Goal: Task Accomplishment & Management: Complete application form

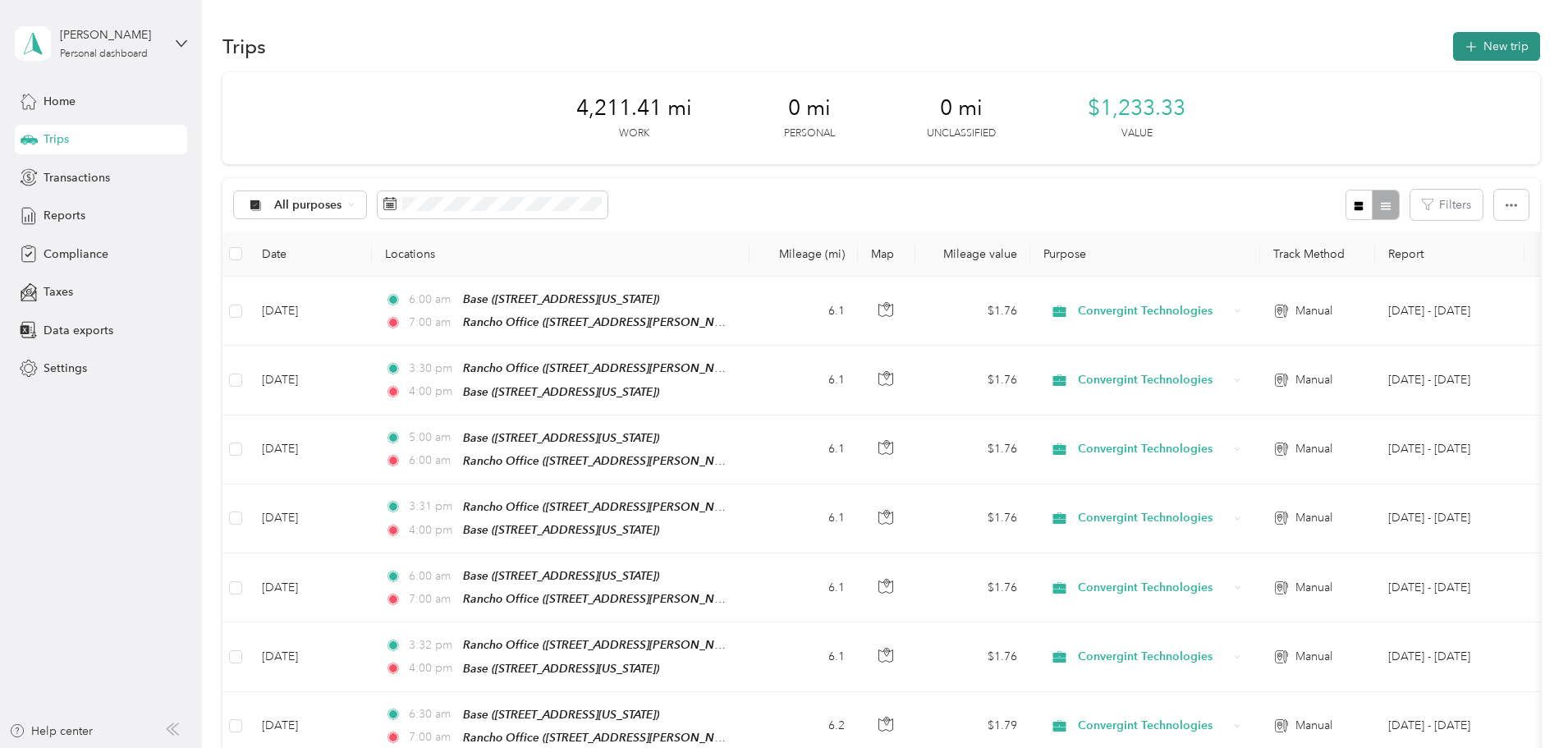
click at [1453, 50] on button "New trip" at bounding box center [1496, 47] width 87 height 29
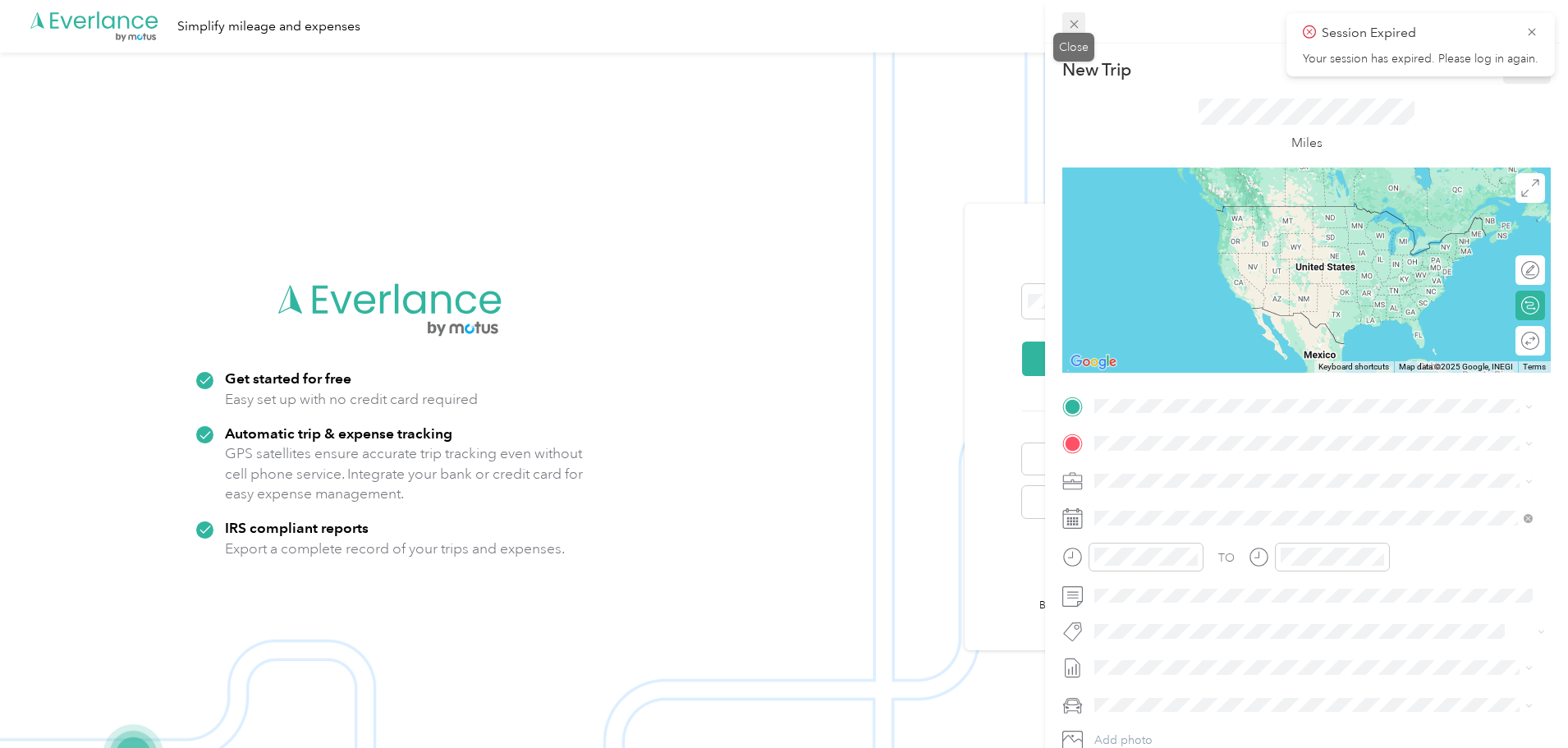
click at [1067, 23] on icon at bounding box center [1074, 24] width 14 height 14
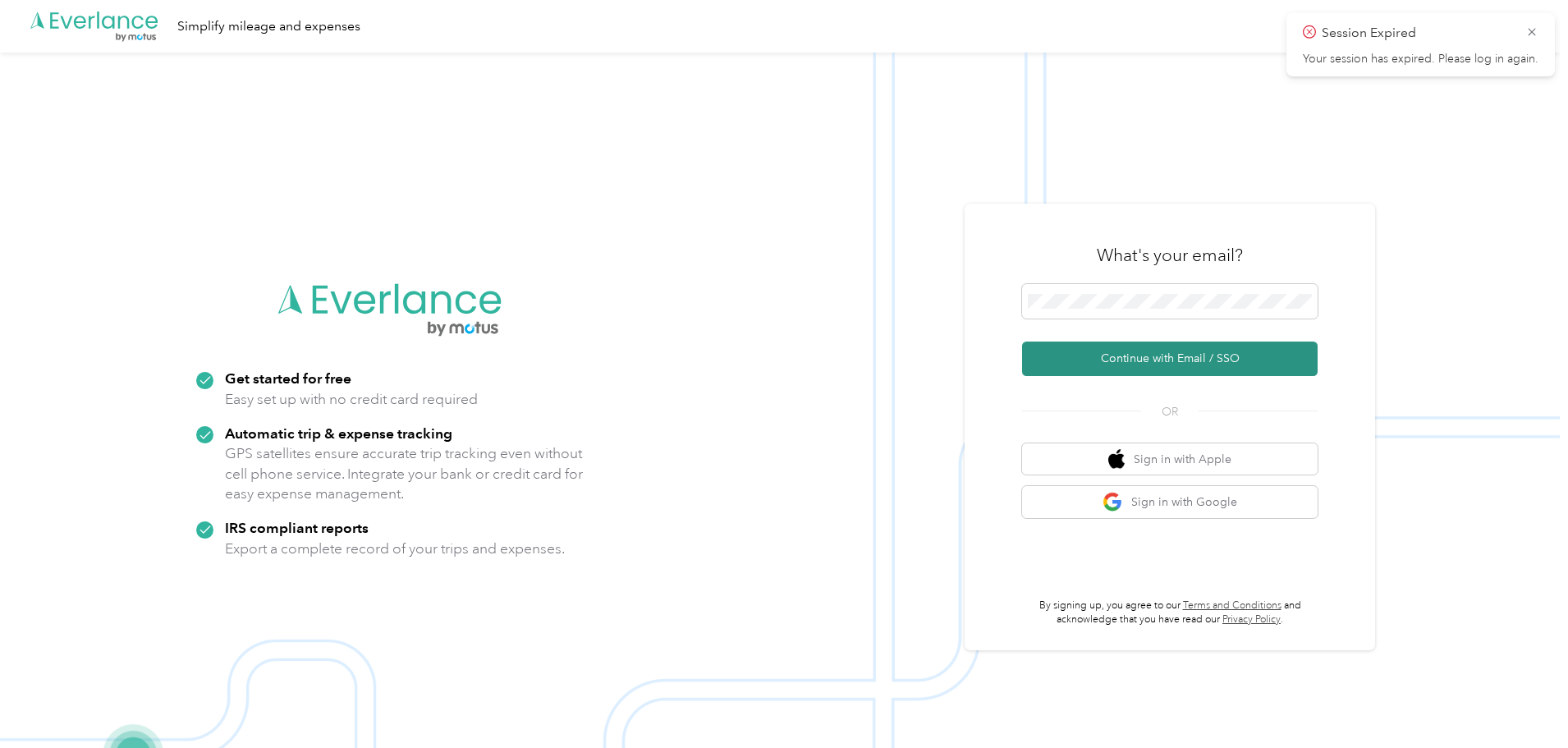
click at [1139, 346] on button "Continue with Email / SSO" at bounding box center [1169, 359] width 295 height 35
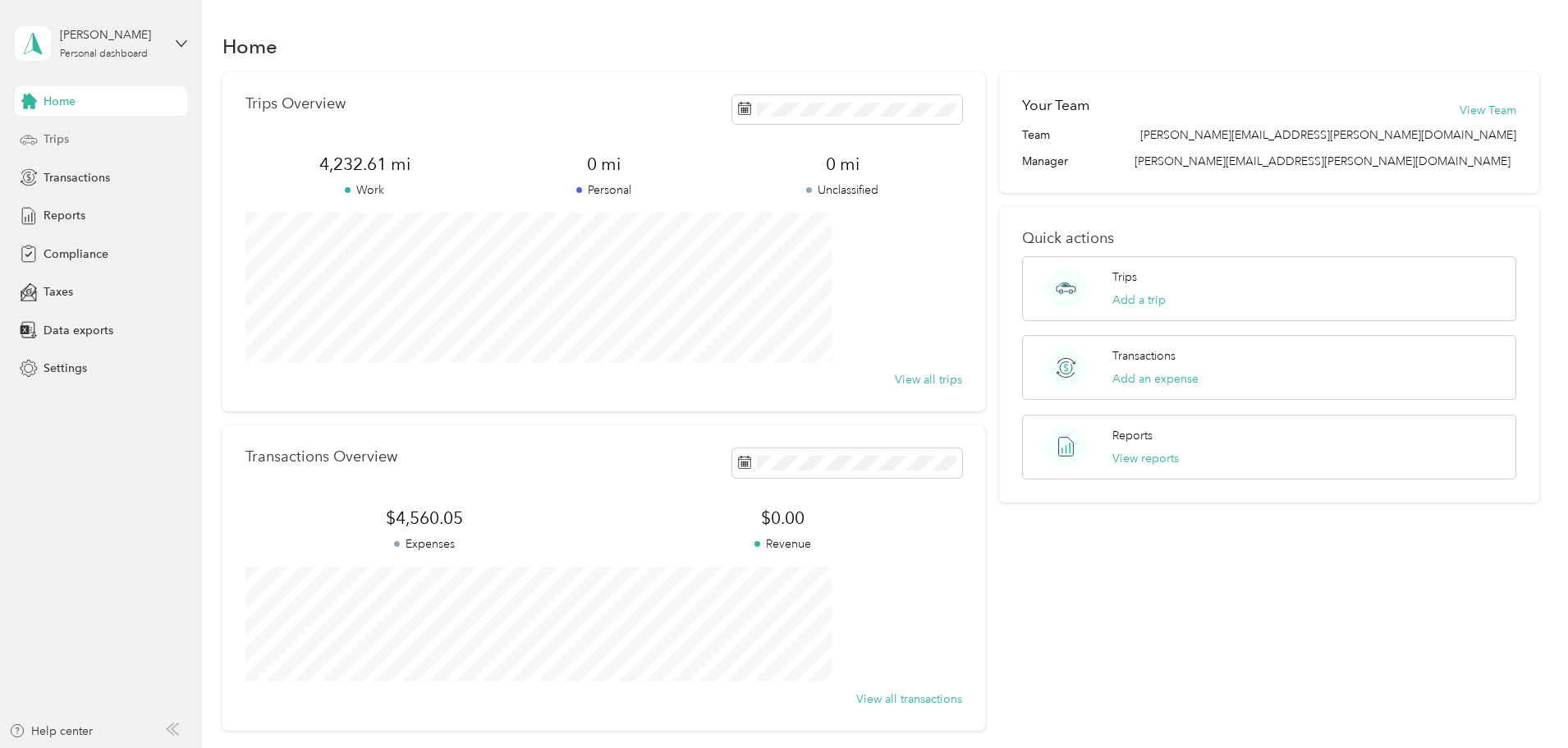
click at [53, 135] on span "Trips" at bounding box center [56, 139] width 25 height 17
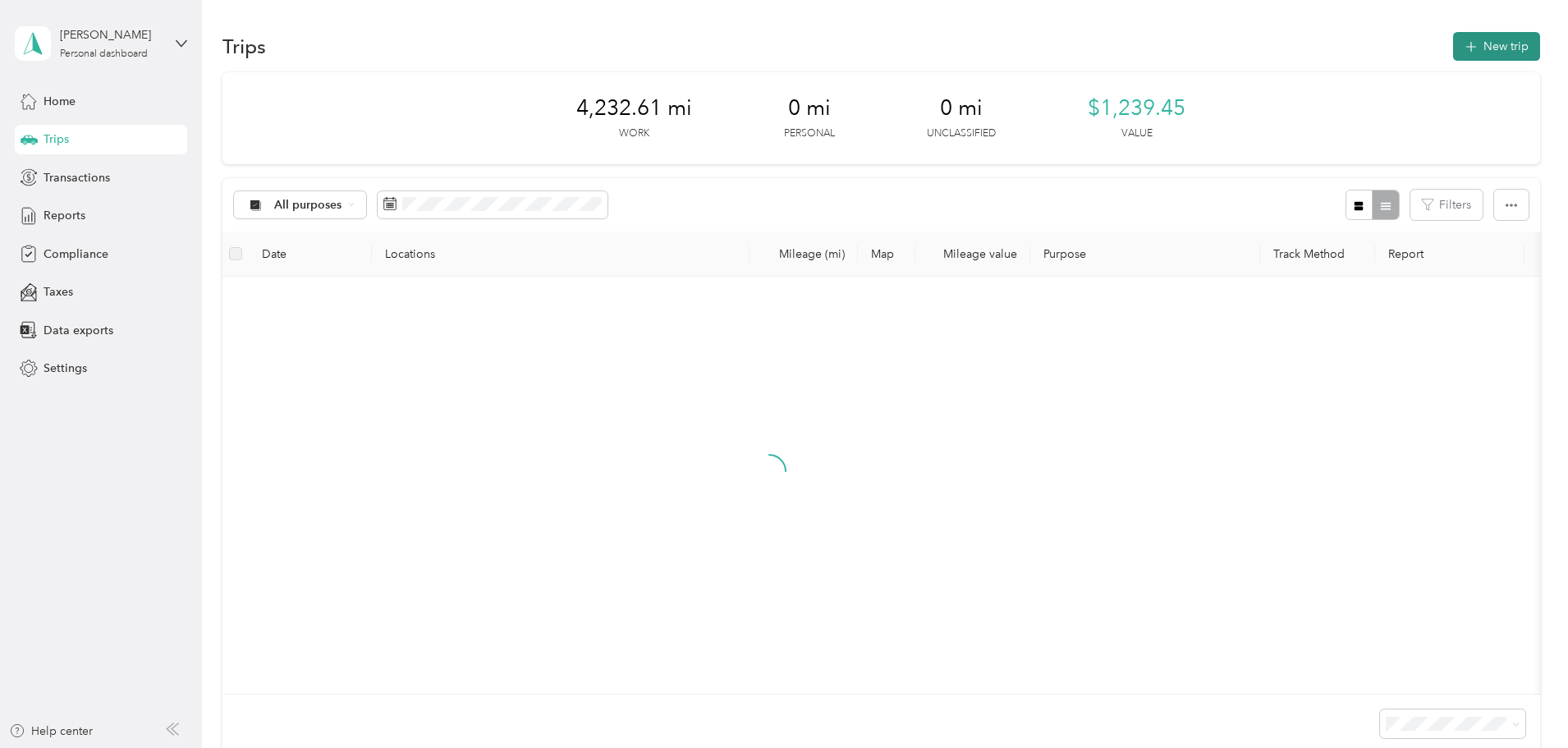
click at [1453, 38] on button "New trip" at bounding box center [1496, 47] width 87 height 29
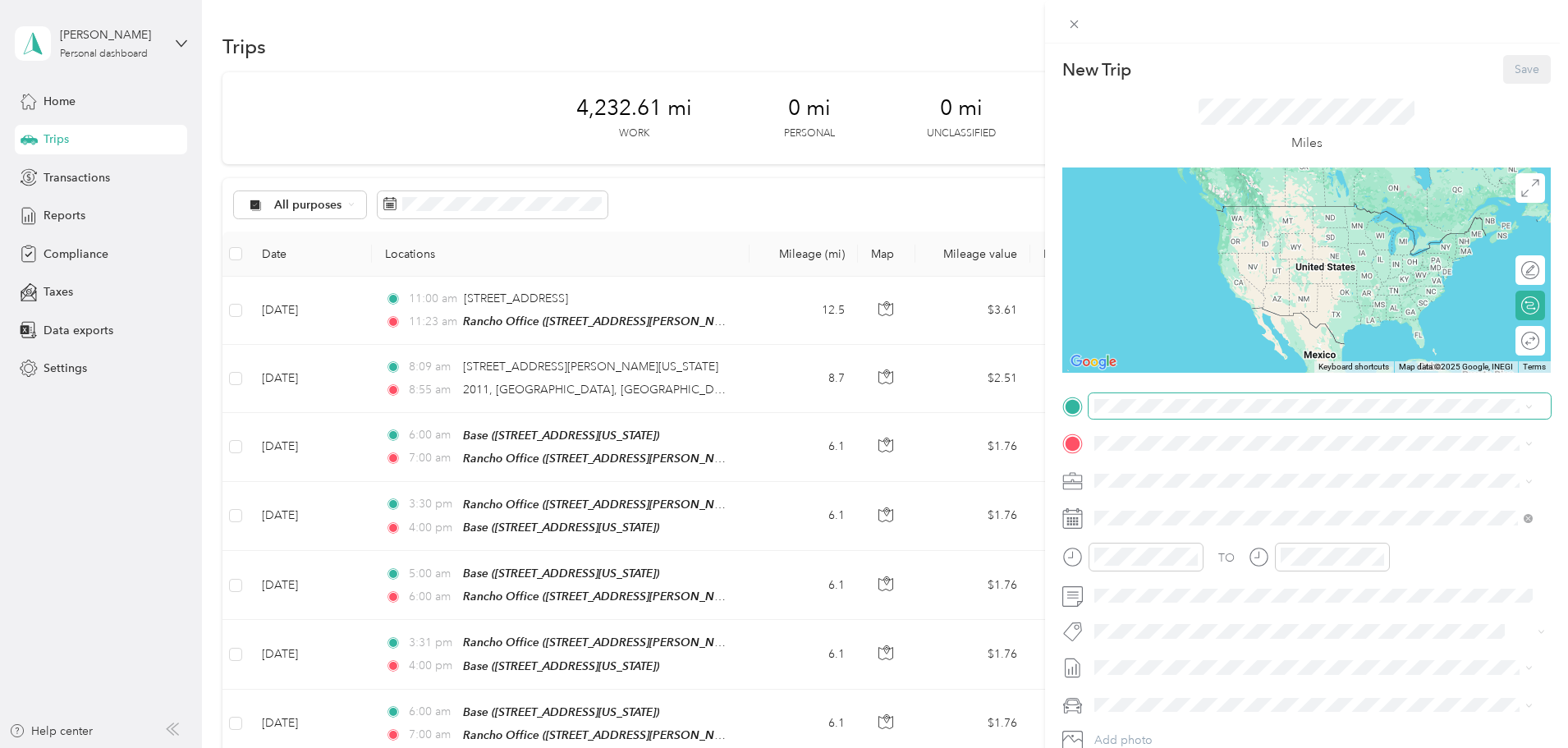
click at [1135, 394] on span at bounding box center [1320, 406] width 462 height 26
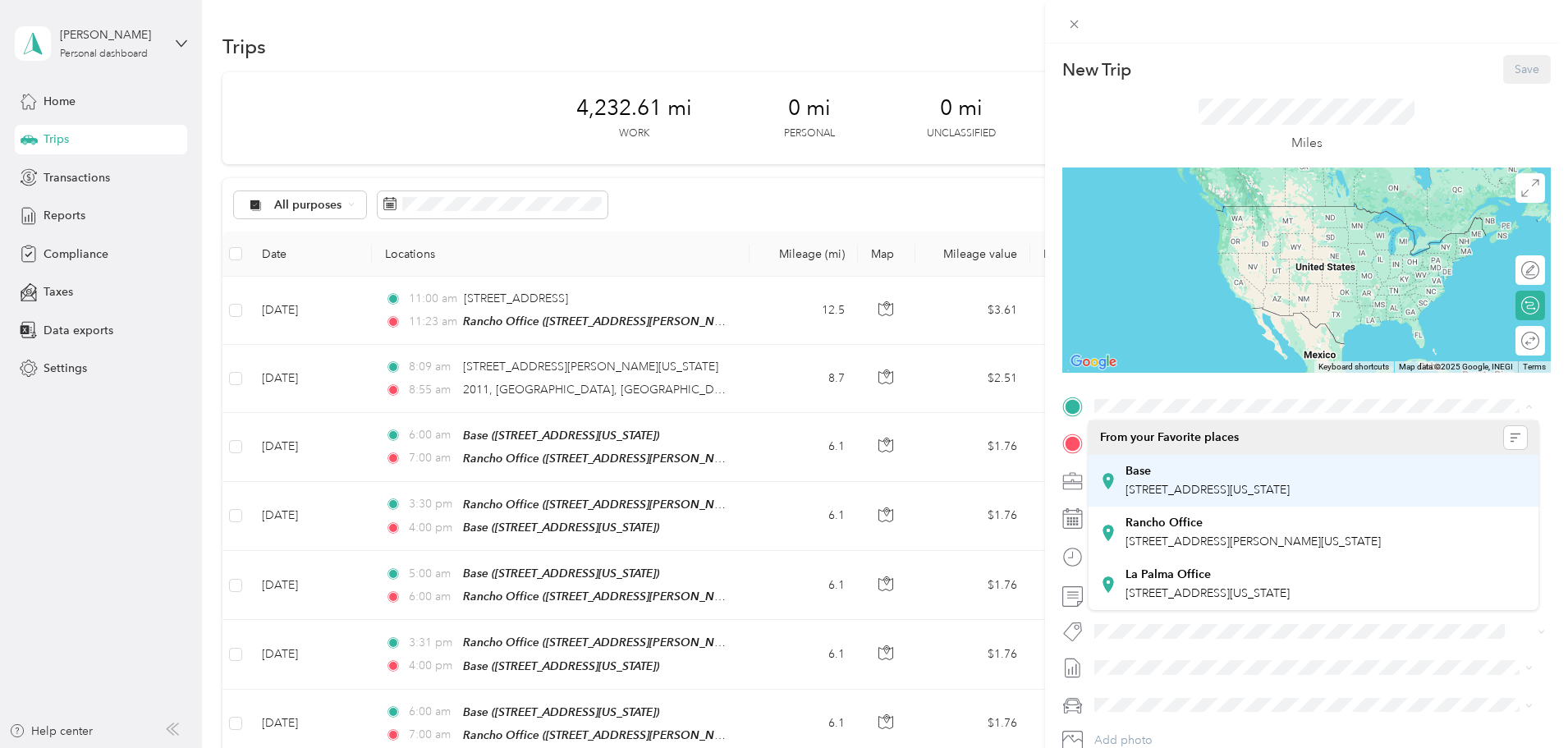
click at [1169, 471] on div "Base" at bounding box center [1208, 471] width 165 height 14
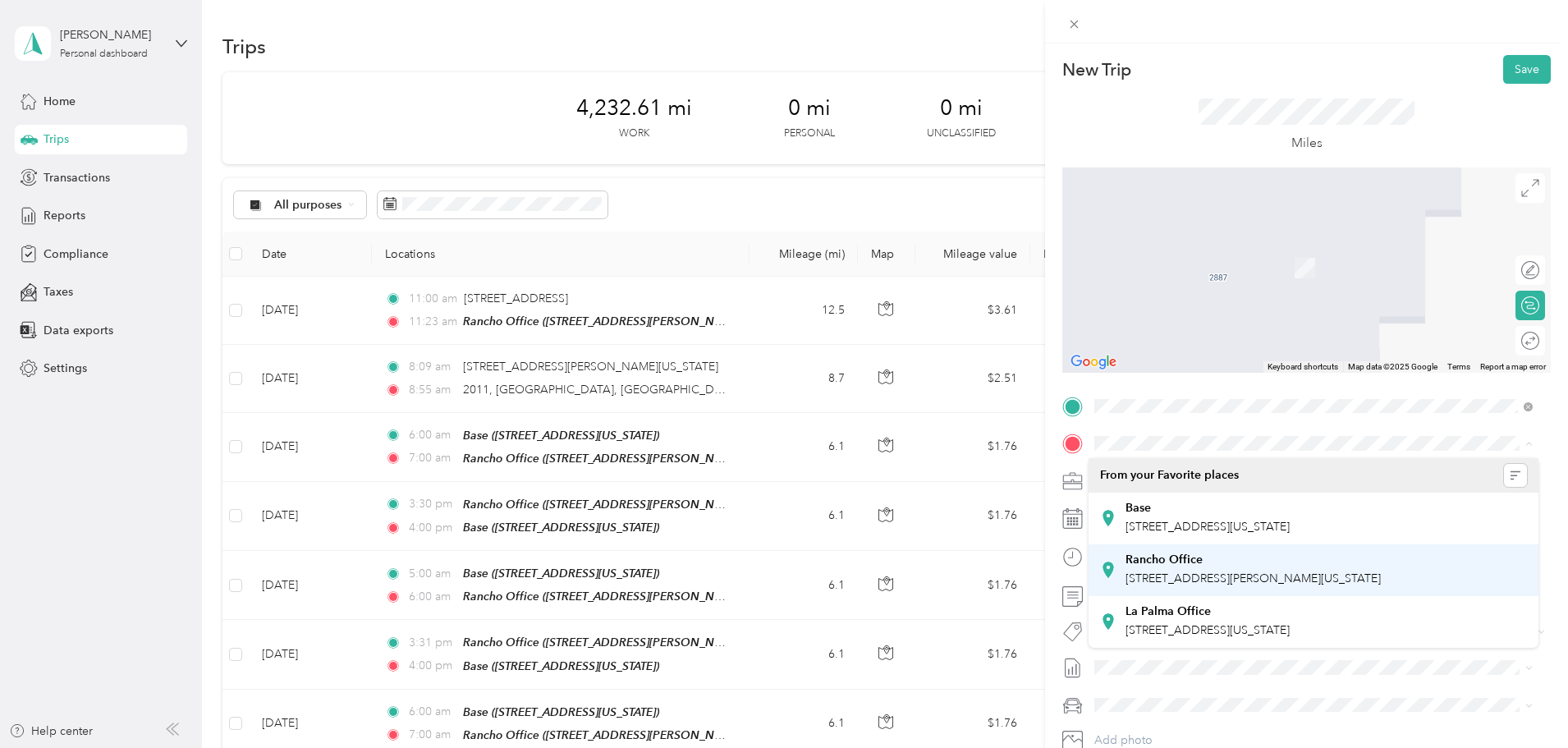
click at [1179, 560] on strong "Rancho Office" at bounding box center [1163, 559] width 77 height 14
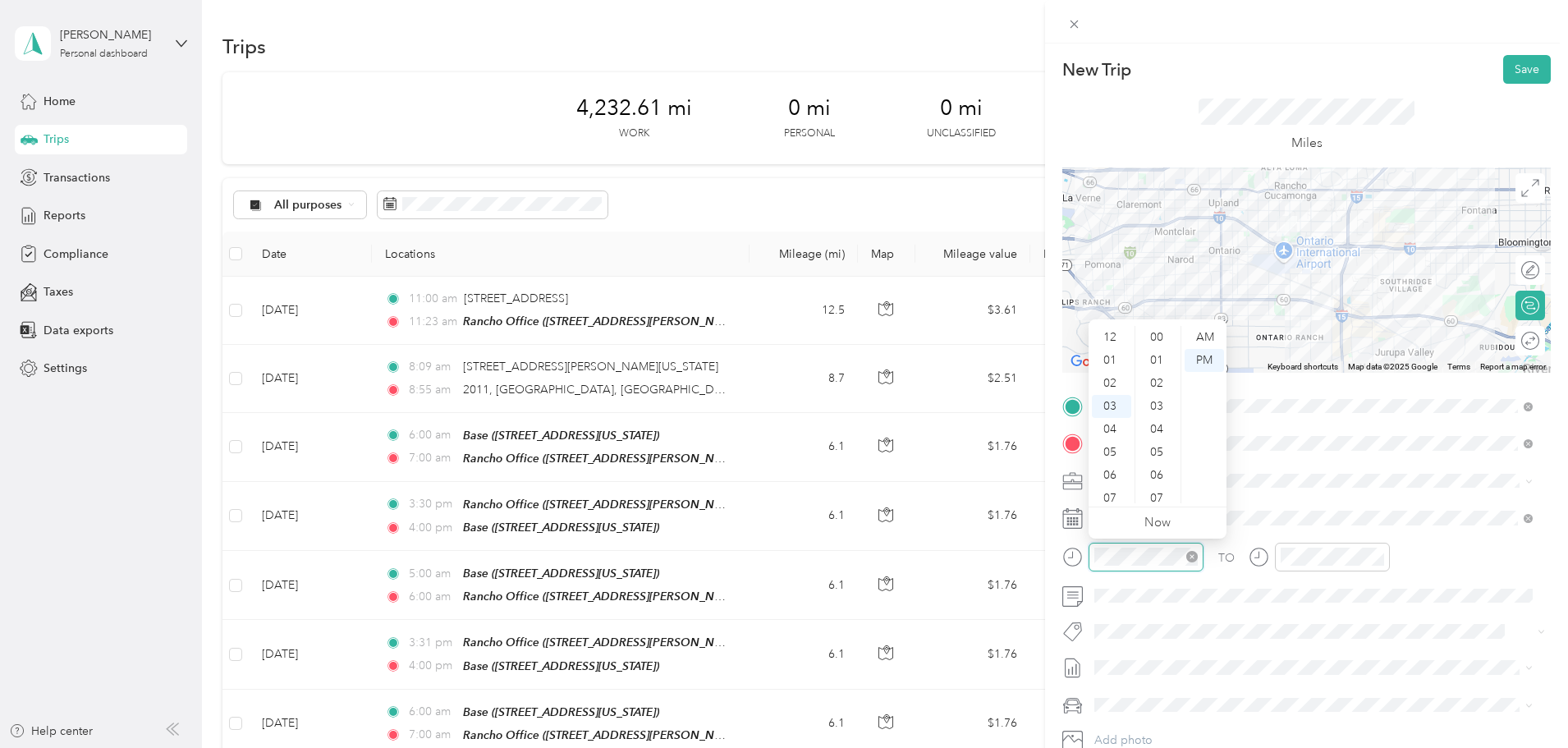
scroll to position [207, 0]
click at [1113, 411] on div "06" at bounding box center [1111, 406] width 39 height 23
click at [1198, 338] on div "AM" at bounding box center [1204, 337] width 39 height 23
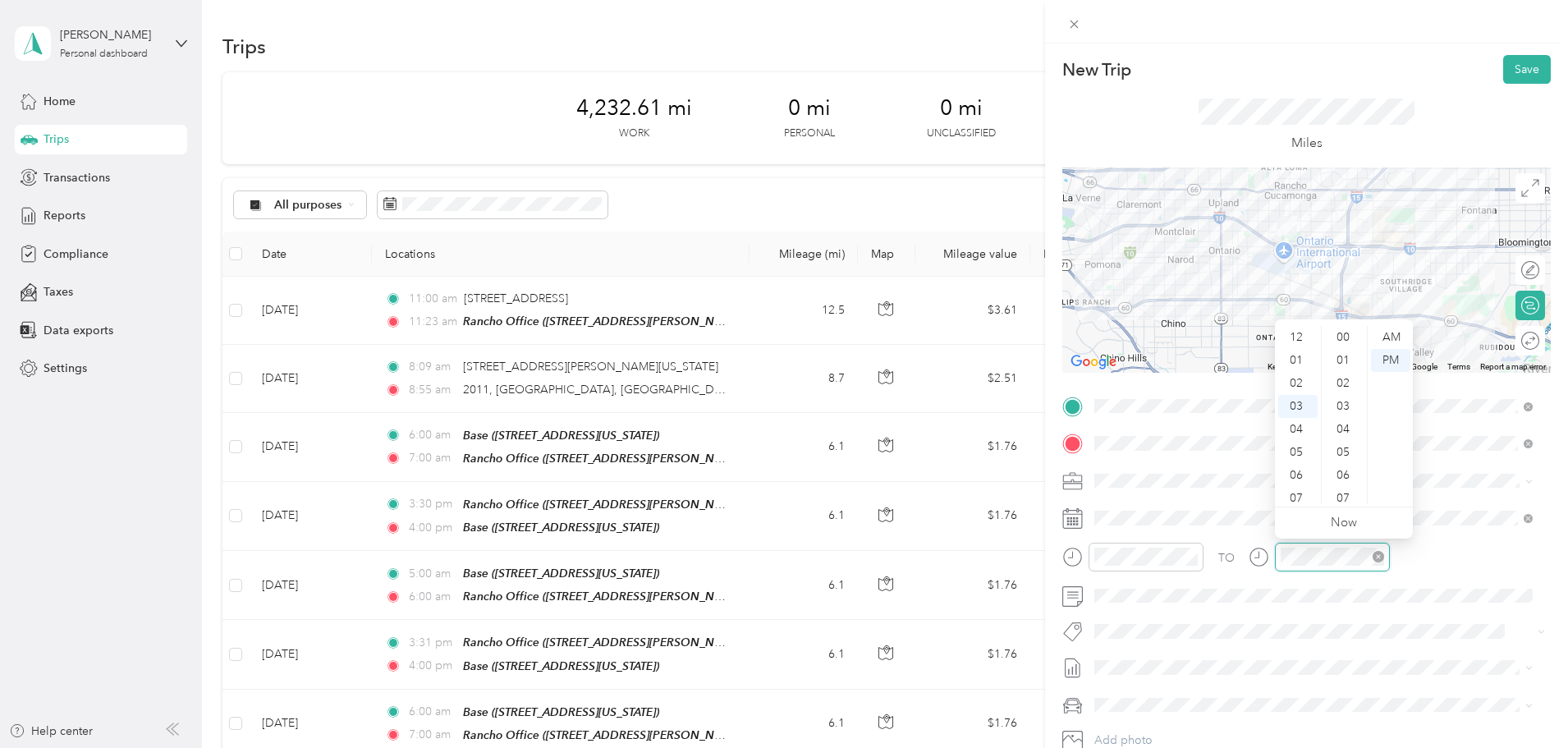
scroll to position [207, 0]
click at [1289, 434] on div "07" at bounding box center [1297, 429] width 39 height 23
click at [1383, 338] on div "AM" at bounding box center [1391, 337] width 39 height 23
click at [1554, 276] on div at bounding box center [1554, 271] width 0 height 17
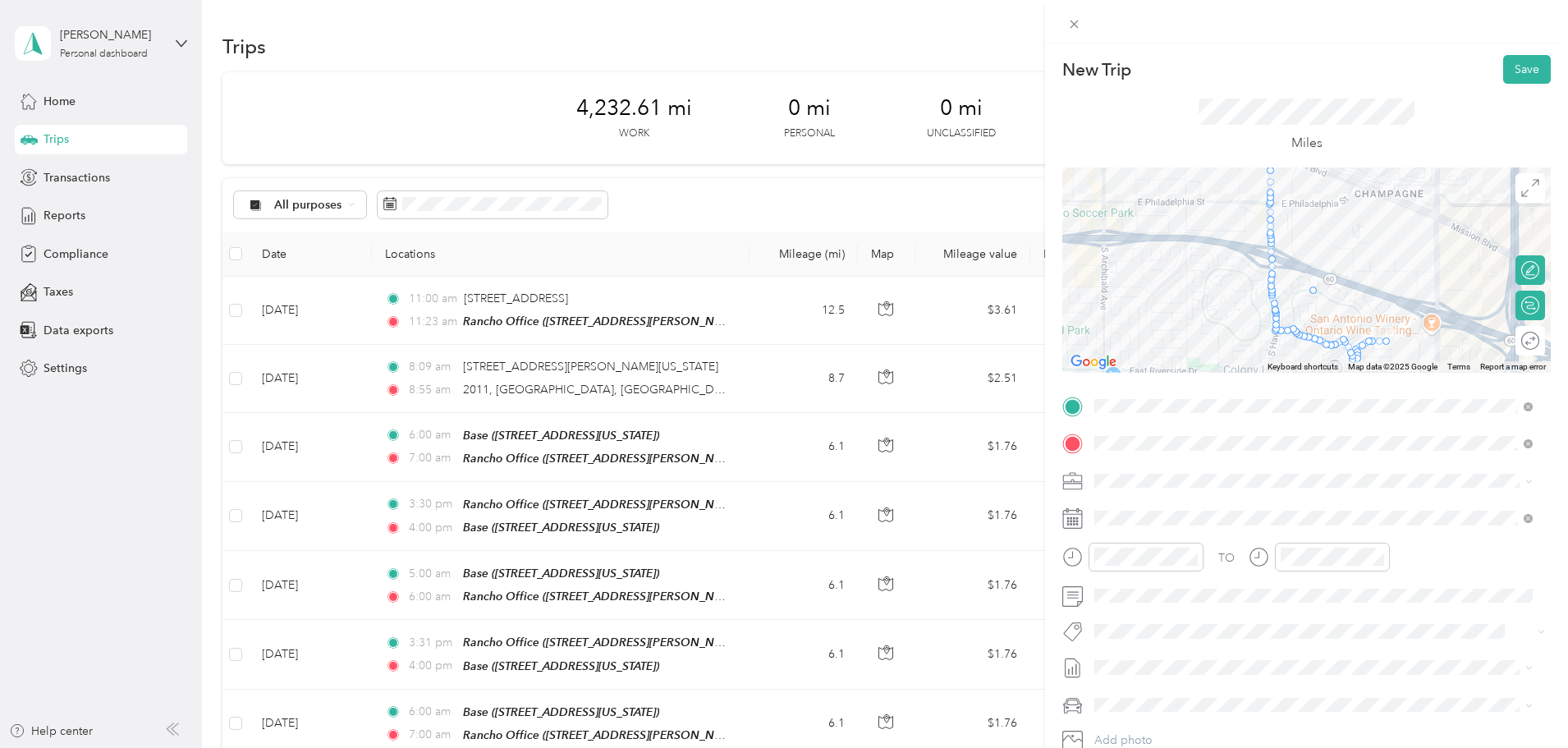
drag, startPoint x: 1290, startPoint y: 329, endPoint x: 1309, endPoint y: 289, distance: 44.3
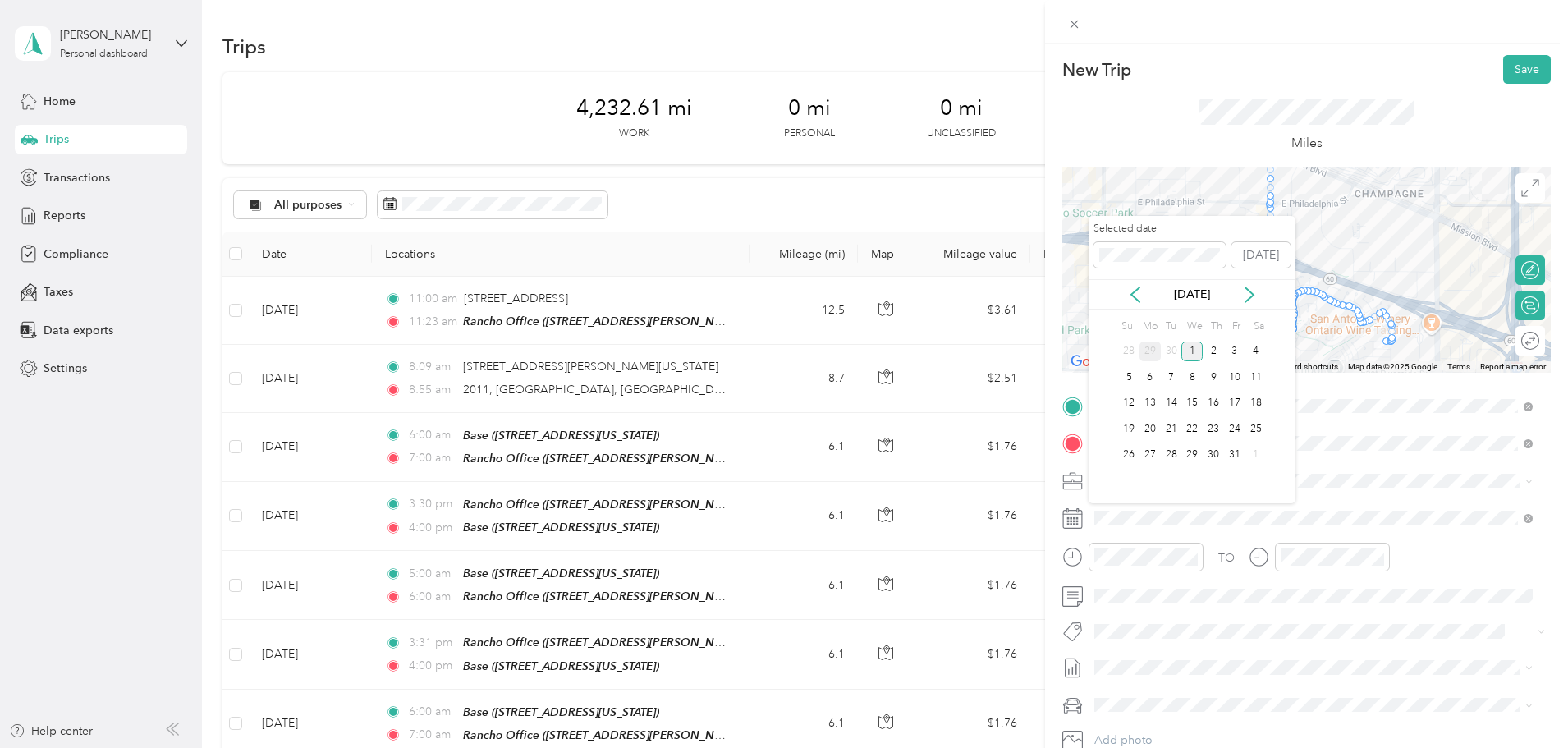
click at [1147, 354] on div "29" at bounding box center [1150, 352] width 21 height 20
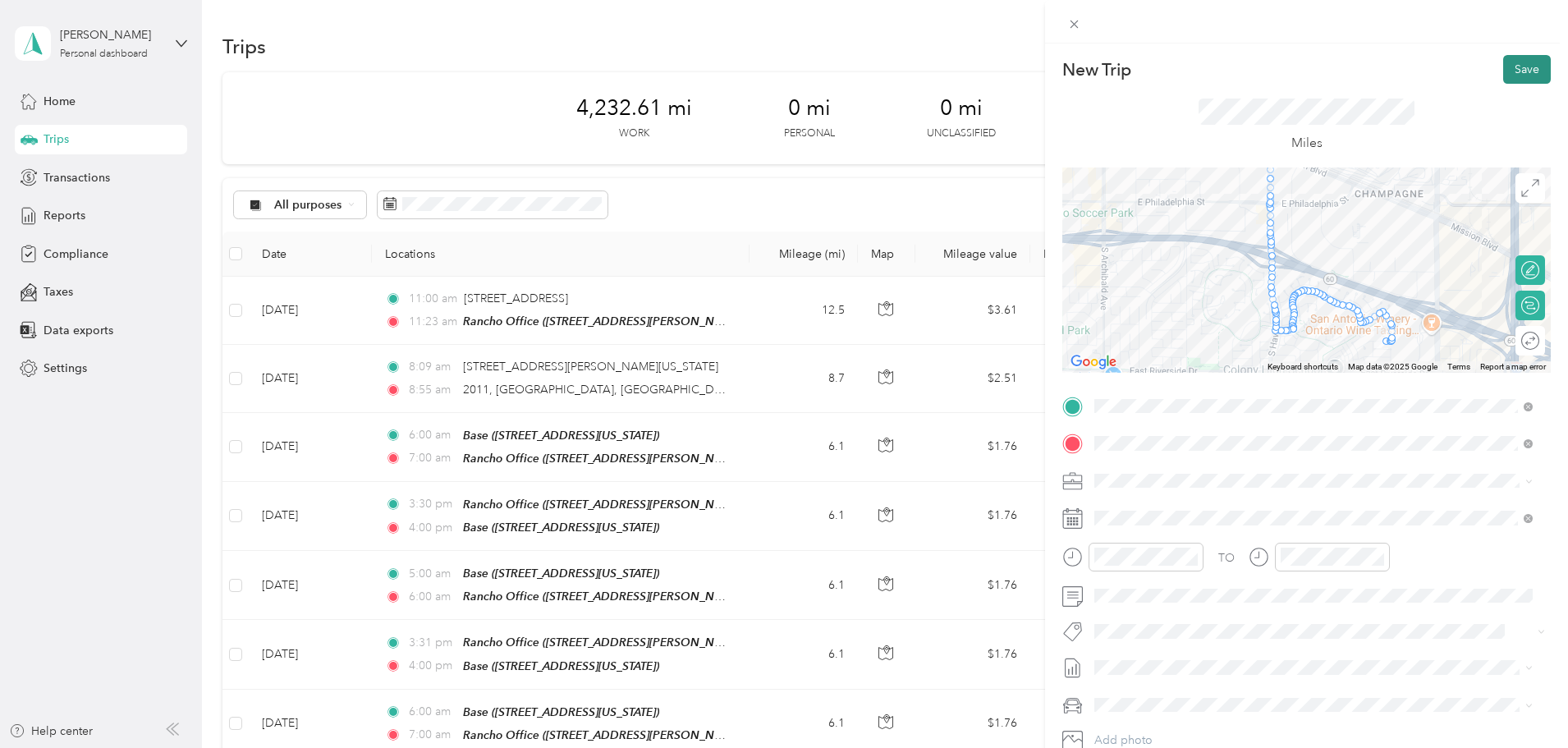
click at [1515, 64] on button "Save" at bounding box center [1526, 70] width 47 height 29
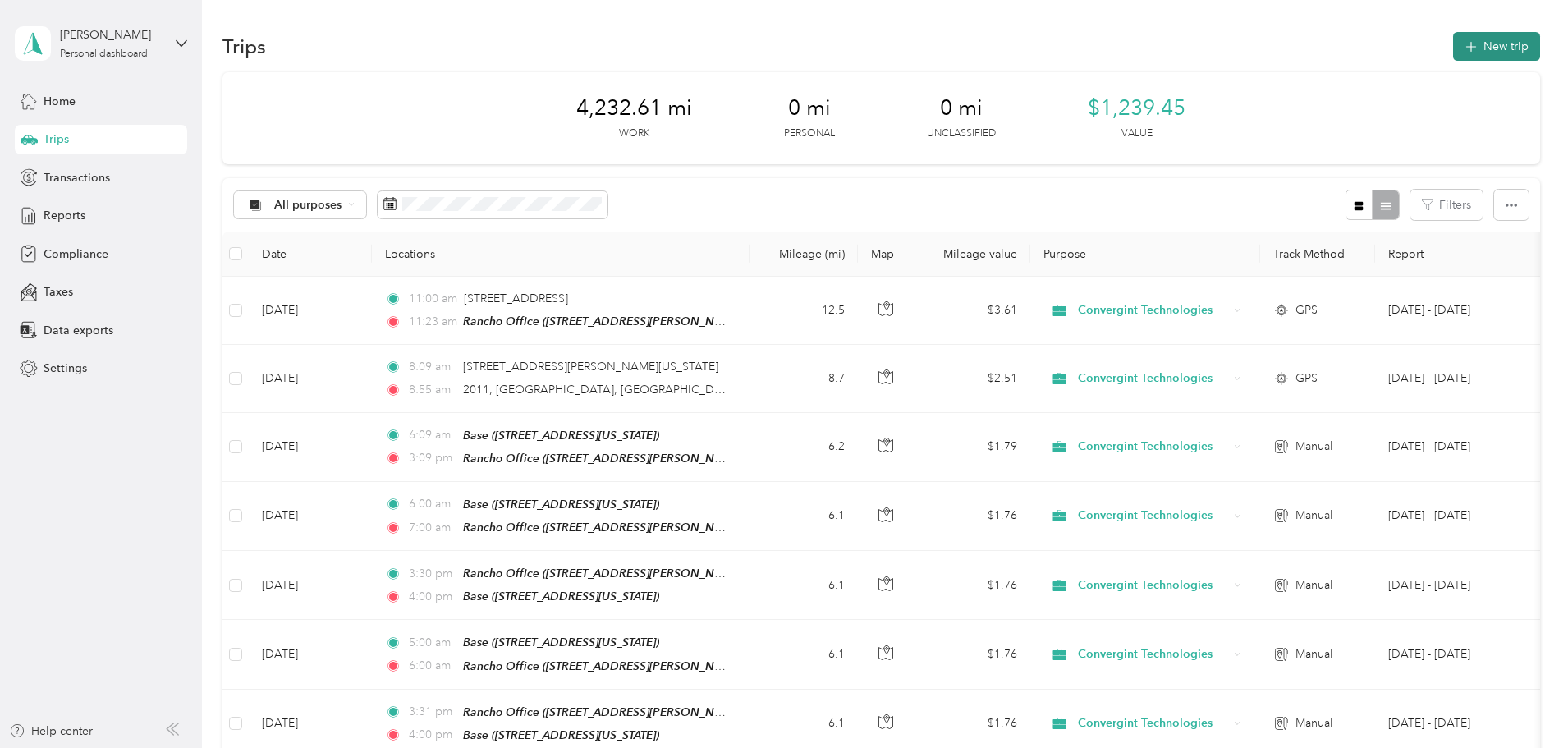
click at [1453, 52] on button "New trip" at bounding box center [1496, 47] width 87 height 29
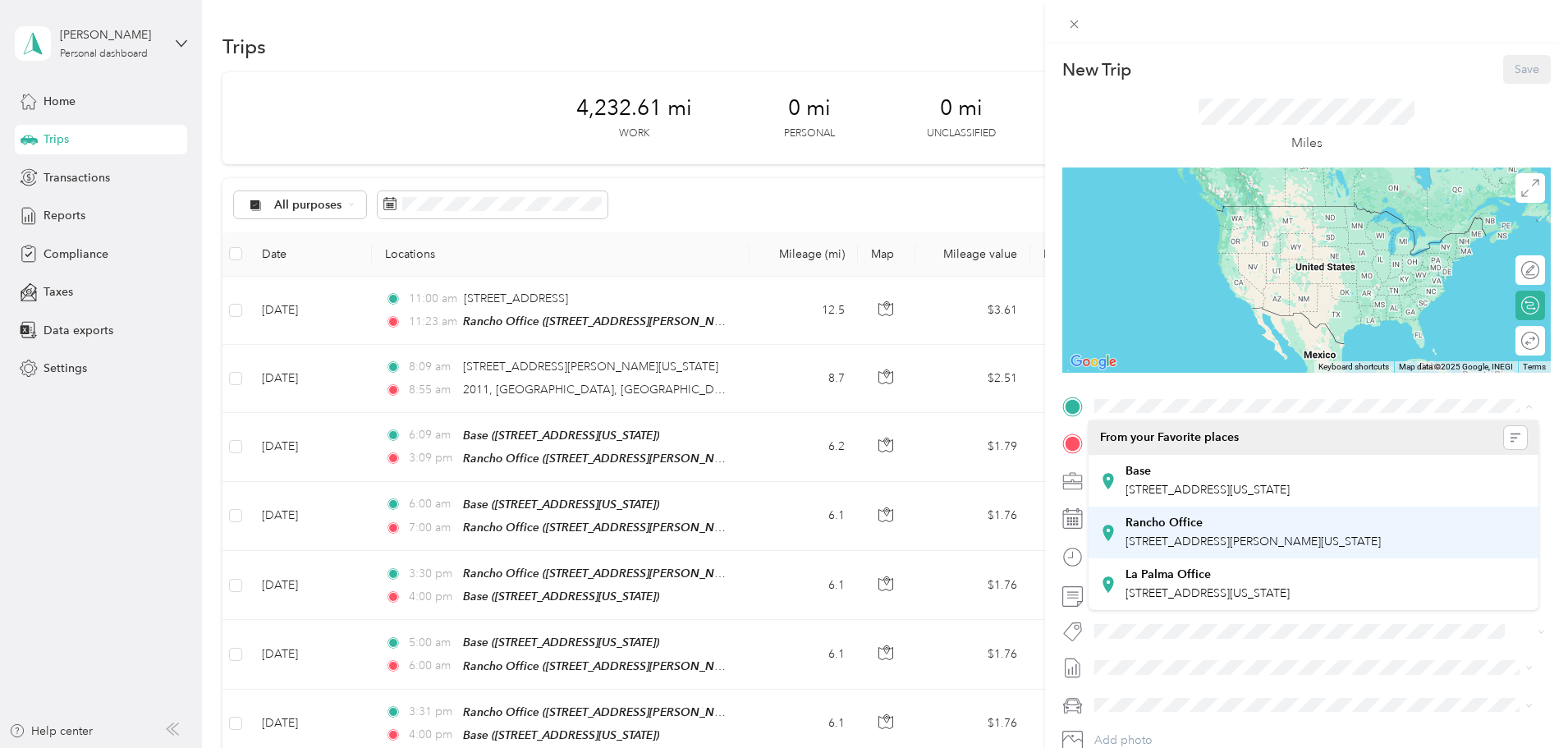
click at [1165, 526] on strong "Rancho Office" at bounding box center [1163, 522] width 77 height 14
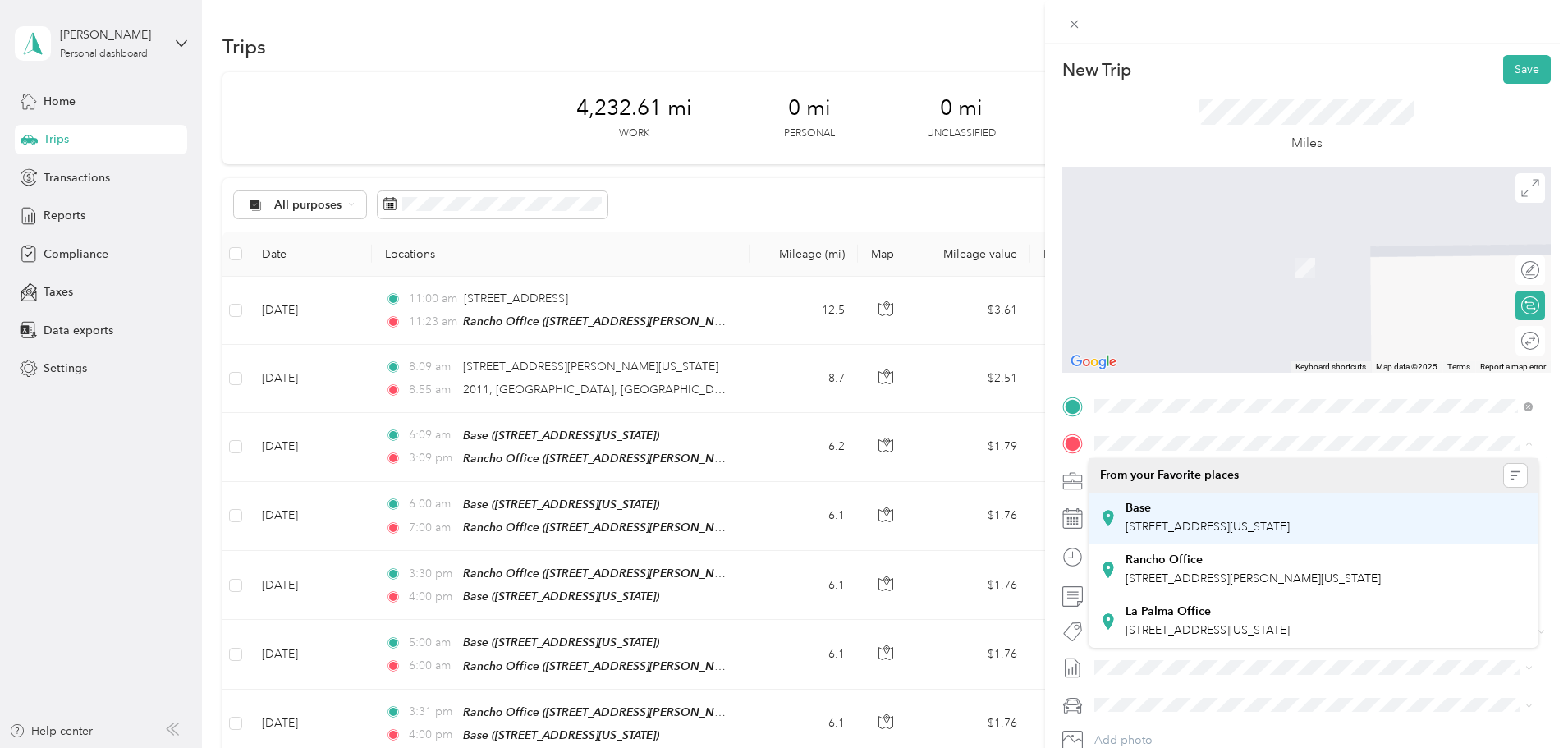
click at [1185, 516] on div "Base [STREET_ADDRESS][US_STATE]" at bounding box center [1208, 517] width 165 height 35
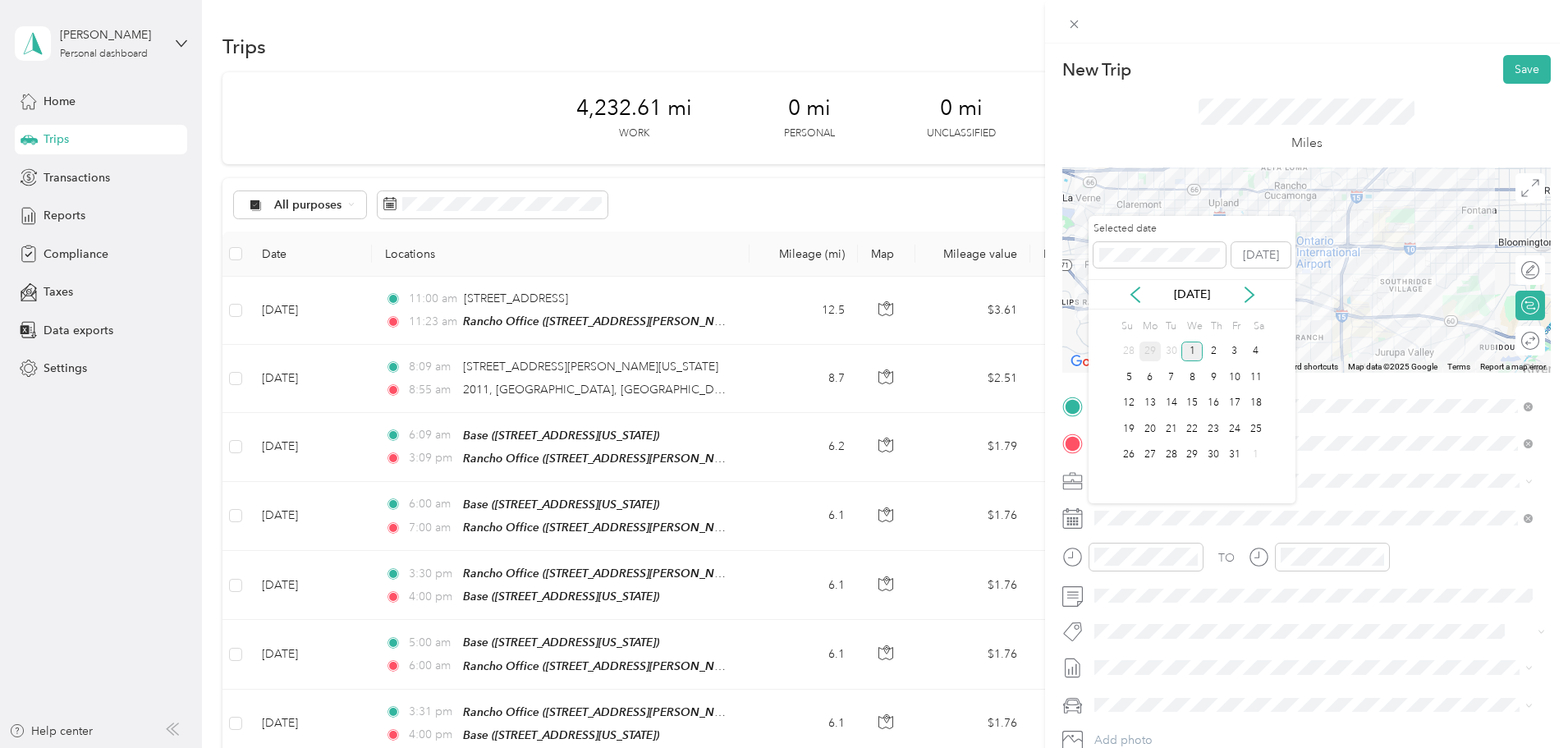
click at [1153, 351] on div "29" at bounding box center [1150, 352] width 21 height 20
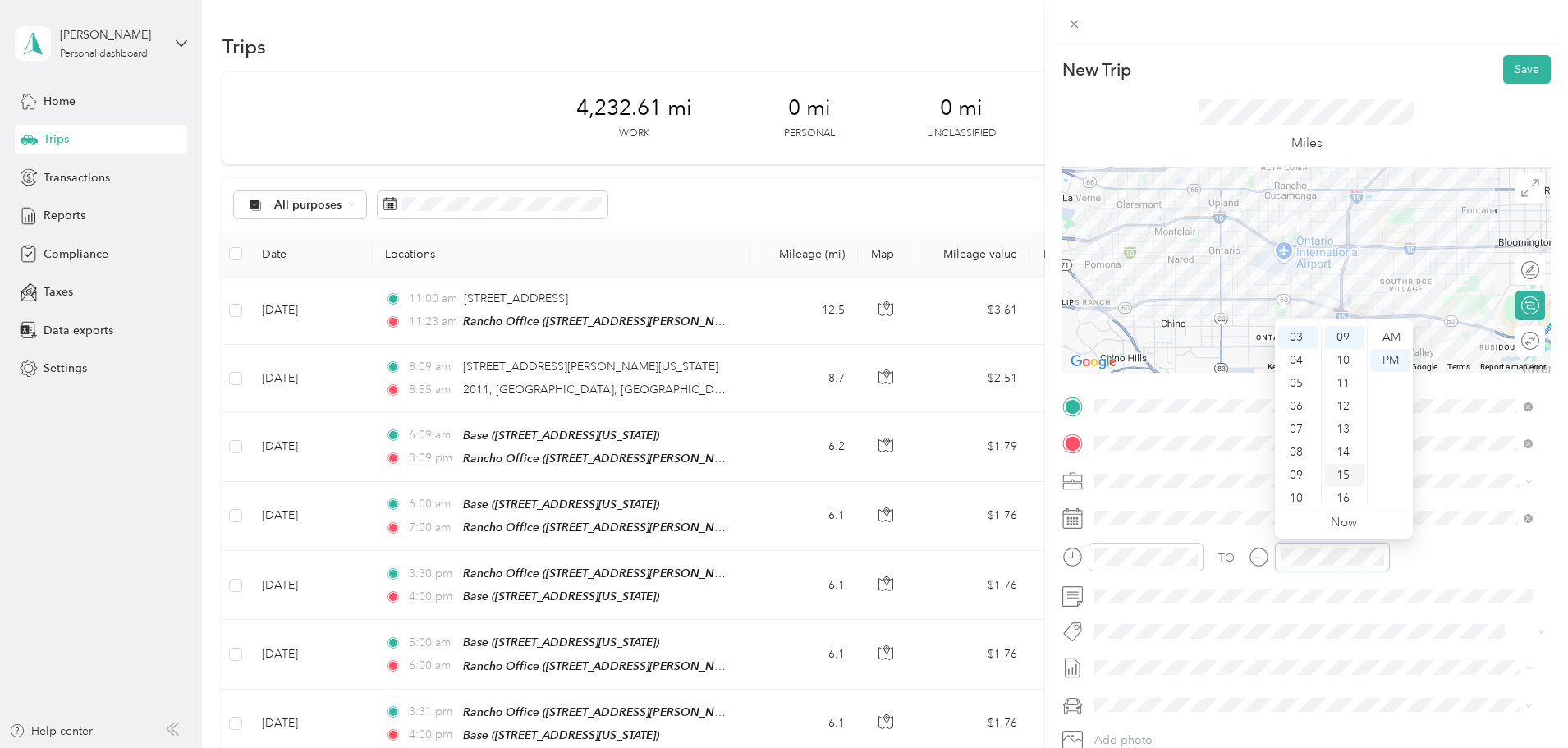
scroll to position [645, 0]
click at [1344, 452] on div "52" at bounding box center [1344, 449] width 39 height 23
click at [1426, 561] on div "TO" at bounding box center [1307, 562] width 488 height 40
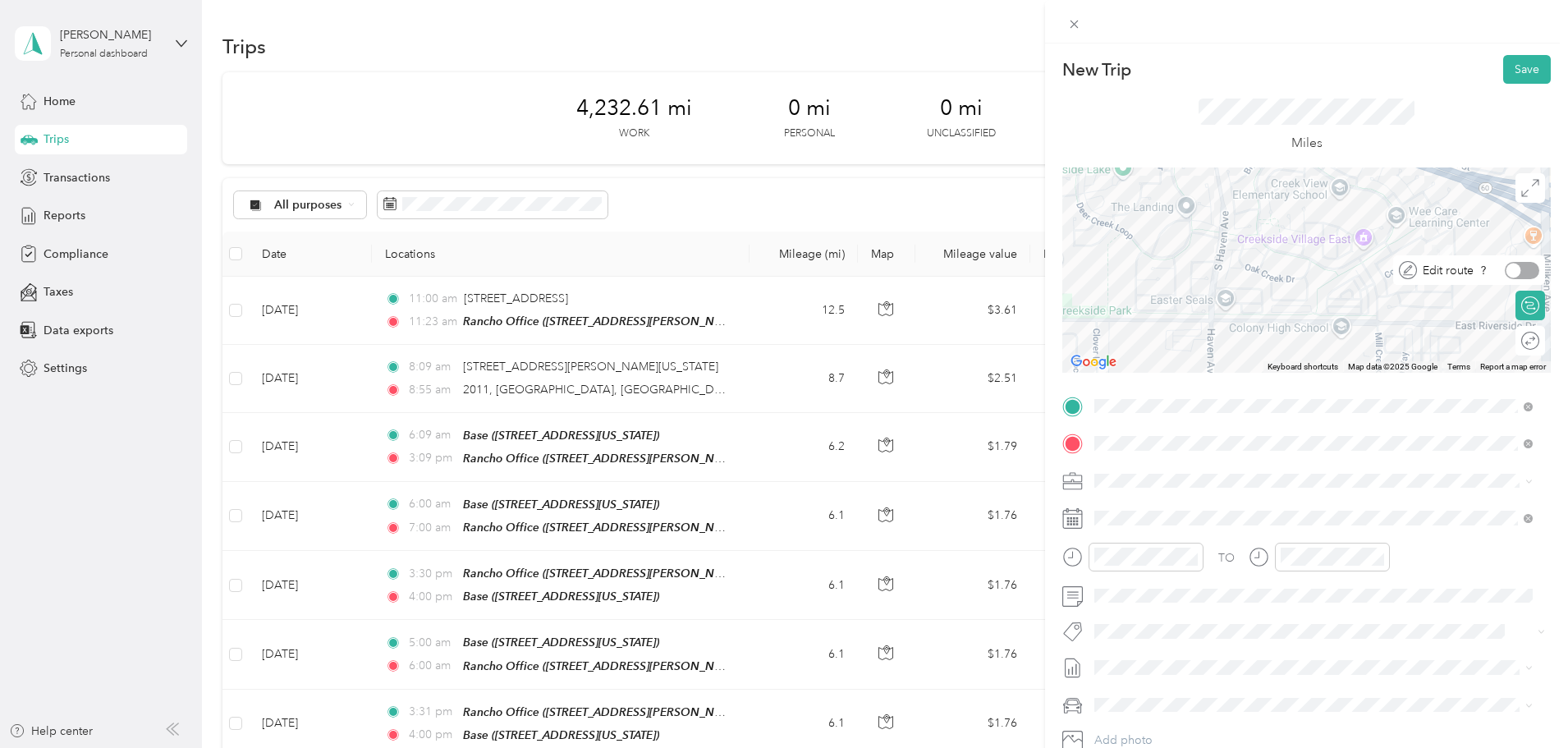
click at [1510, 268] on div at bounding box center [1521, 271] width 35 height 17
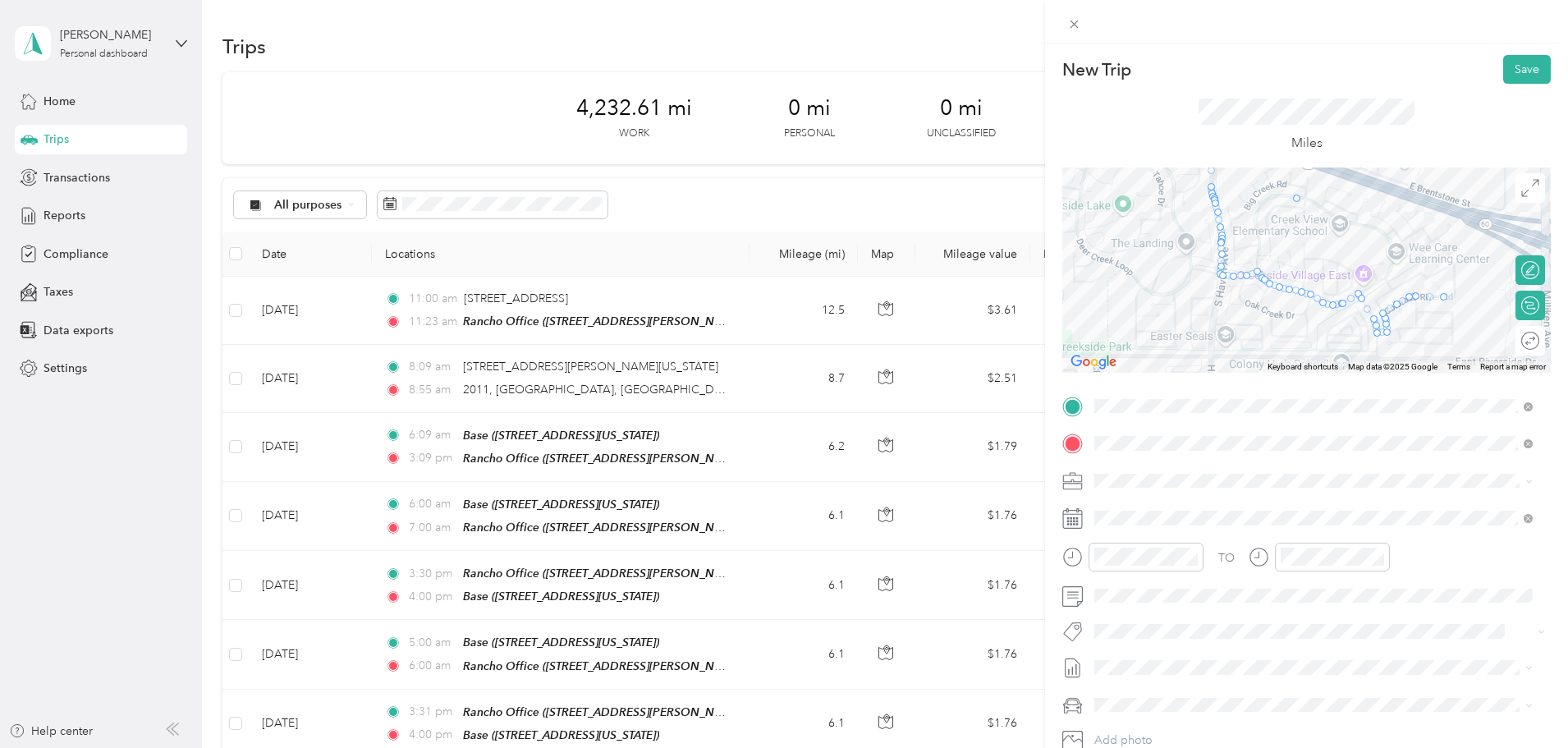
drag, startPoint x: 1252, startPoint y: 235, endPoint x: 1290, endPoint y: 195, distance: 55.2
click at [1513, 69] on button "Save" at bounding box center [1526, 70] width 47 height 29
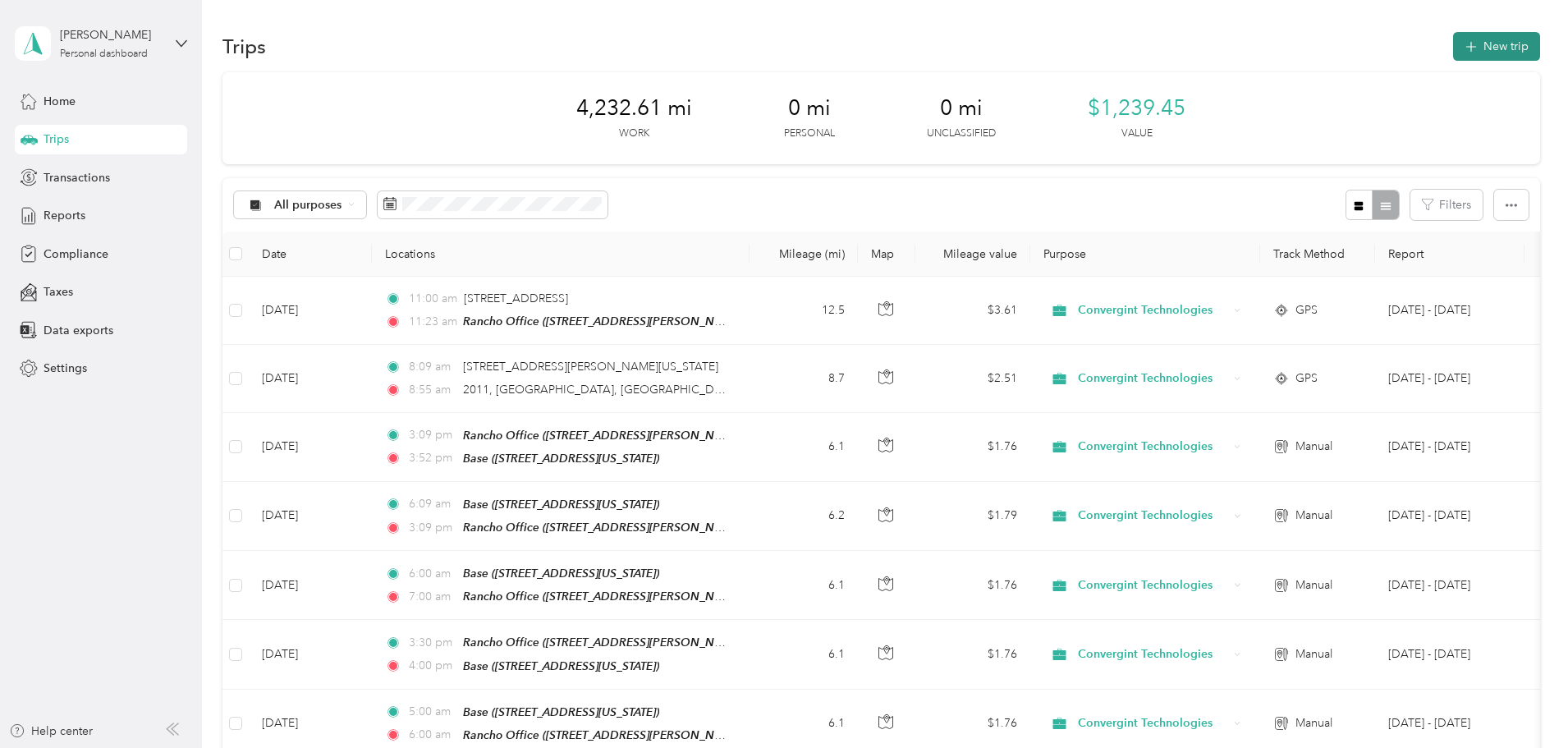
click at [1453, 46] on button "New trip" at bounding box center [1496, 47] width 87 height 29
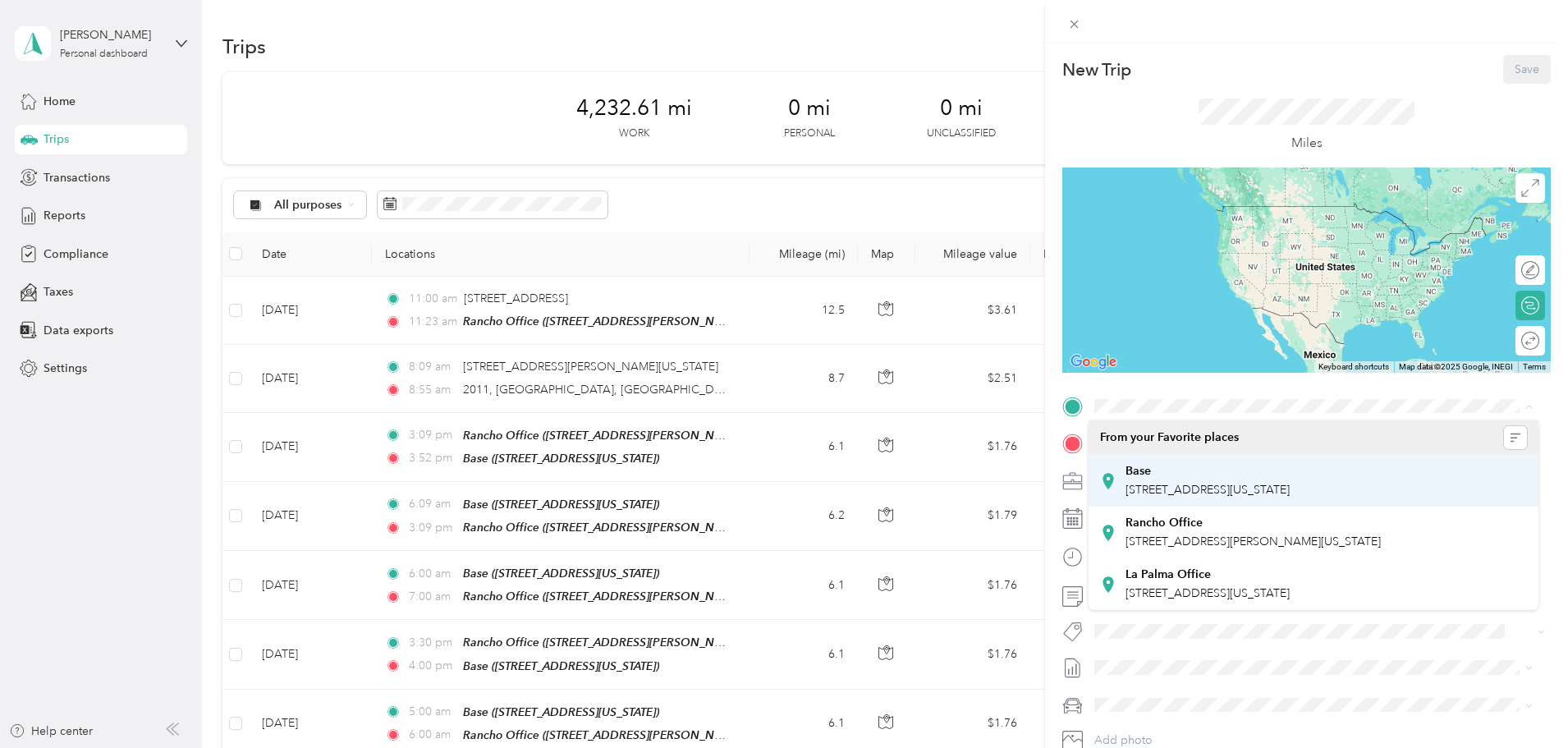
click at [1149, 479] on div "Base [STREET_ADDRESS][US_STATE]" at bounding box center [1208, 481] width 165 height 35
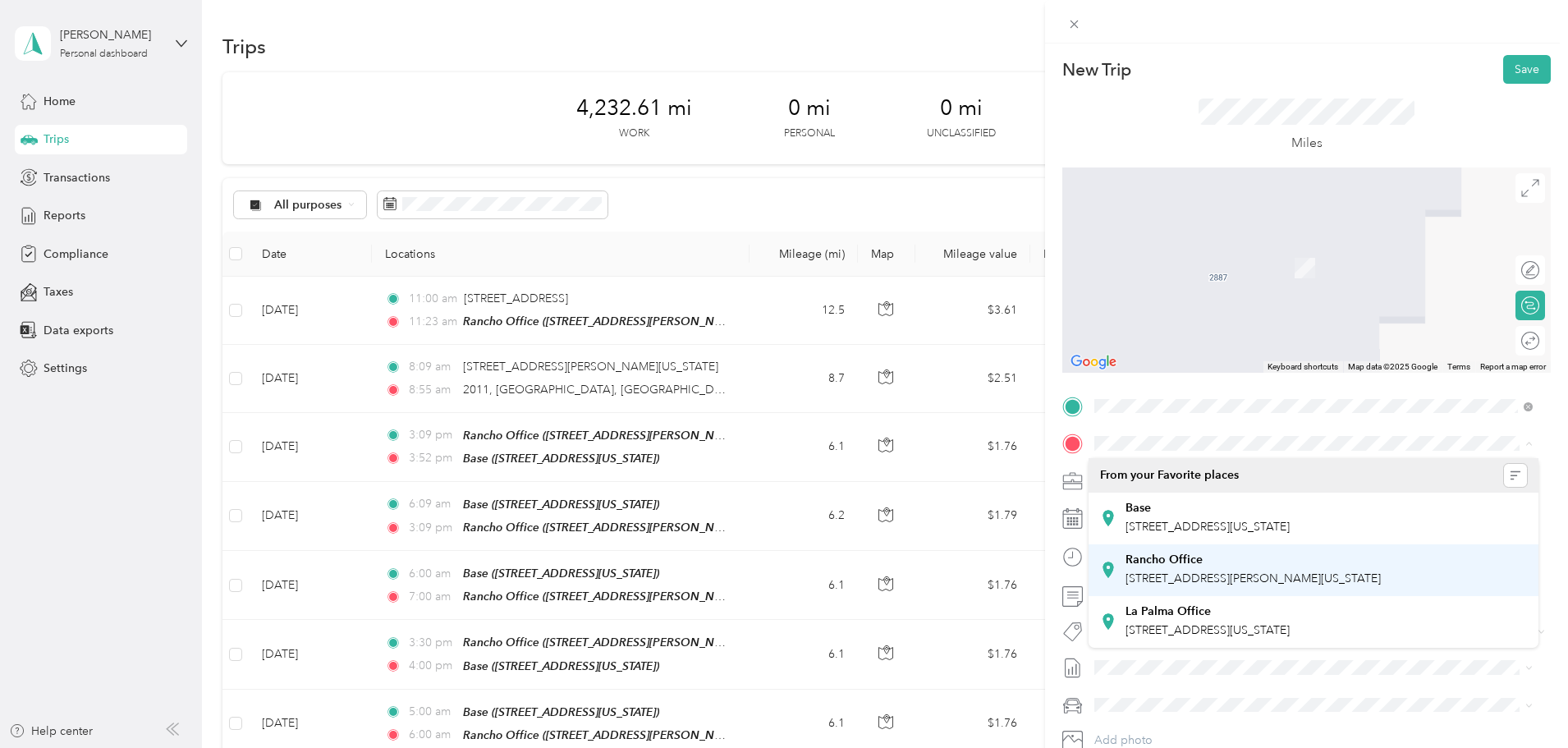
click at [1152, 557] on strong "Rancho Office" at bounding box center [1163, 559] width 77 height 14
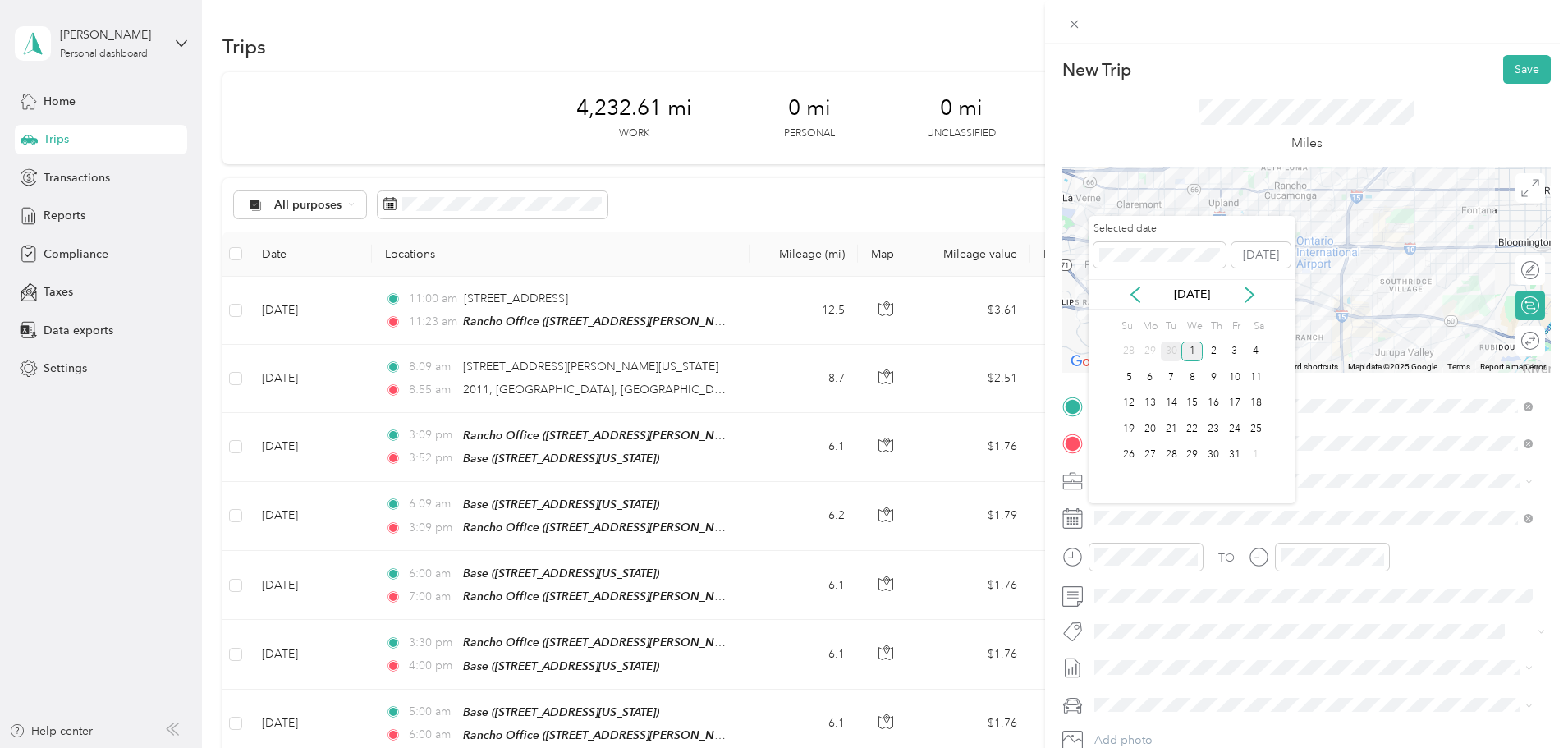
click at [1166, 354] on div "30" at bounding box center [1171, 352] width 21 height 20
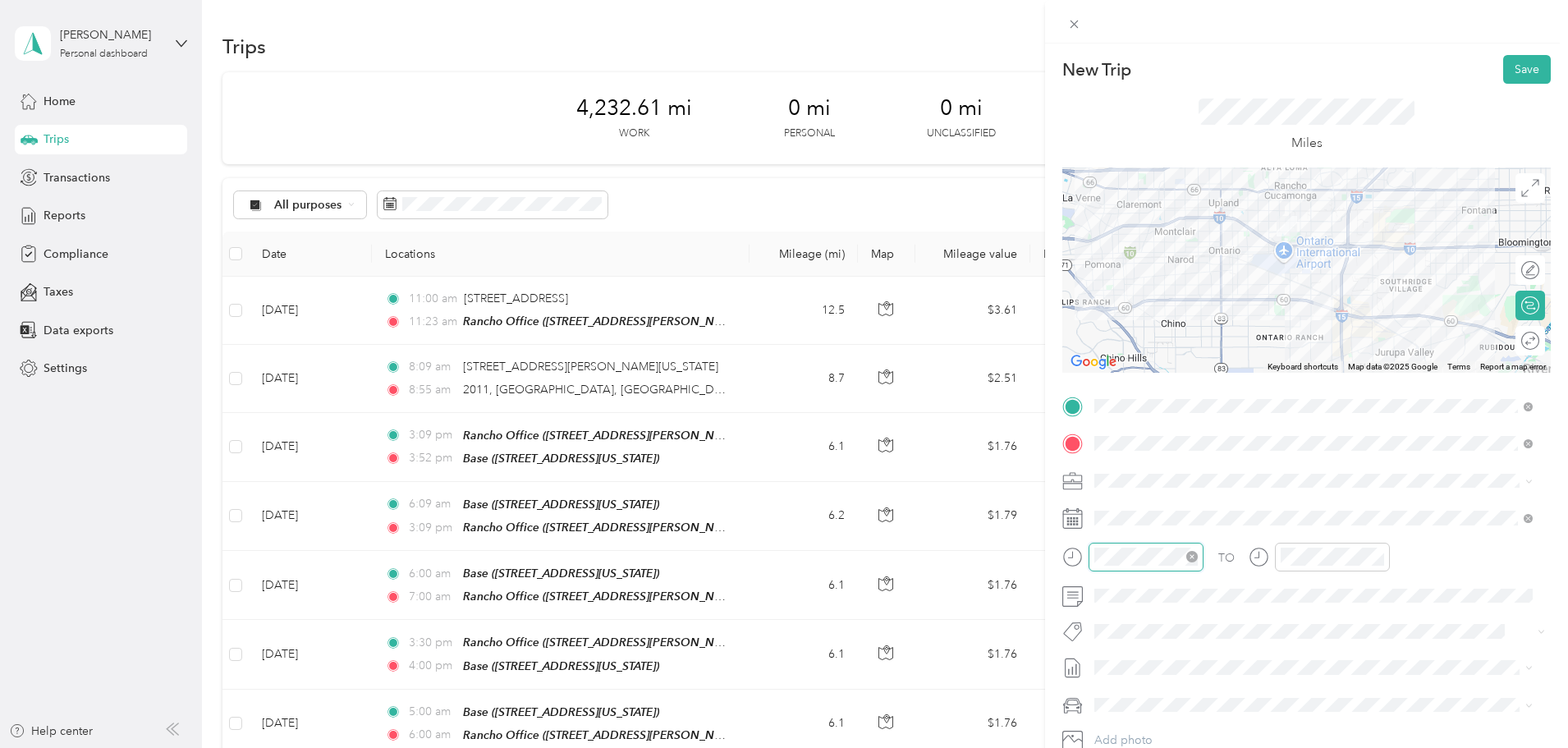
scroll to position [230, 0]
click at [1109, 408] on div "06" at bounding box center [1111, 406] width 39 height 23
click at [1196, 334] on div "AM" at bounding box center [1204, 337] width 39 height 23
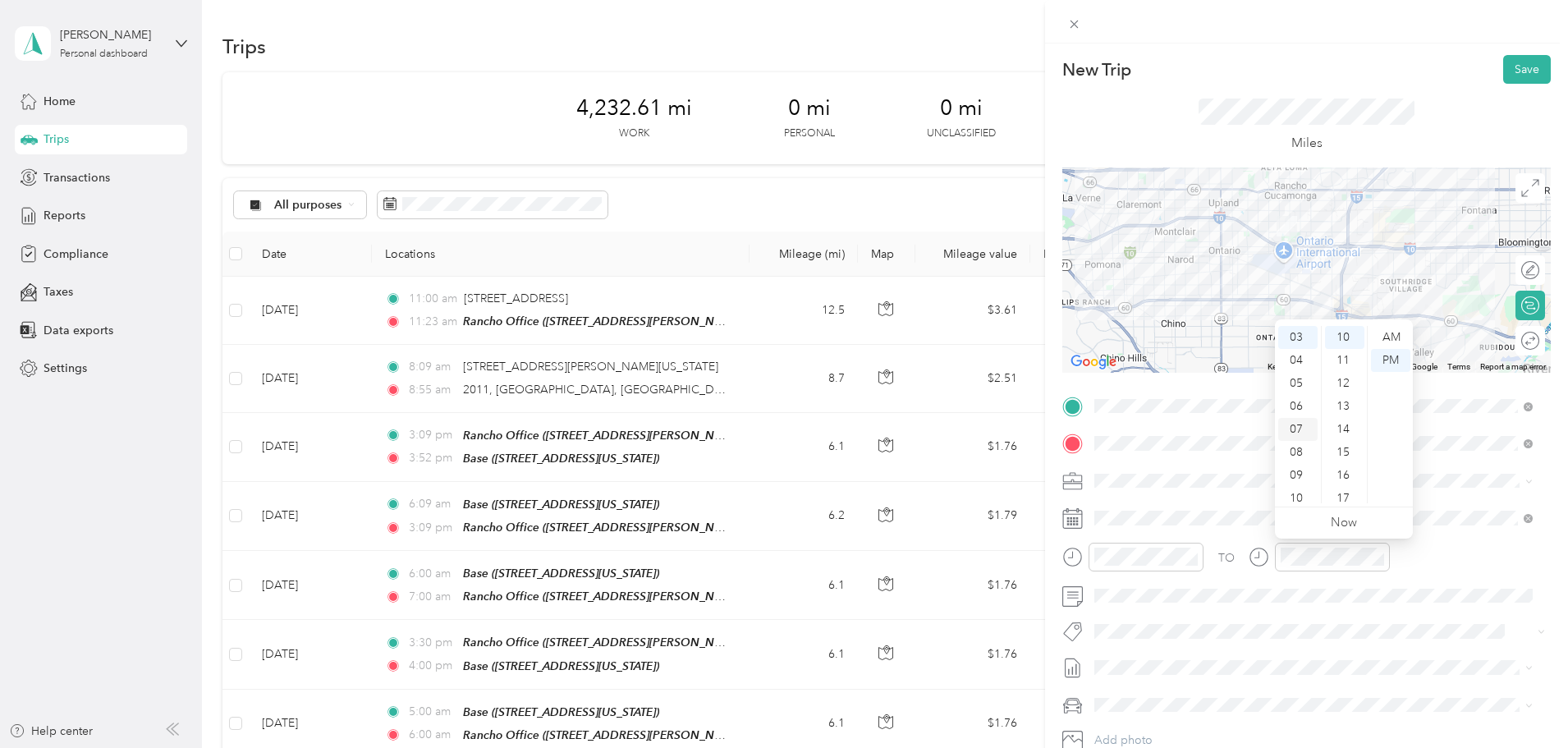
click at [1289, 428] on div "07" at bounding box center [1297, 429] width 39 height 23
click at [1396, 342] on div "AM" at bounding box center [1391, 337] width 39 height 23
click at [1439, 565] on div "TO" at bounding box center [1307, 562] width 488 height 40
click at [1554, 273] on div at bounding box center [1554, 271] width 0 height 17
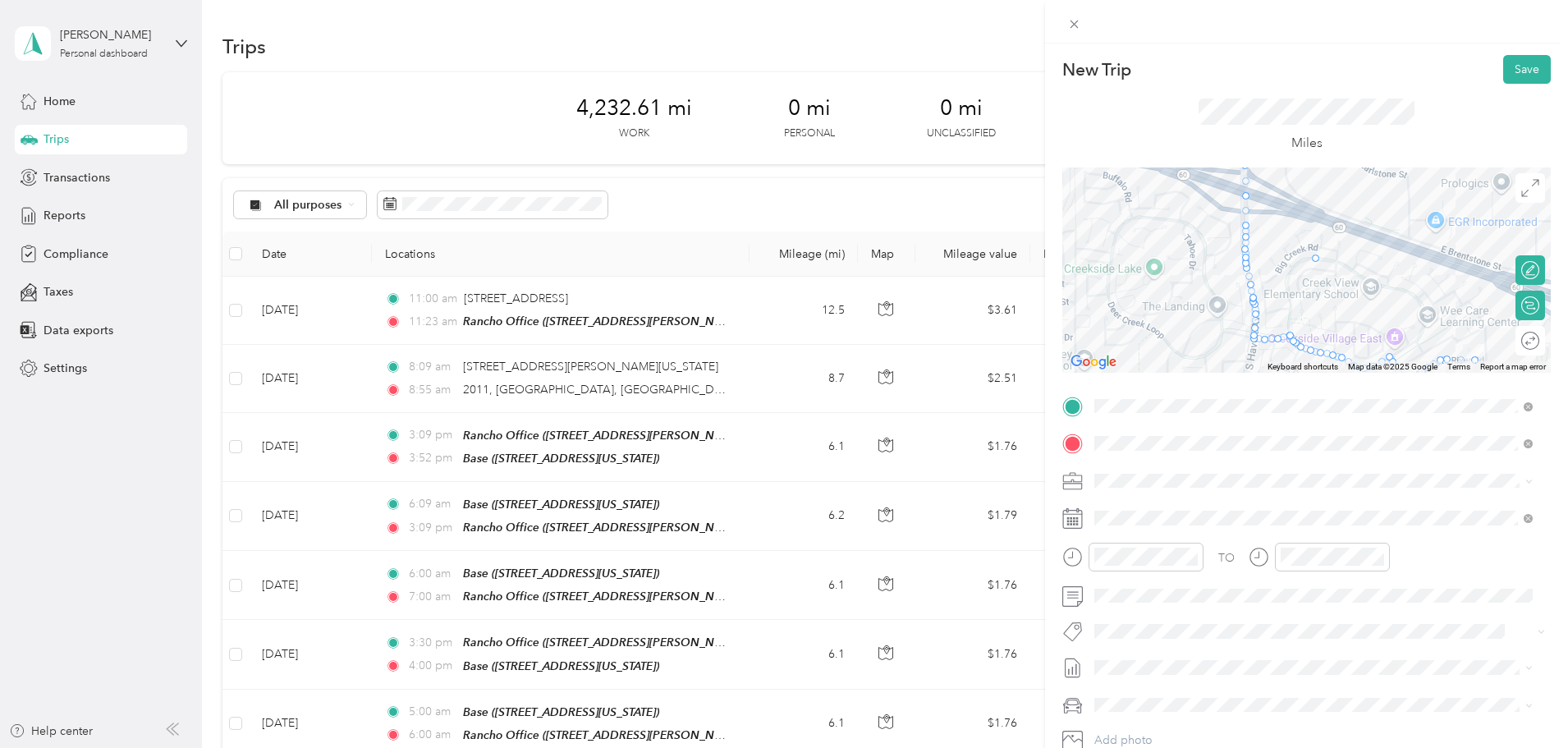
drag, startPoint x: 1281, startPoint y: 335, endPoint x: 1309, endPoint y: 257, distance: 82.9
click at [1507, 74] on button "Save" at bounding box center [1526, 70] width 47 height 29
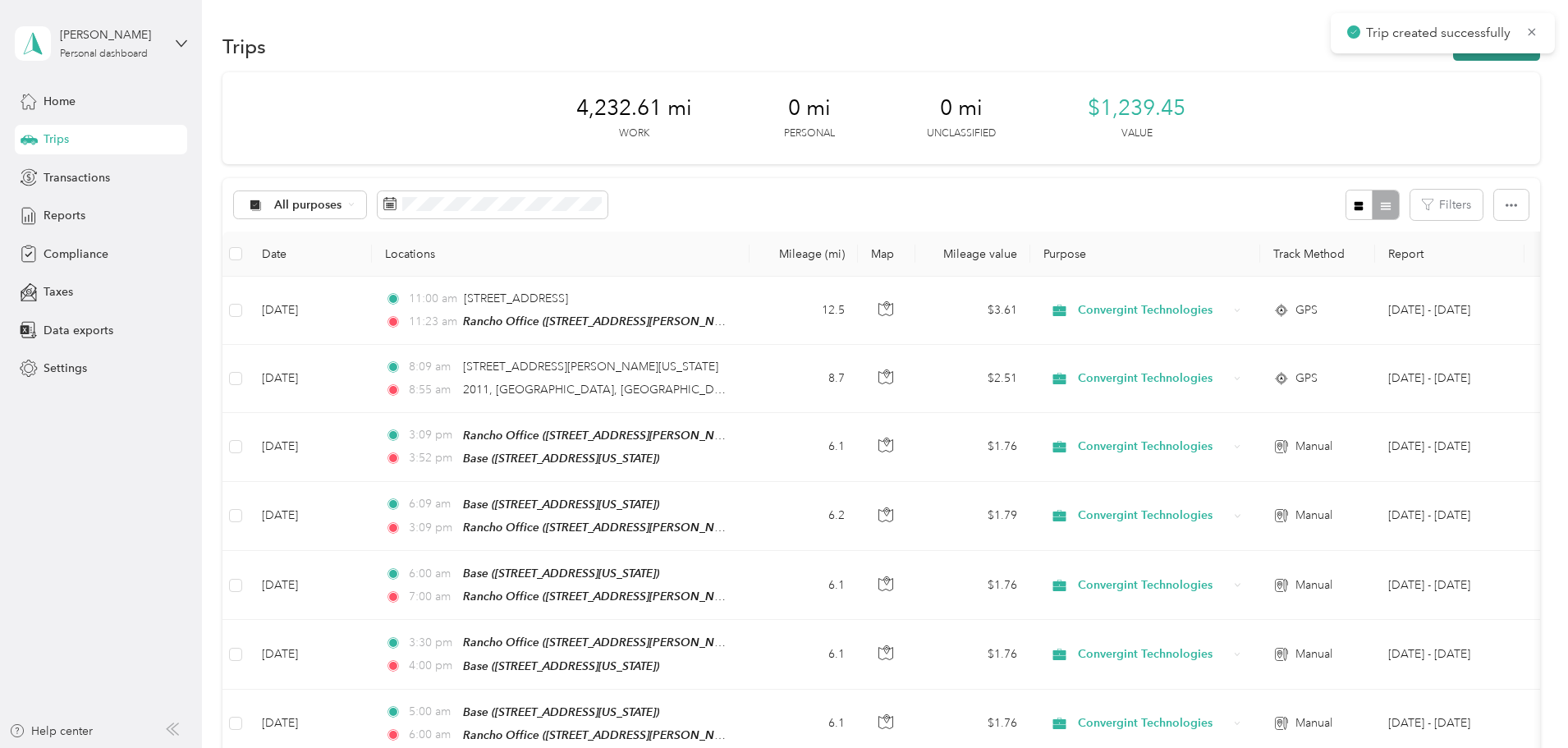
click at [1453, 57] on button "New trip" at bounding box center [1496, 47] width 87 height 29
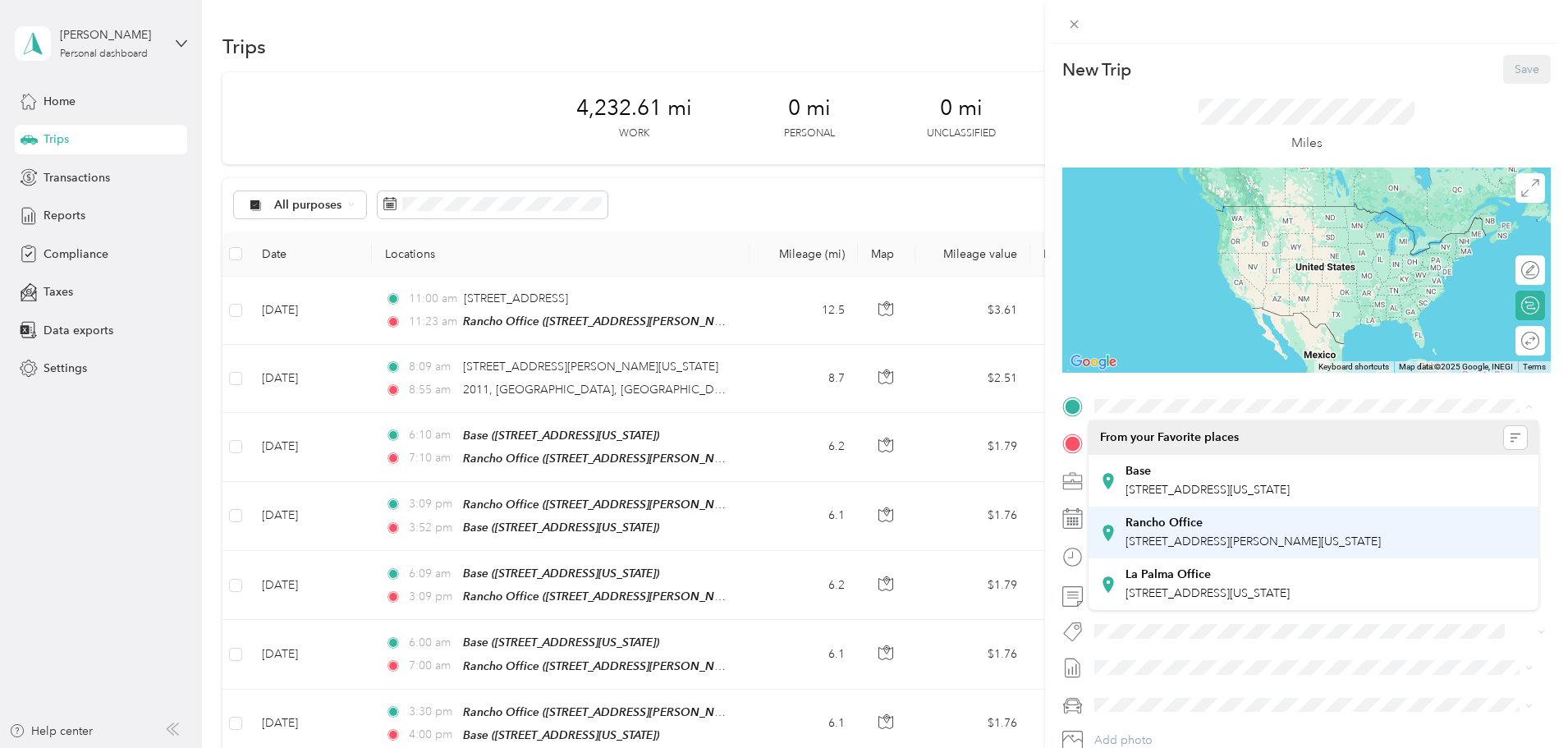
click at [1143, 526] on strong "Rancho Office" at bounding box center [1163, 522] width 77 height 14
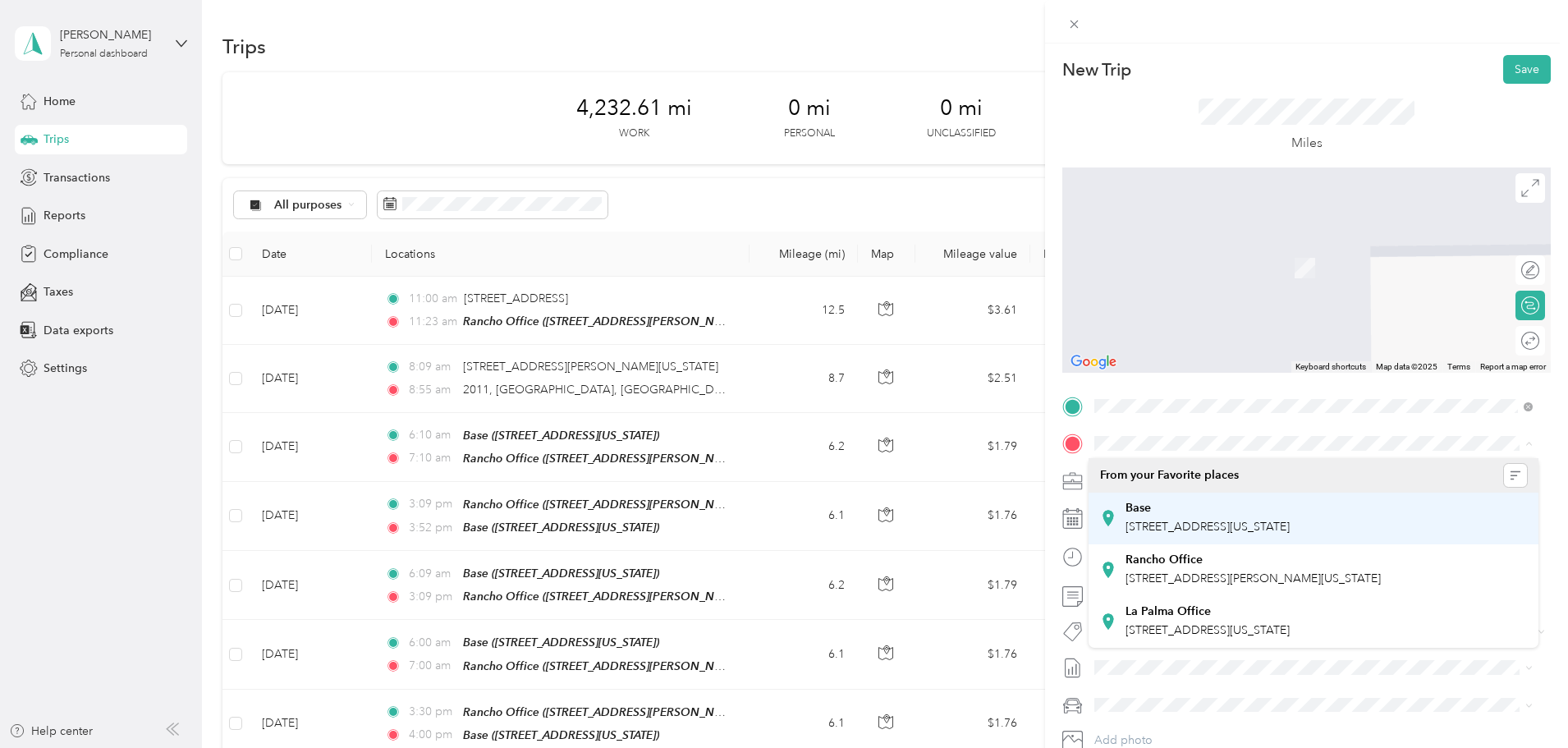
click at [1155, 519] on div "Base [STREET_ADDRESS][US_STATE]" at bounding box center [1208, 517] width 165 height 35
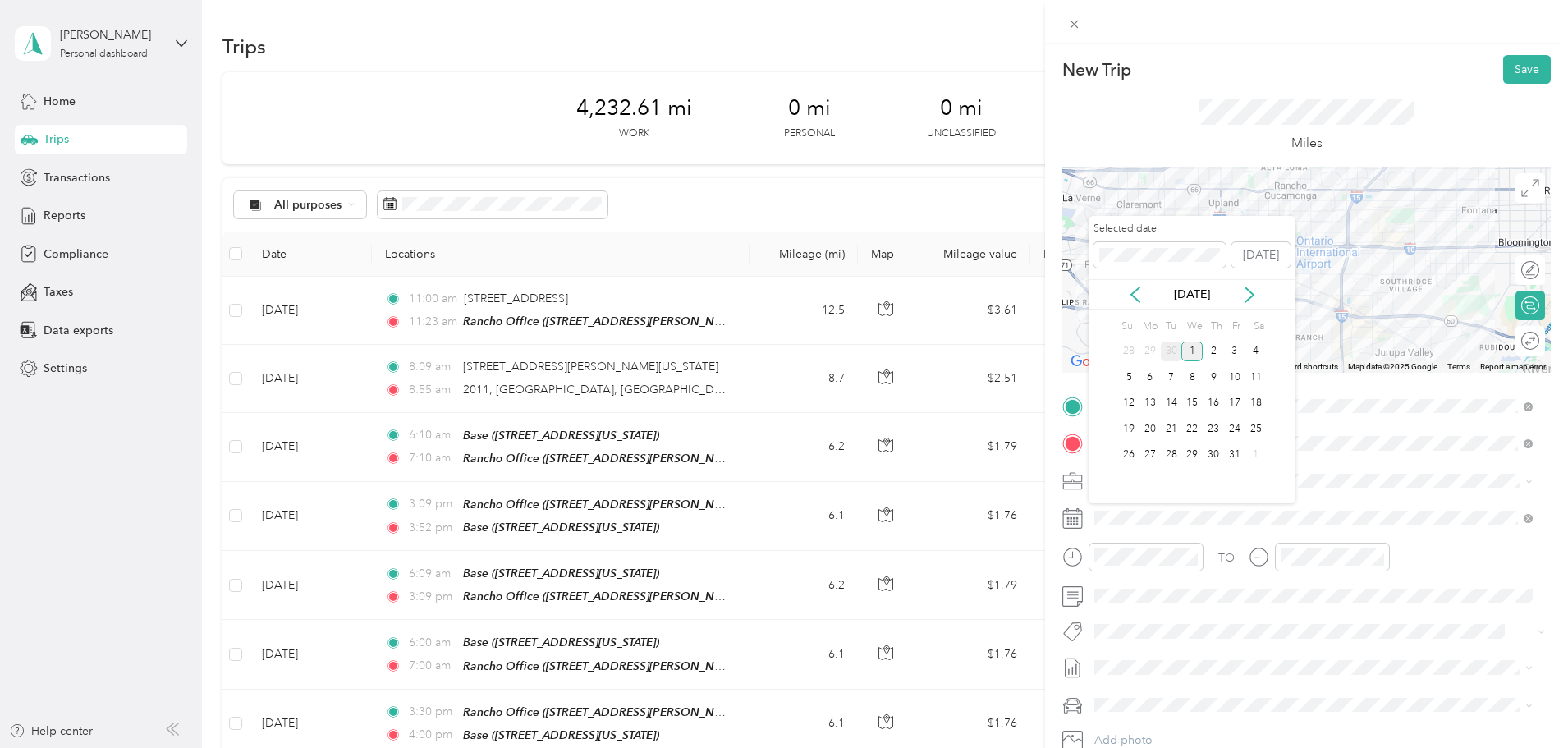
click at [1169, 349] on div "30" at bounding box center [1171, 352] width 21 height 20
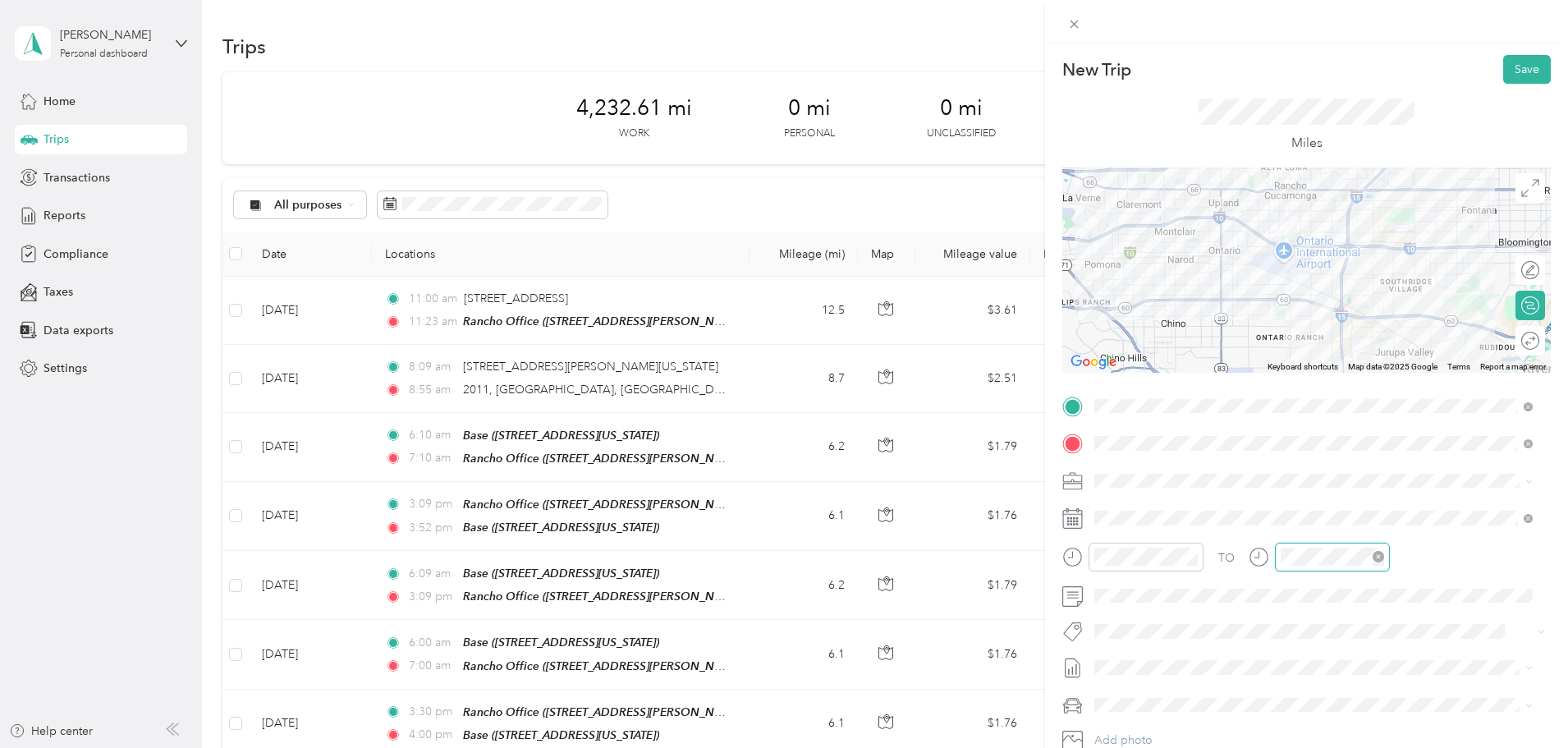
scroll to position [253, 0]
click at [1295, 366] on div "04" at bounding box center [1297, 360] width 39 height 23
click at [1418, 565] on div "TO" at bounding box center [1307, 562] width 488 height 40
click at [1567, 267] on div at bounding box center [1568, 271] width 0 height 17
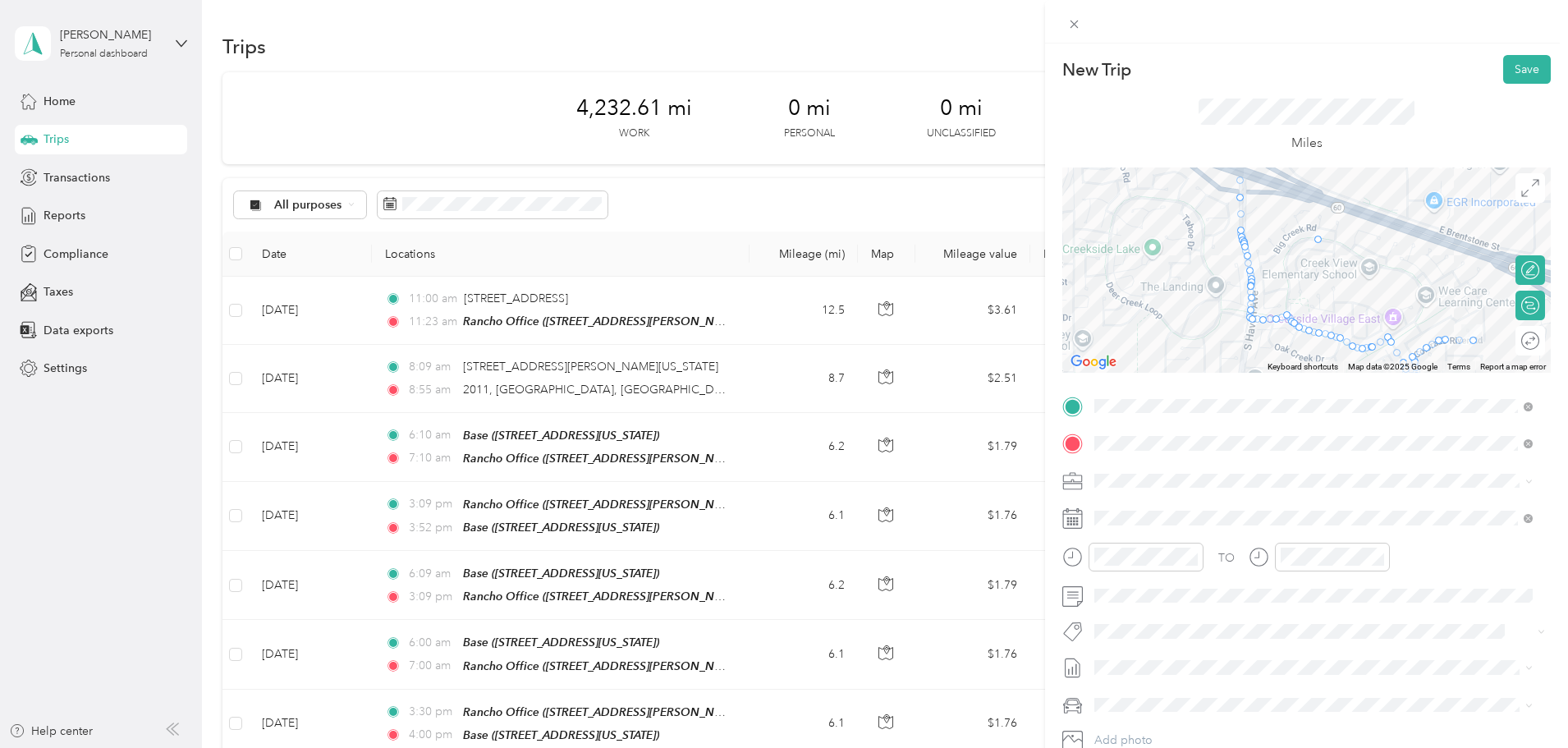
drag, startPoint x: 1280, startPoint y: 314, endPoint x: 1309, endPoint y: 233, distance: 86.0
click at [1509, 68] on button "Save" at bounding box center [1526, 70] width 47 height 29
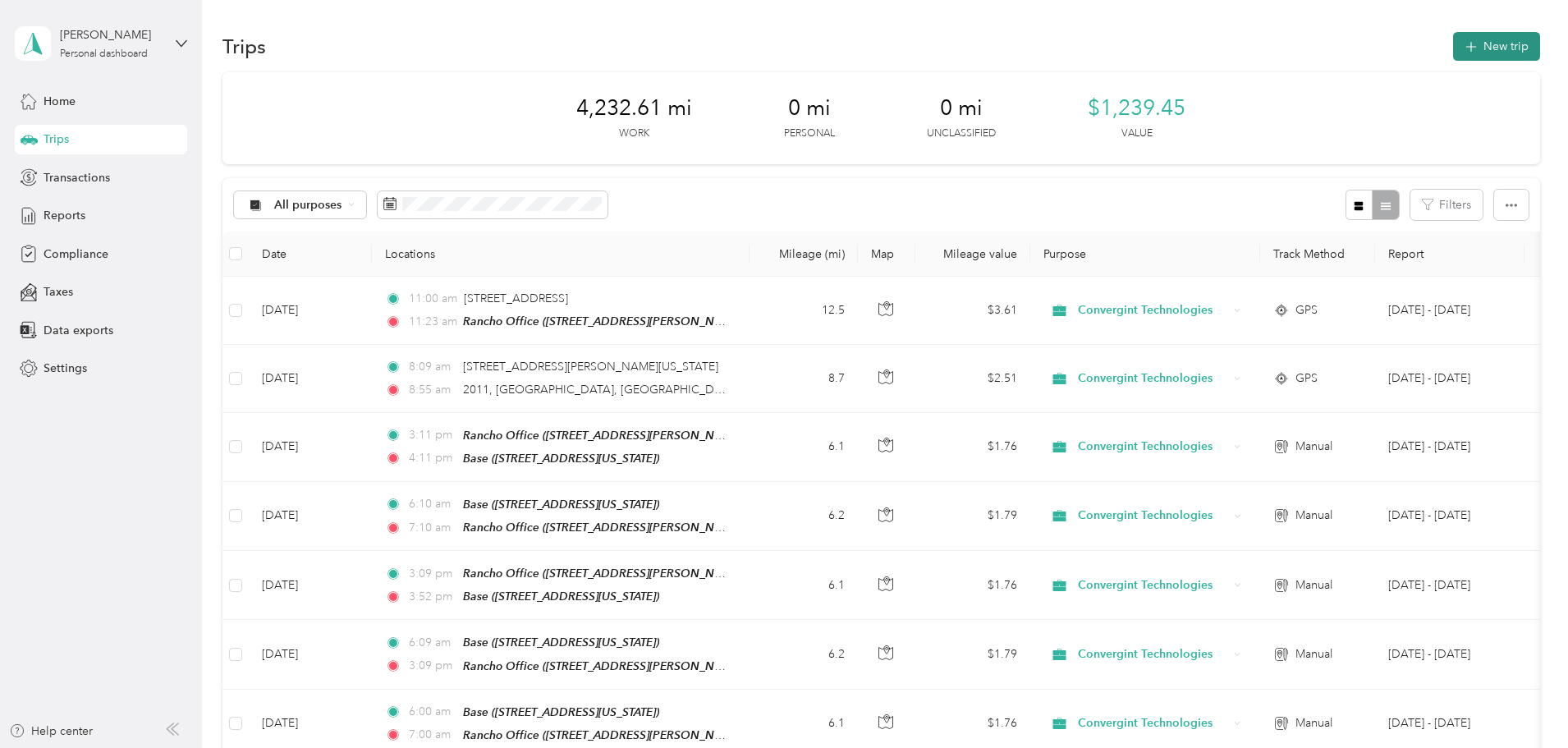
click at [1453, 46] on button "New trip" at bounding box center [1496, 47] width 87 height 29
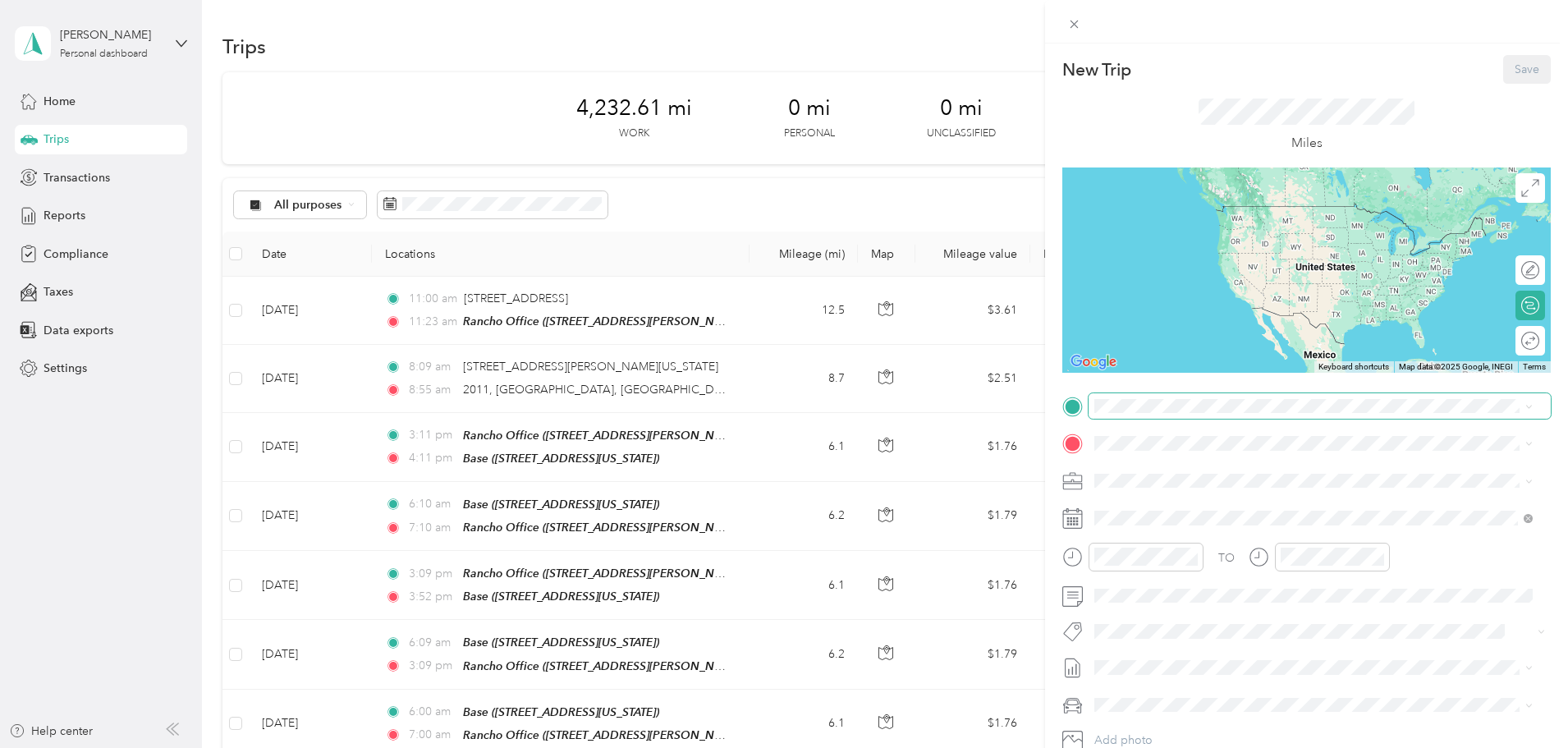
click at [1128, 394] on span at bounding box center [1320, 406] width 462 height 26
click at [1136, 747] on div "New Trip Save This trip cannot be edited because it is either under review, app…" at bounding box center [779, 748] width 1560 height 0
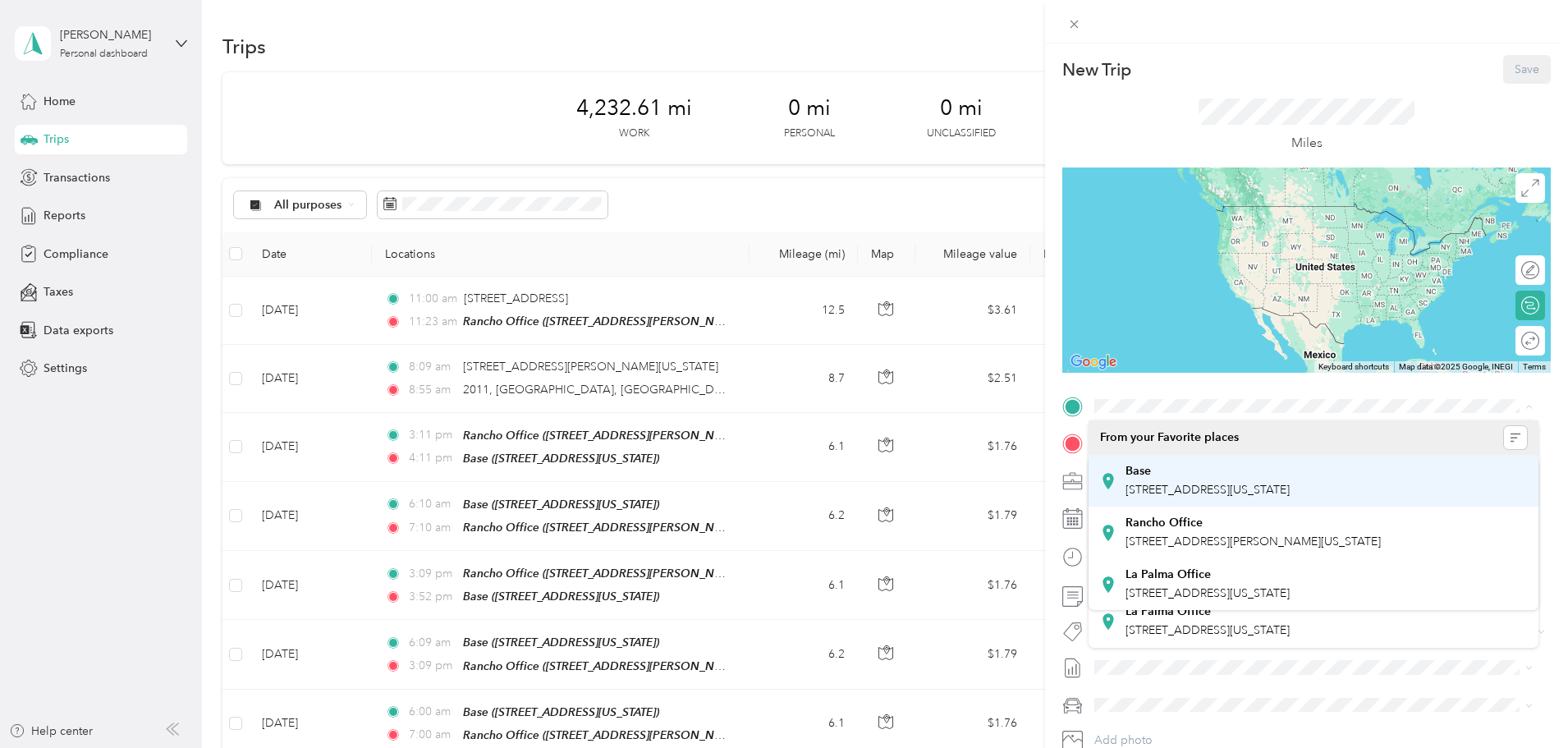
click at [1173, 473] on div "Base" at bounding box center [1208, 471] width 165 height 14
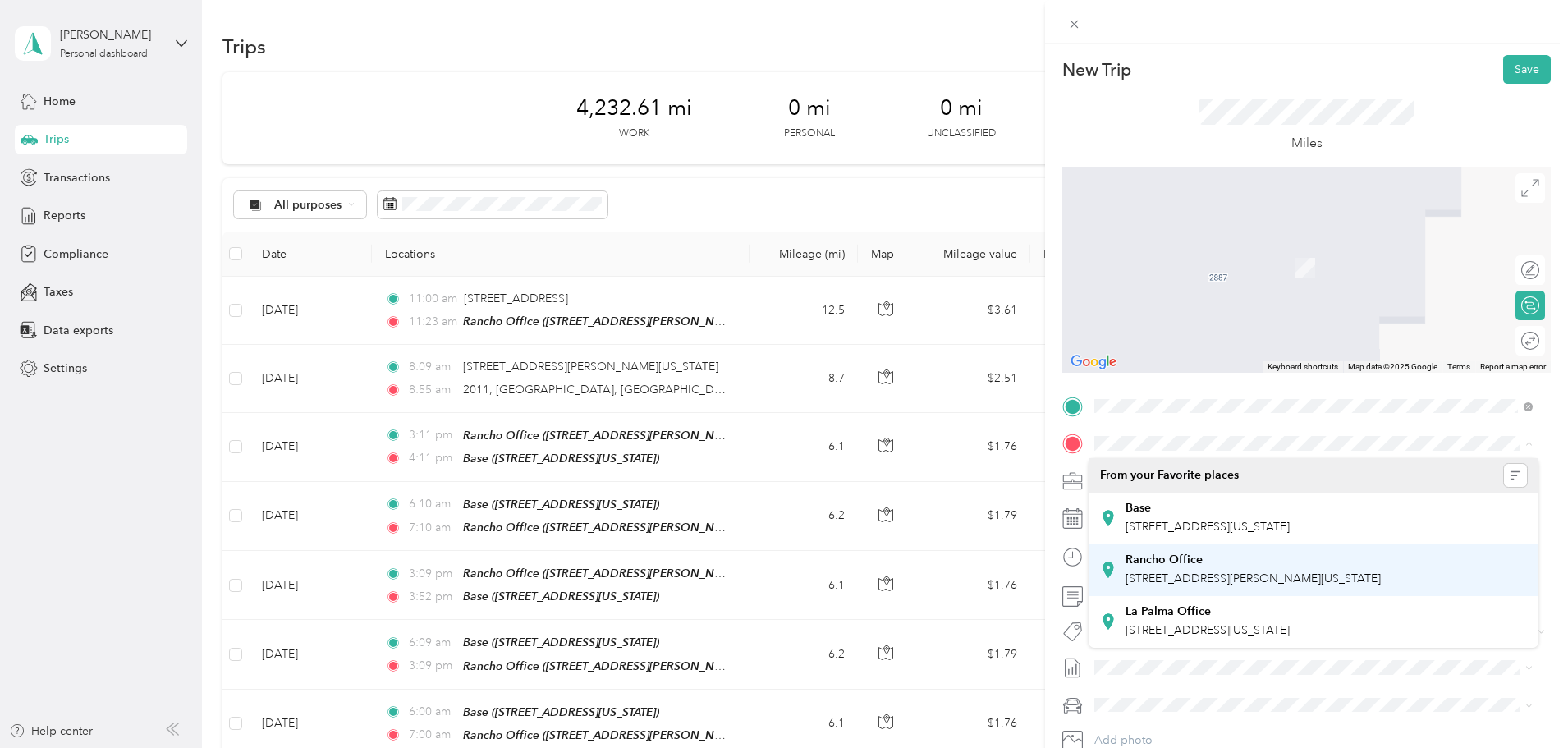
click at [1184, 557] on strong "Rancho Office" at bounding box center [1163, 559] width 77 height 14
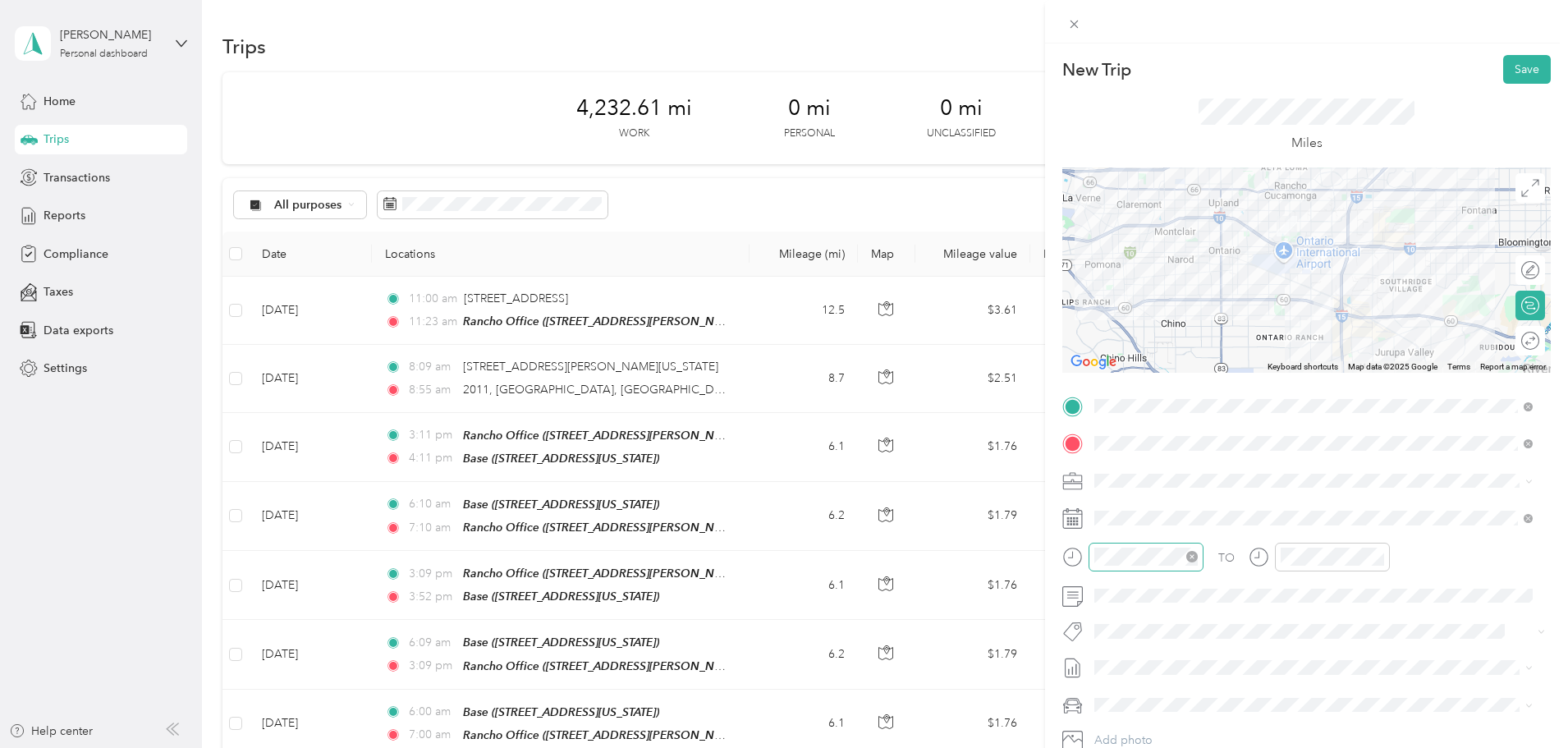
click at [1093, 555] on div at bounding box center [1147, 557] width 115 height 29
click at [1101, 429] on div "07" at bounding box center [1111, 429] width 39 height 23
click at [1161, 337] on div "00" at bounding box center [1158, 337] width 39 height 23
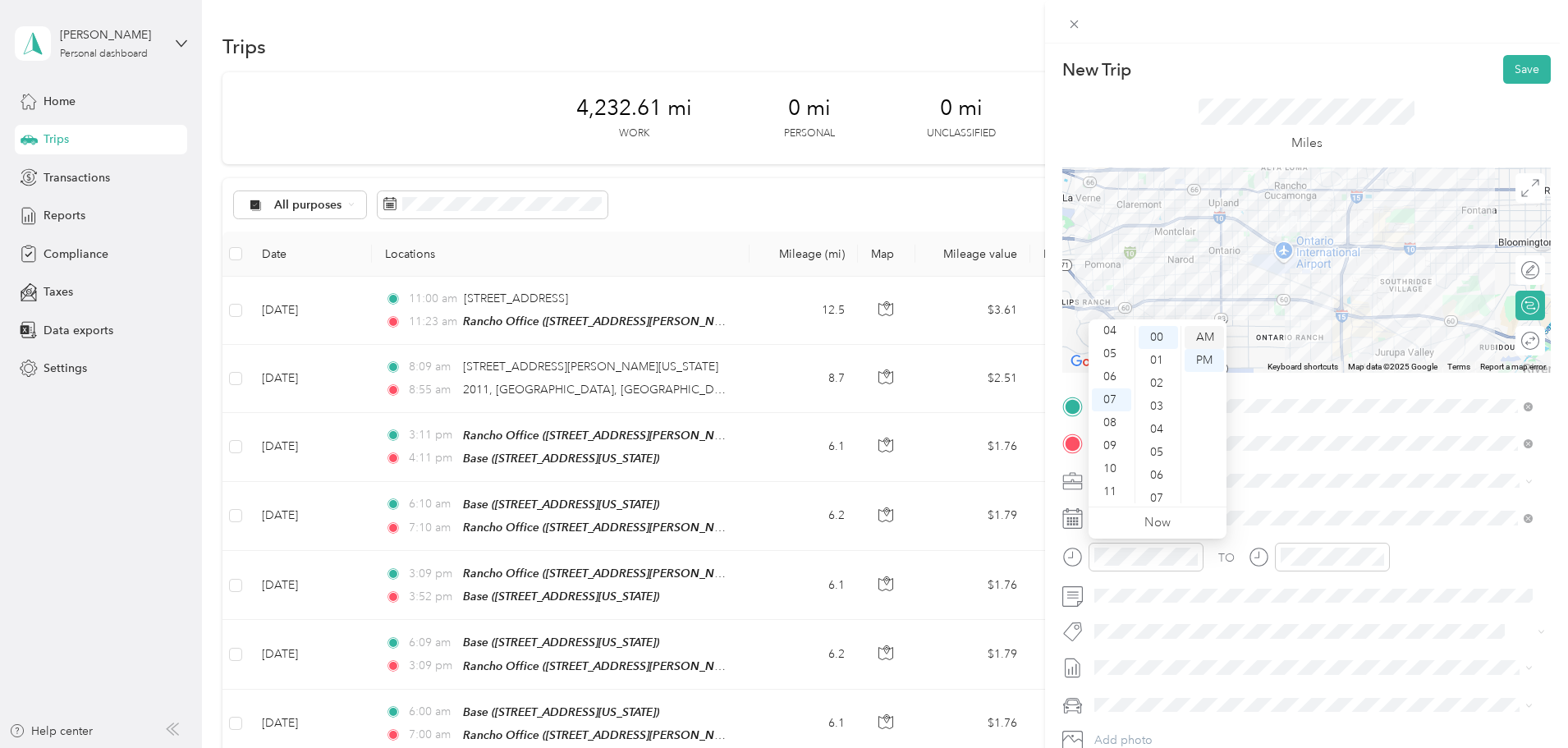
click at [1203, 338] on div "AM" at bounding box center [1204, 337] width 39 height 23
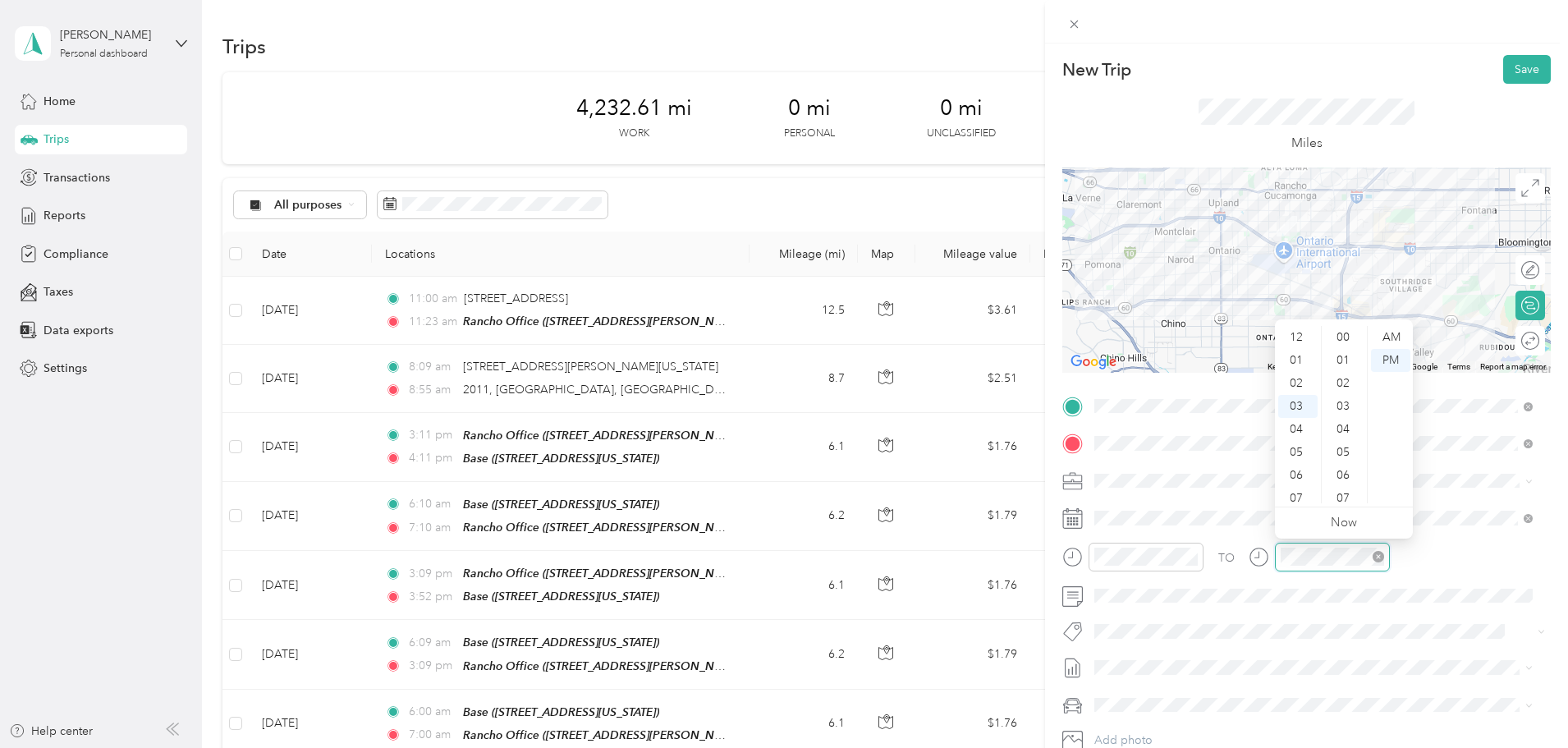
scroll to position [253, 0]
click at [1288, 433] on div "07" at bounding box center [1297, 429] width 39 height 23
click at [1338, 332] on div "30" at bounding box center [1344, 336] width 39 height 23
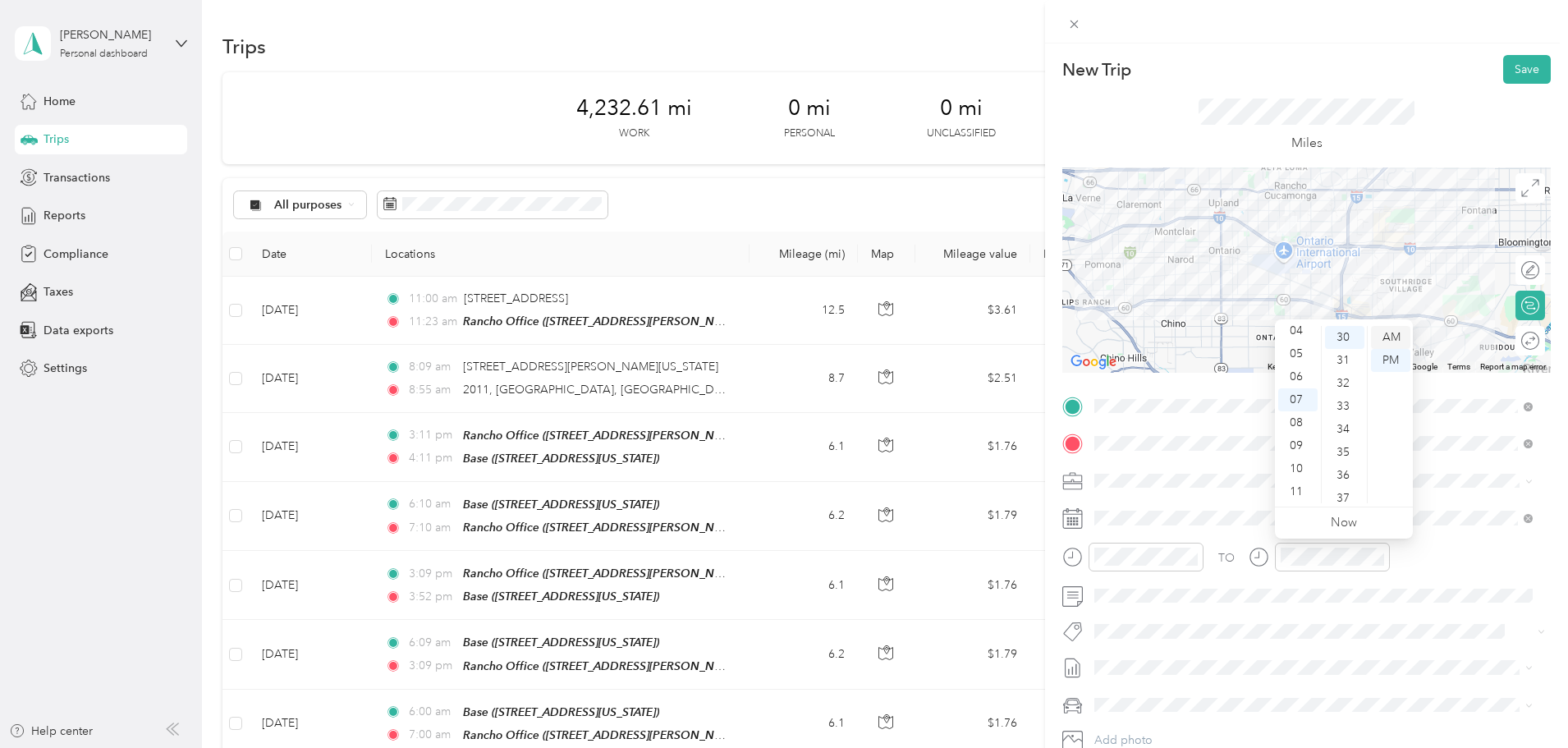
click at [1397, 340] on div "AM" at bounding box center [1391, 337] width 39 height 23
click at [1421, 555] on div "TO" at bounding box center [1307, 562] width 488 height 40
click at [1520, 276] on div "Edit route" at bounding box center [1516, 271] width 45 height 17
click at [1508, 273] on div at bounding box center [1521, 271] width 35 height 17
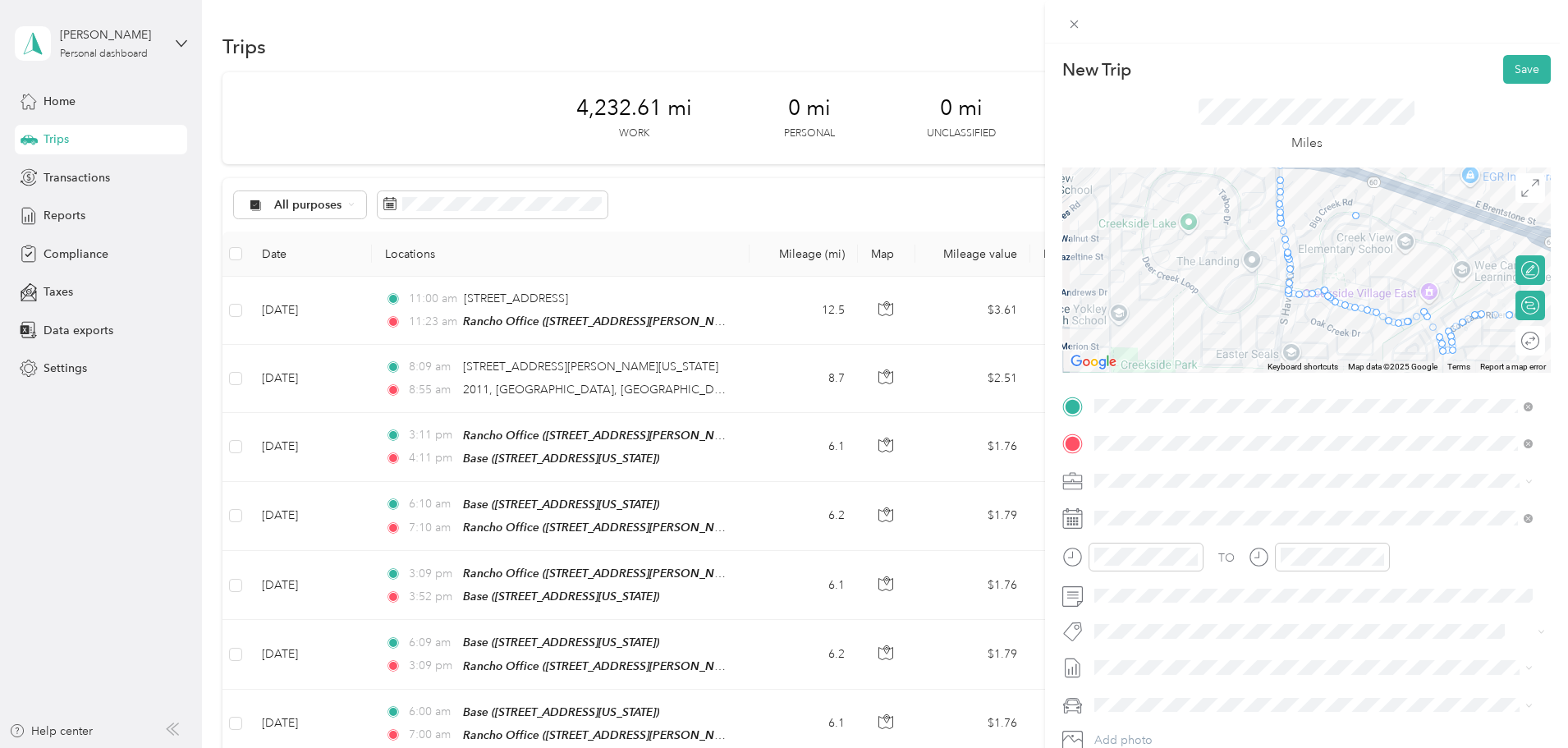
drag, startPoint x: 1318, startPoint y: 287, endPoint x: 1350, endPoint y: 211, distance: 82.5
click at [1503, 67] on button "Save" at bounding box center [1526, 70] width 47 height 29
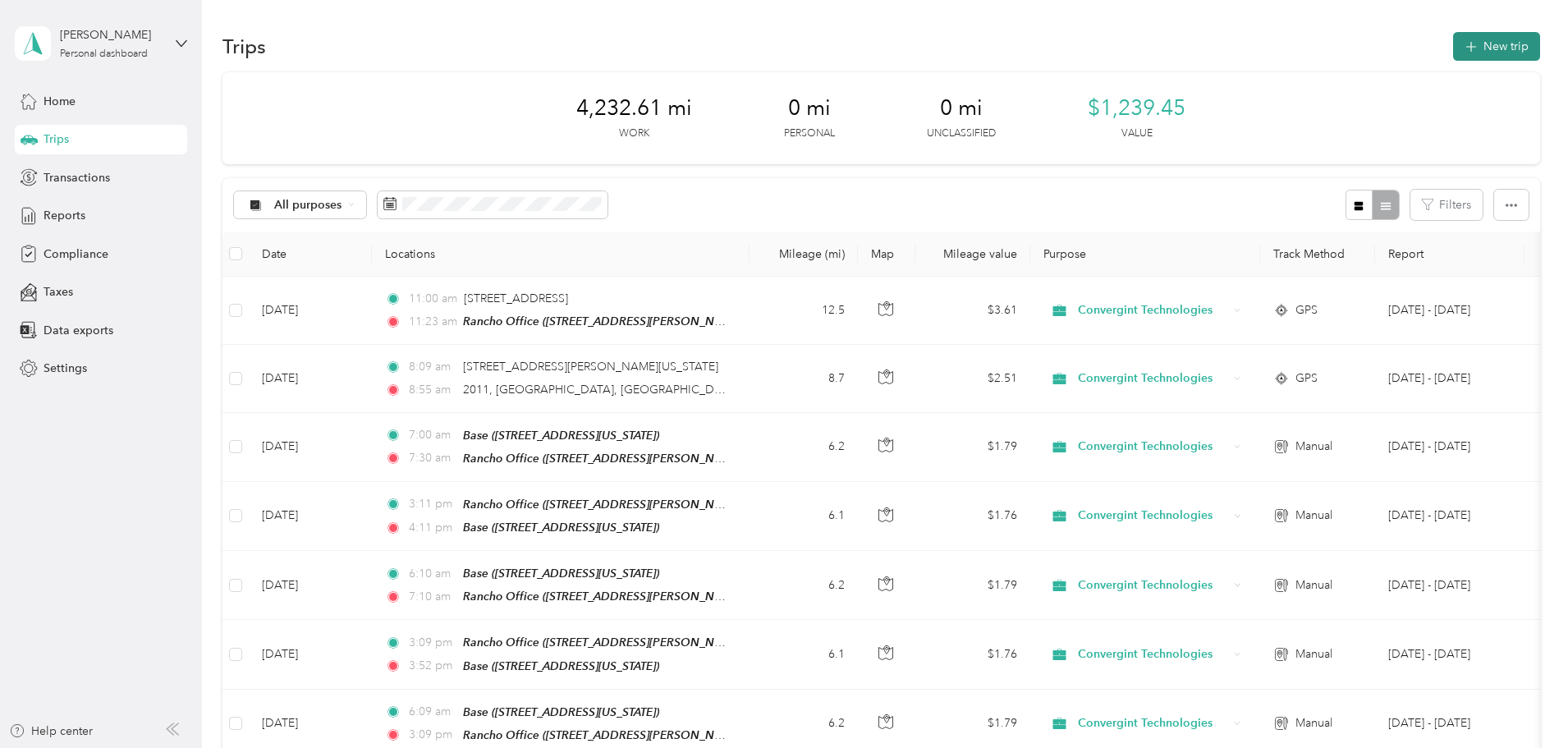
click at [1453, 38] on button "New trip" at bounding box center [1496, 47] width 87 height 29
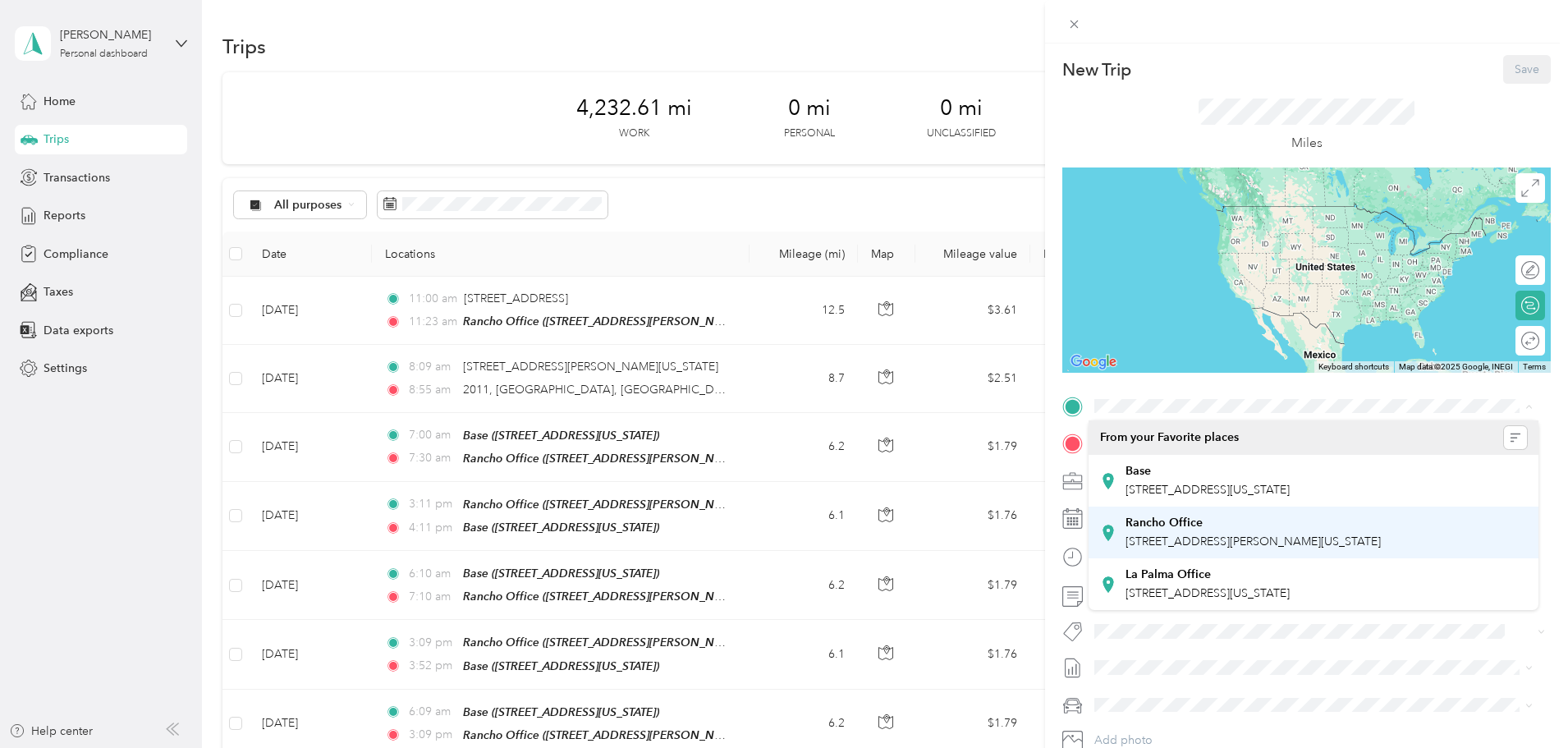
click at [1180, 519] on strong "Rancho Office" at bounding box center [1163, 522] width 77 height 14
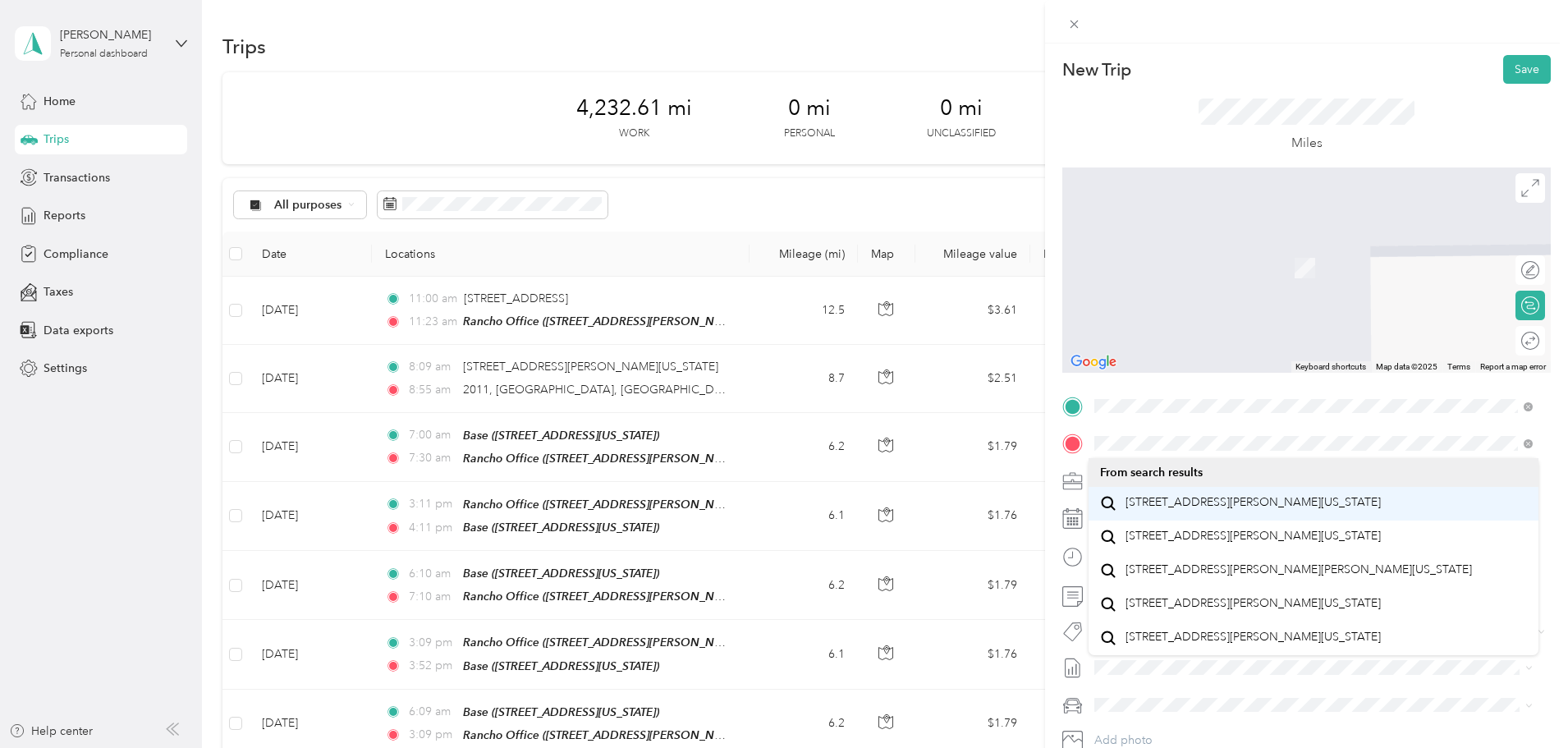
click at [1194, 509] on span "[STREET_ADDRESS][PERSON_NAME][US_STATE]" at bounding box center [1253, 502] width 255 height 14
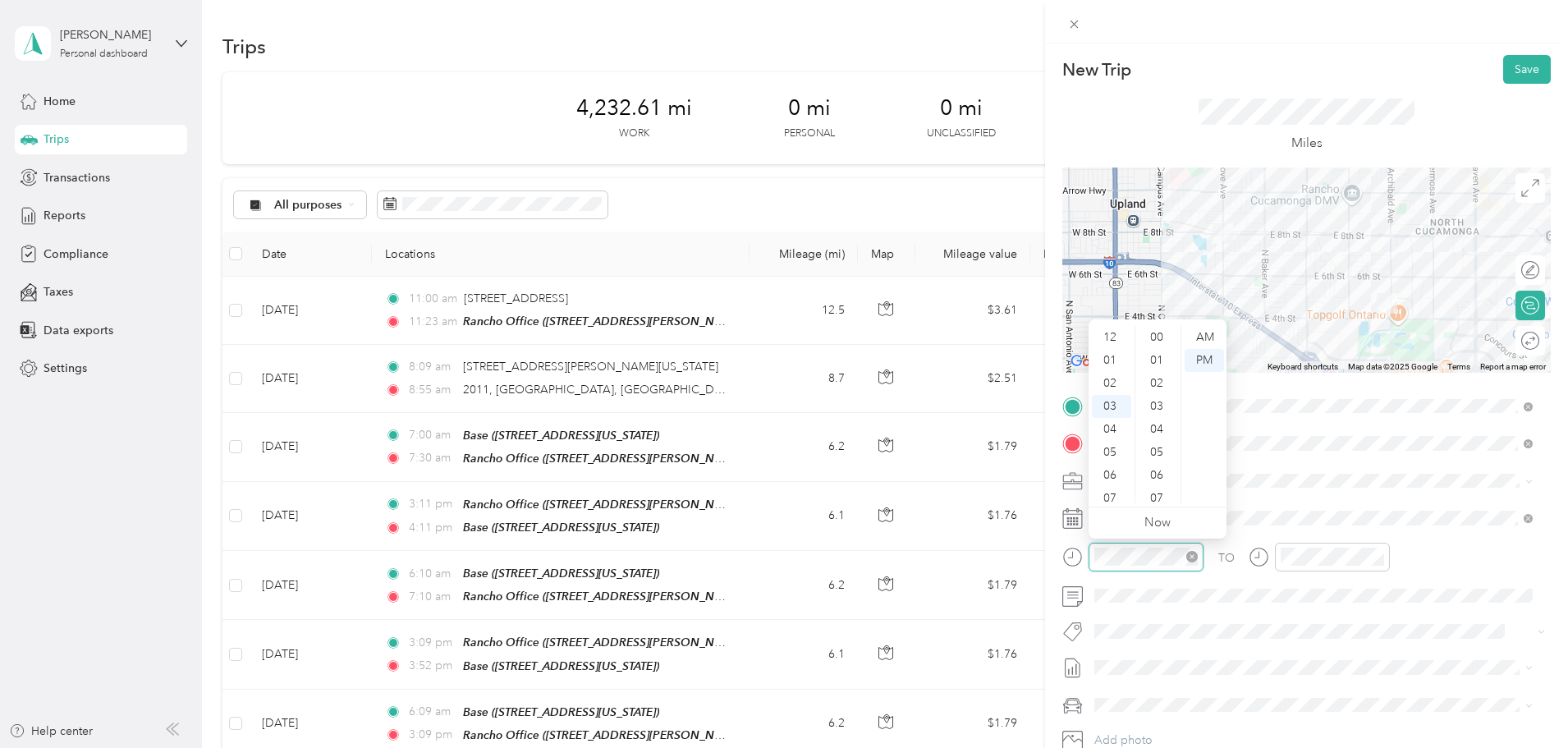
scroll to position [69, 0]
click at [1112, 446] on div "08" at bounding box center [1111, 452] width 39 height 23
click at [1156, 329] on div "00" at bounding box center [1158, 337] width 39 height 23
click at [1200, 336] on div "AM" at bounding box center [1204, 337] width 39 height 23
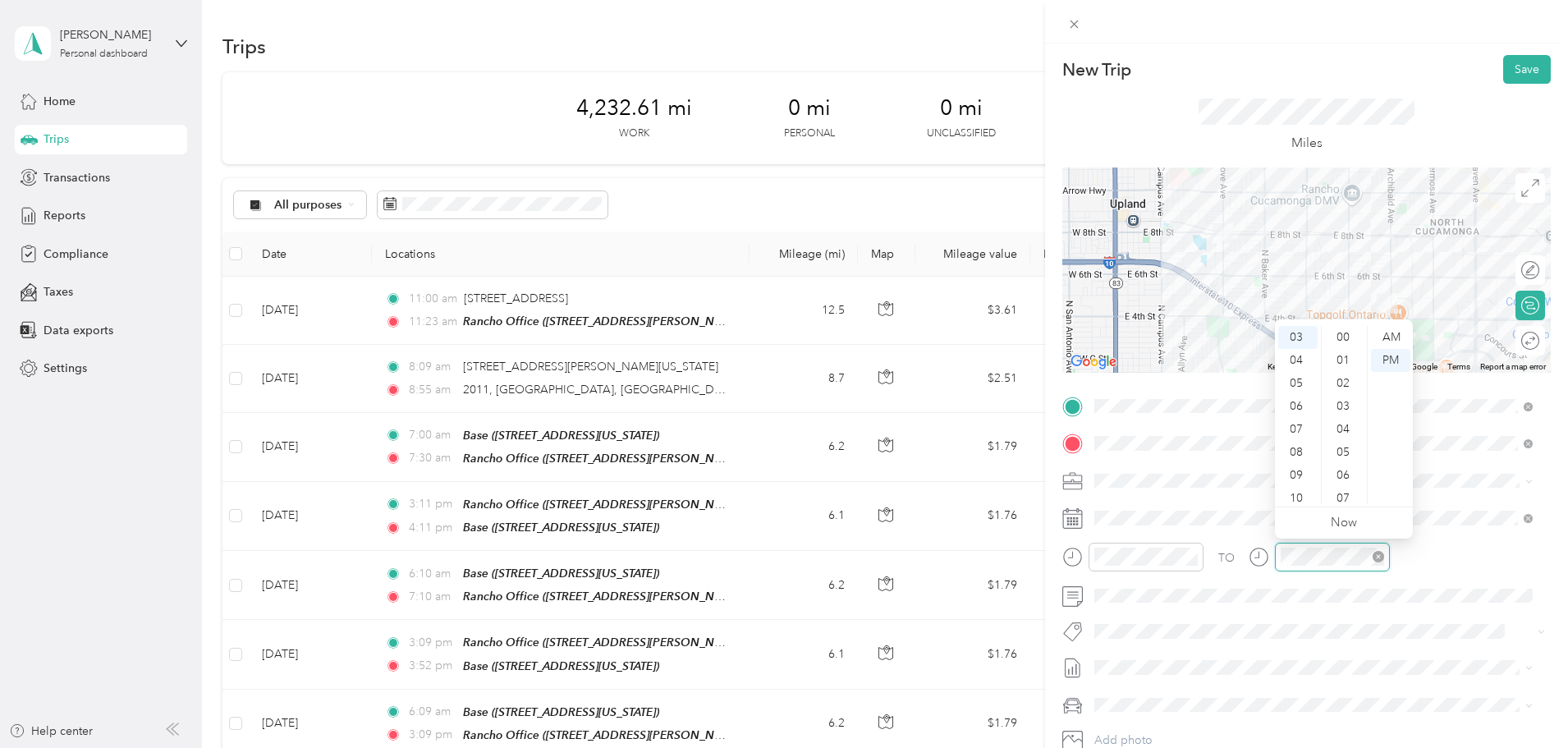
scroll to position [276, 0]
click at [1293, 451] on div "08" at bounding box center [1297, 452] width 39 height 23
click at [1342, 483] on div "09" at bounding box center [1344, 487] width 39 height 23
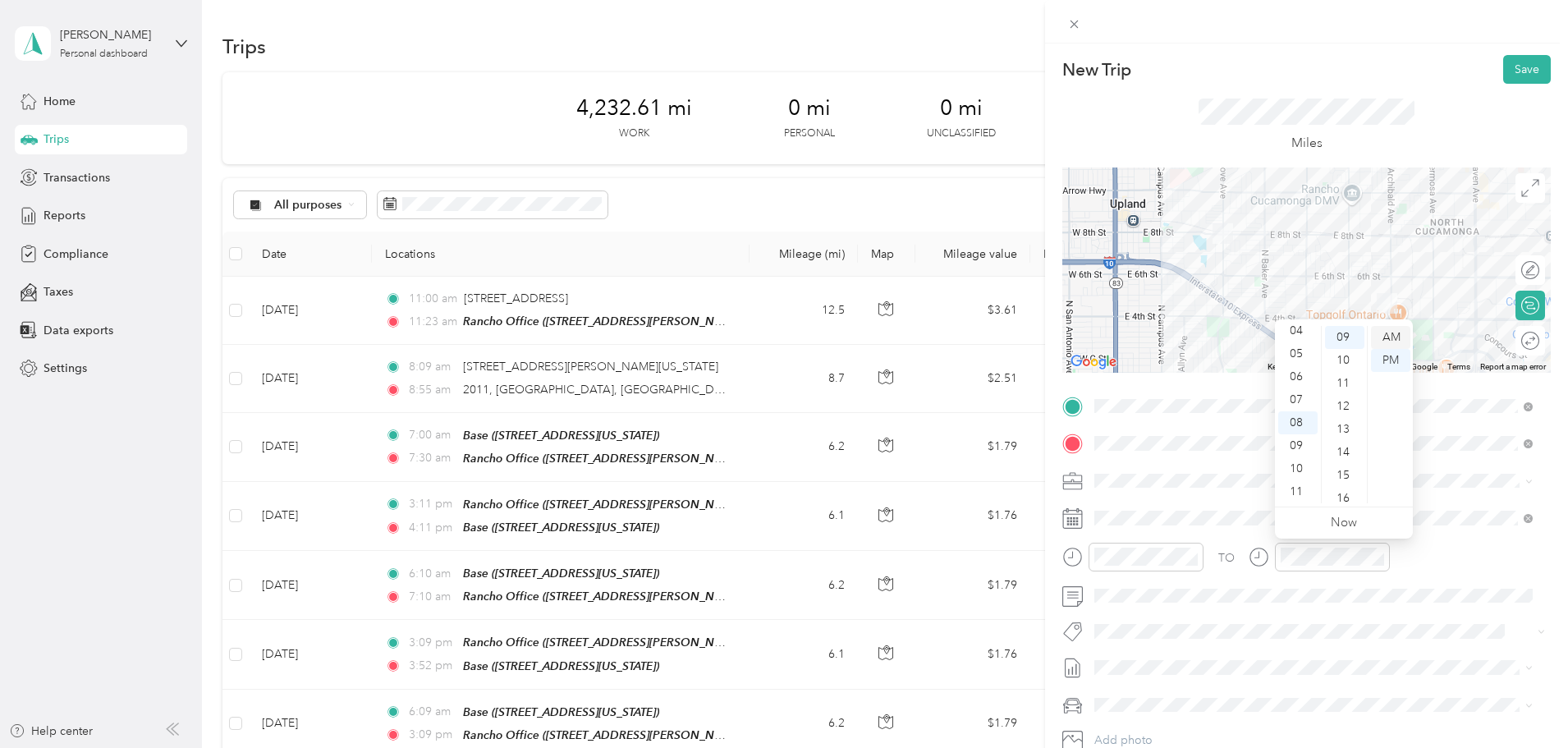
click at [1378, 337] on div "AM" at bounding box center [1391, 337] width 39 height 23
click at [1402, 557] on div "TO" at bounding box center [1307, 562] width 488 height 40
click at [1510, 75] on button "Save" at bounding box center [1526, 70] width 47 height 29
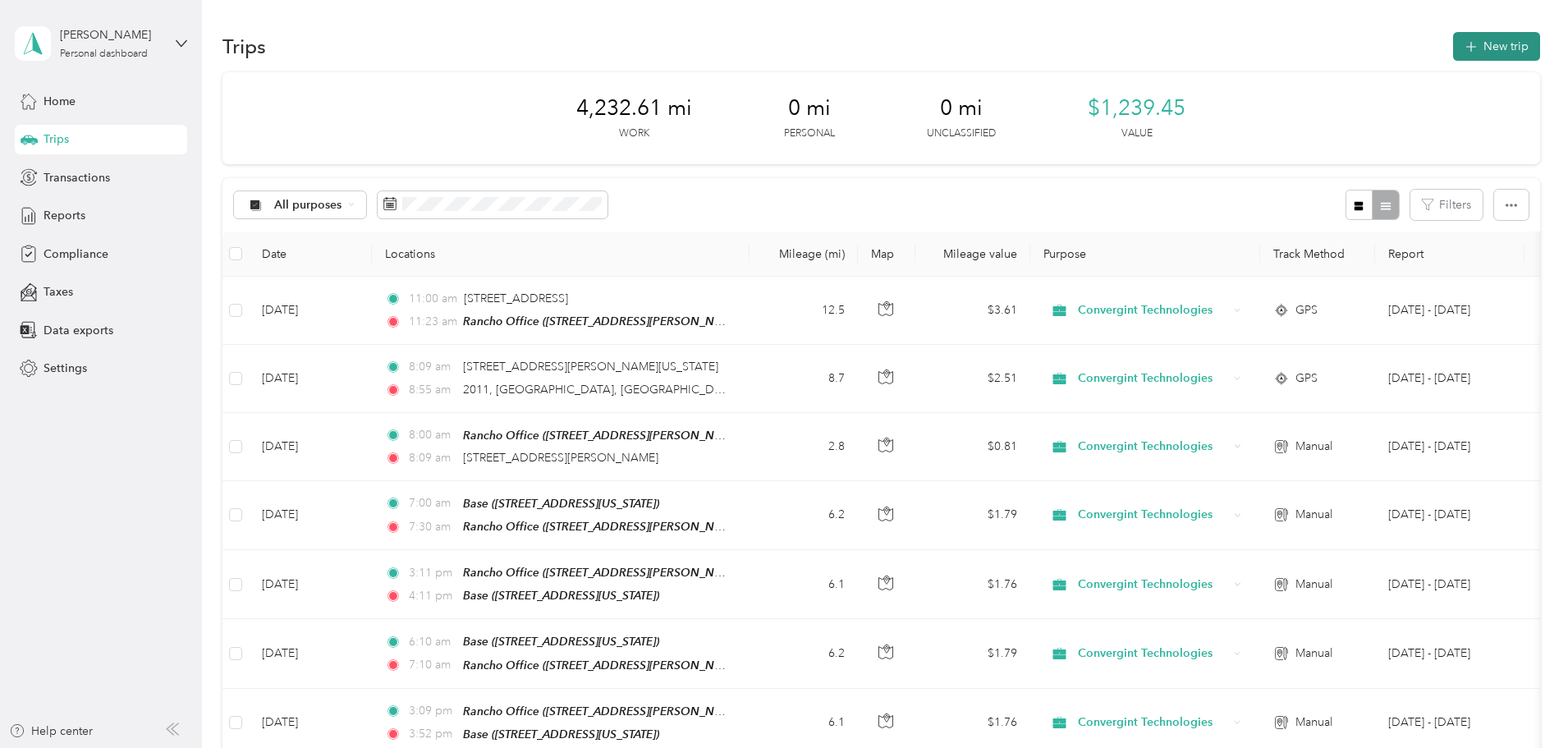
click at [1453, 50] on button "New trip" at bounding box center [1496, 47] width 87 height 29
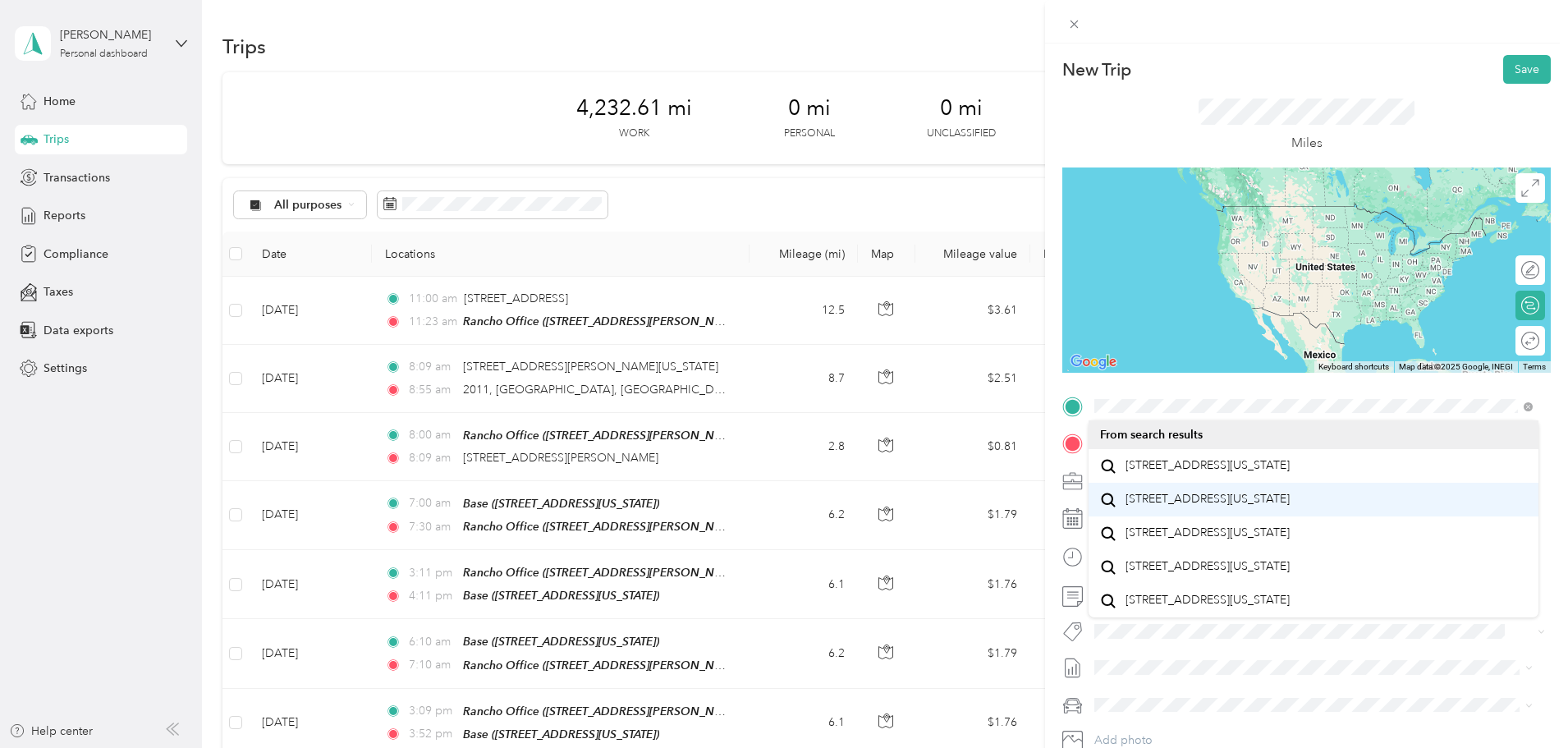
click at [1191, 506] on span "[STREET_ADDRESS][US_STATE]" at bounding box center [1208, 499] width 165 height 14
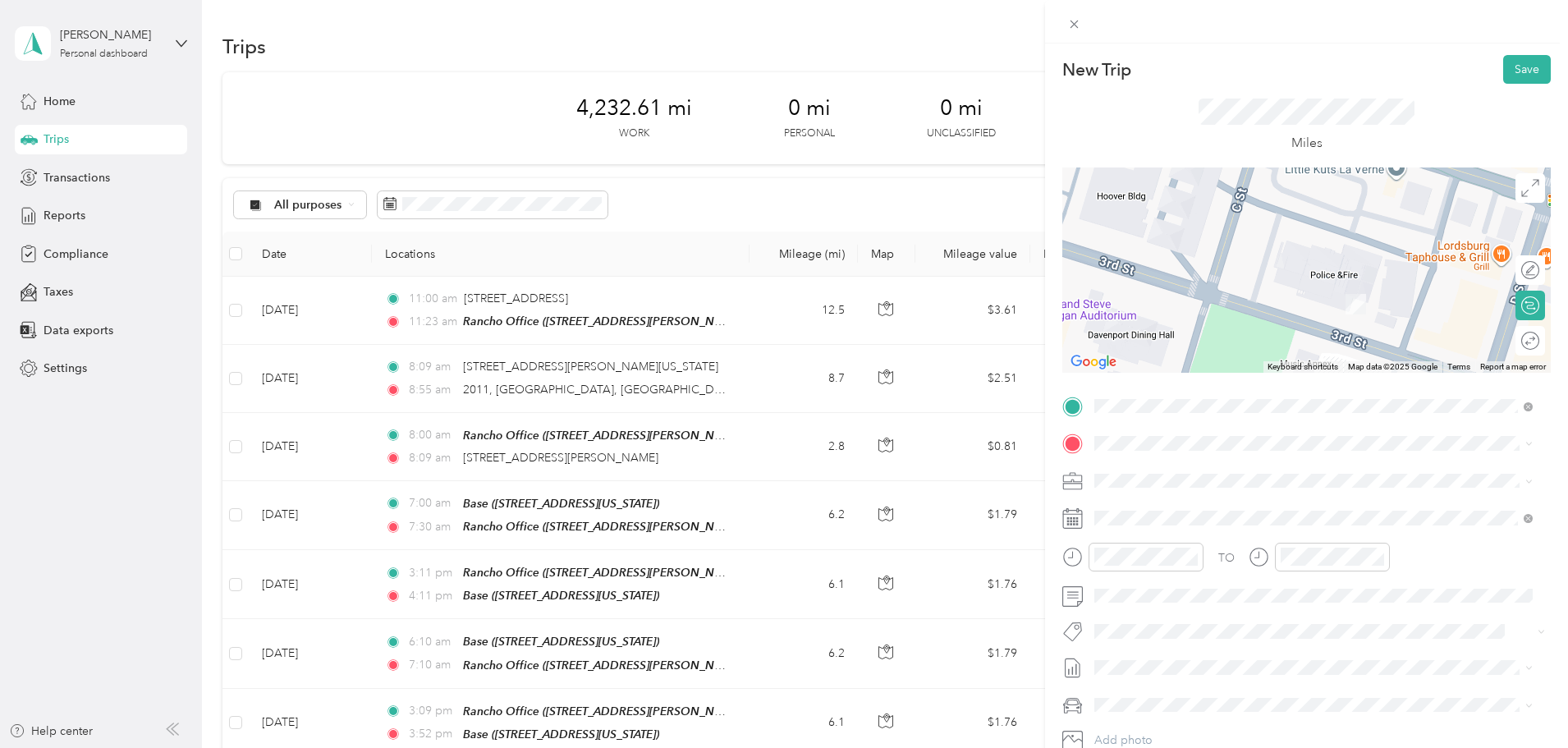
drag, startPoint x: 1259, startPoint y: 246, endPoint x: 1320, endPoint y: 293, distance: 77.0
click at [1320, 293] on div at bounding box center [1307, 270] width 488 height 205
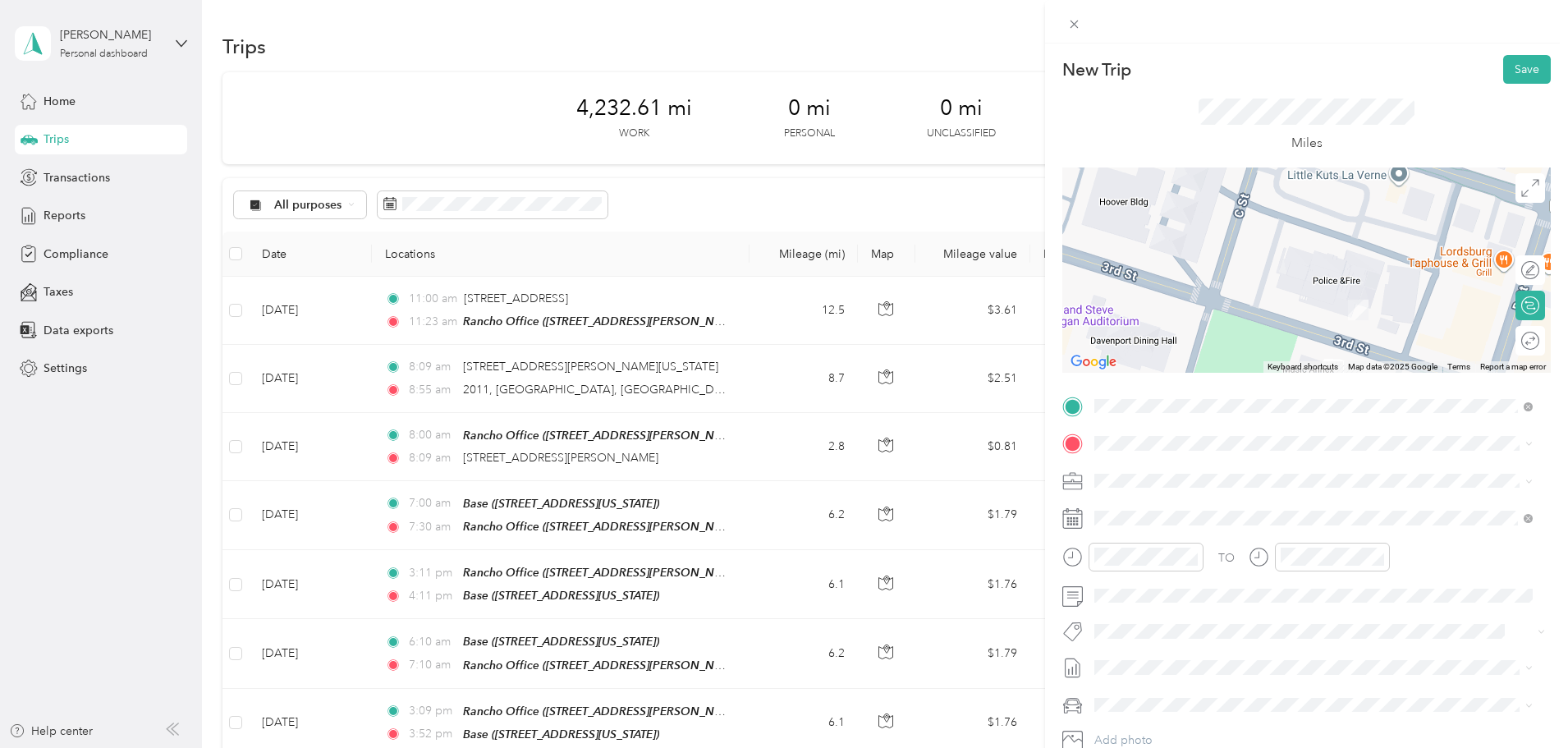
click at [1352, 311] on img at bounding box center [1358, 310] width 20 height 20
click at [1229, 243] on div at bounding box center [1307, 270] width 488 height 205
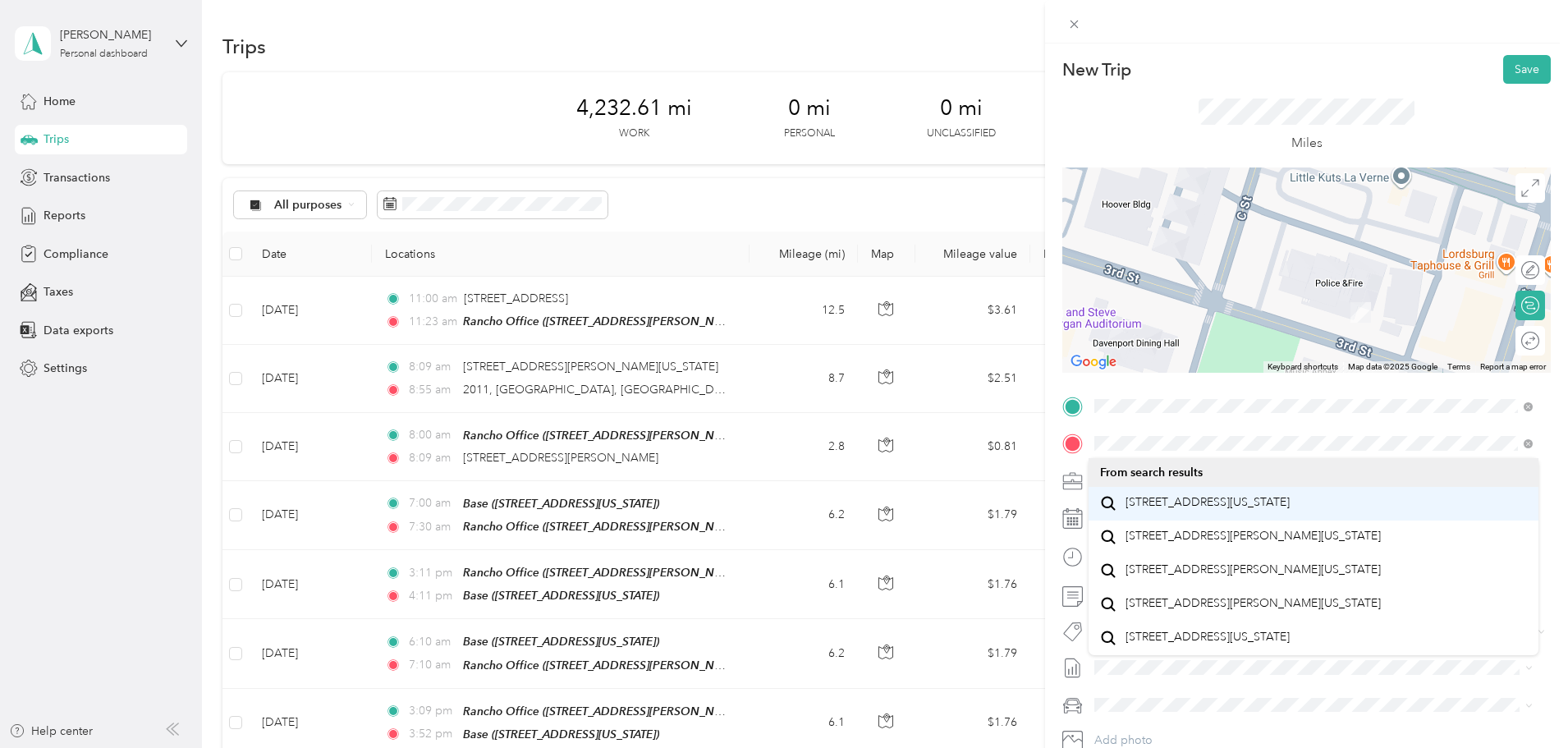
click at [1168, 510] on span "[STREET_ADDRESS][US_STATE]" at bounding box center [1208, 502] width 165 height 14
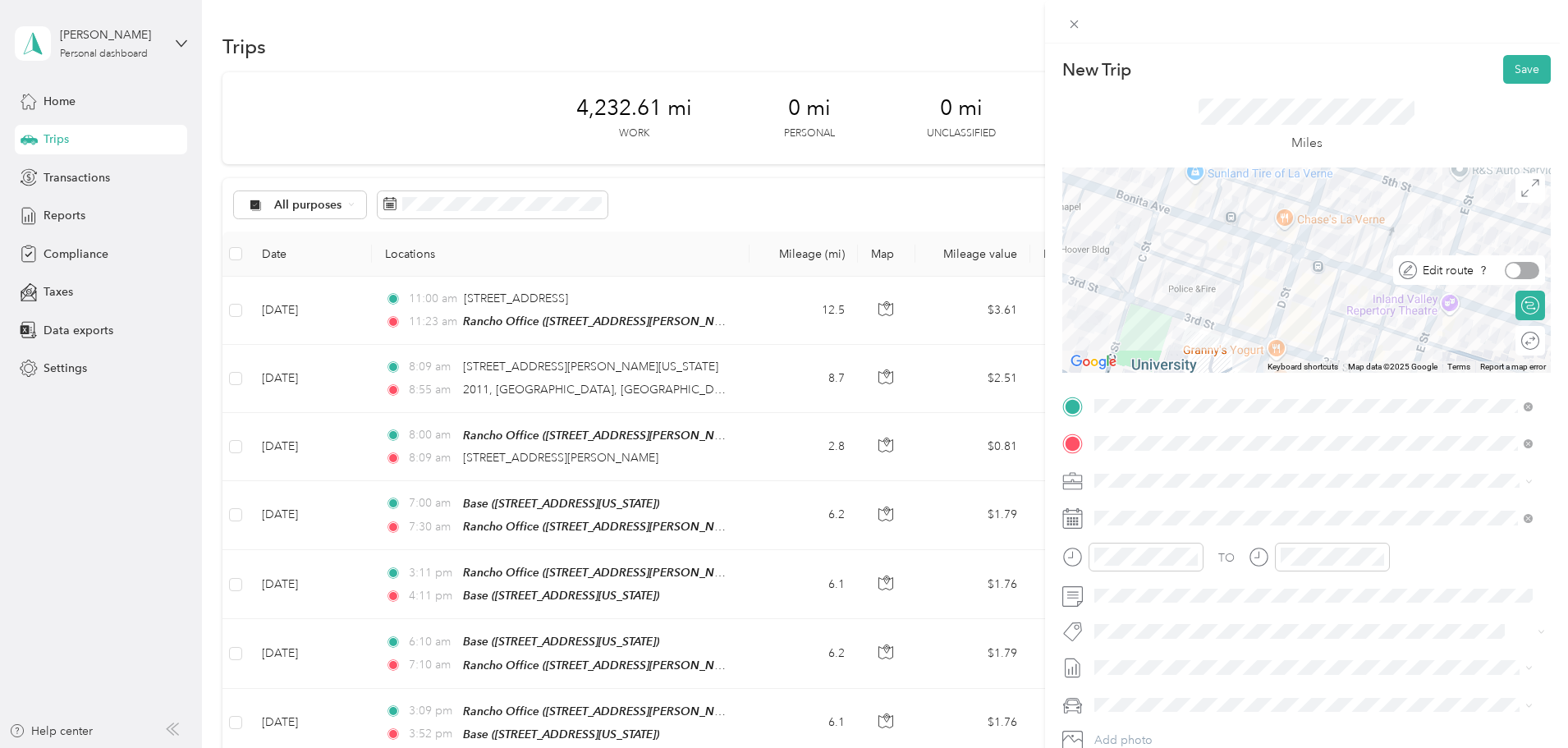
click at [1514, 262] on div at bounding box center [1521, 271] width 35 height 17
drag, startPoint x: 1265, startPoint y: 339, endPoint x: 1136, endPoint y: 246, distance: 159.0
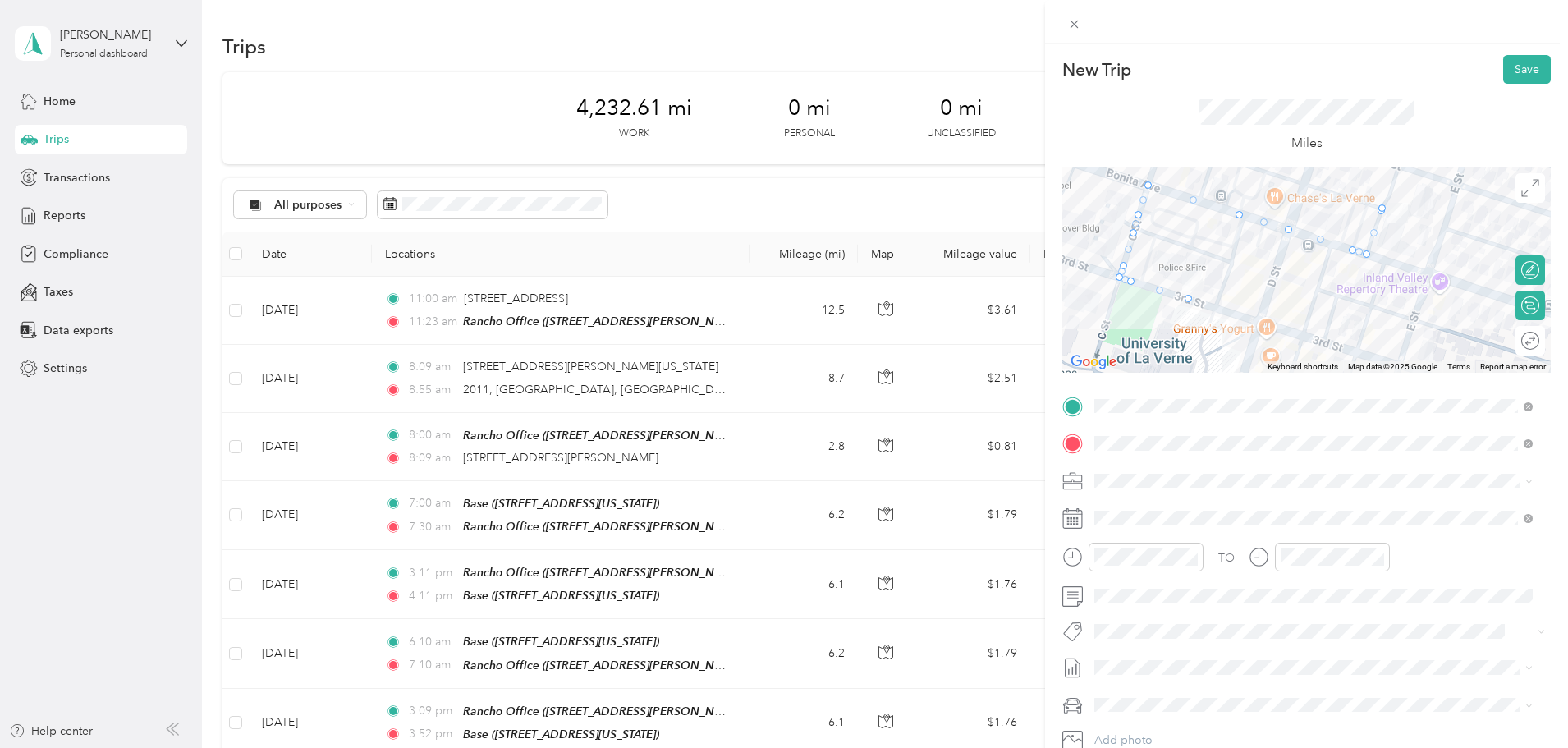
drag, startPoint x: 1325, startPoint y: 253, endPoint x: 1315, endPoint y: 233, distance: 22.4
click at [1315, 233] on div at bounding box center [1307, 270] width 488 height 205
drag, startPoint x: 1344, startPoint y: 246, endPoint x: 1337, endPoint y: 193, distance: 53.5
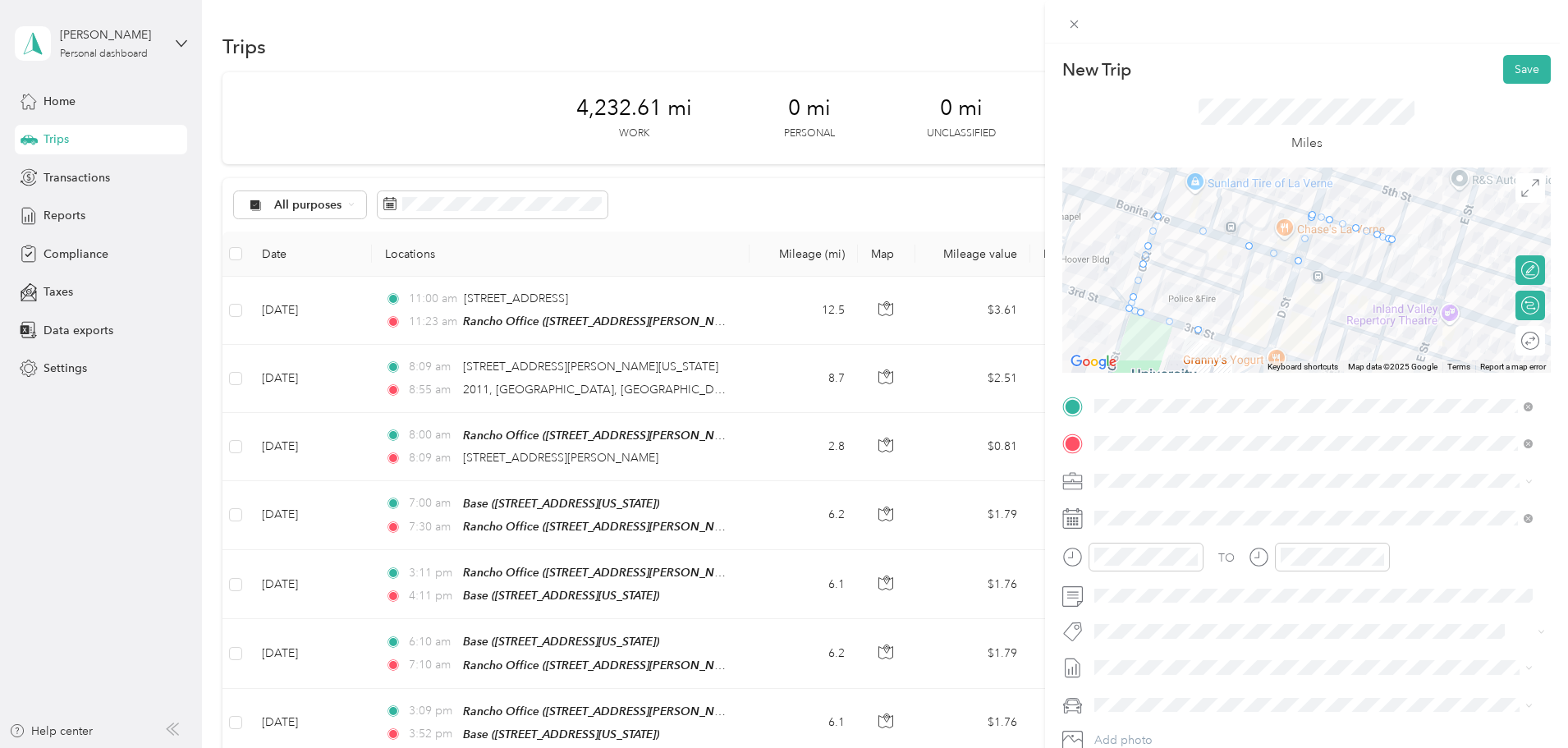
drag, startPoint x: 1350, startPoint y: 252, endPoint x: 1358, endPoint y: 279, distance: 28.2
click at [1358, 279] on div at bounding box center [1307, 270] width 488 height 205
click at [1110, 496] on div "10" at bounding box center [1111, 498] width 39 height 23
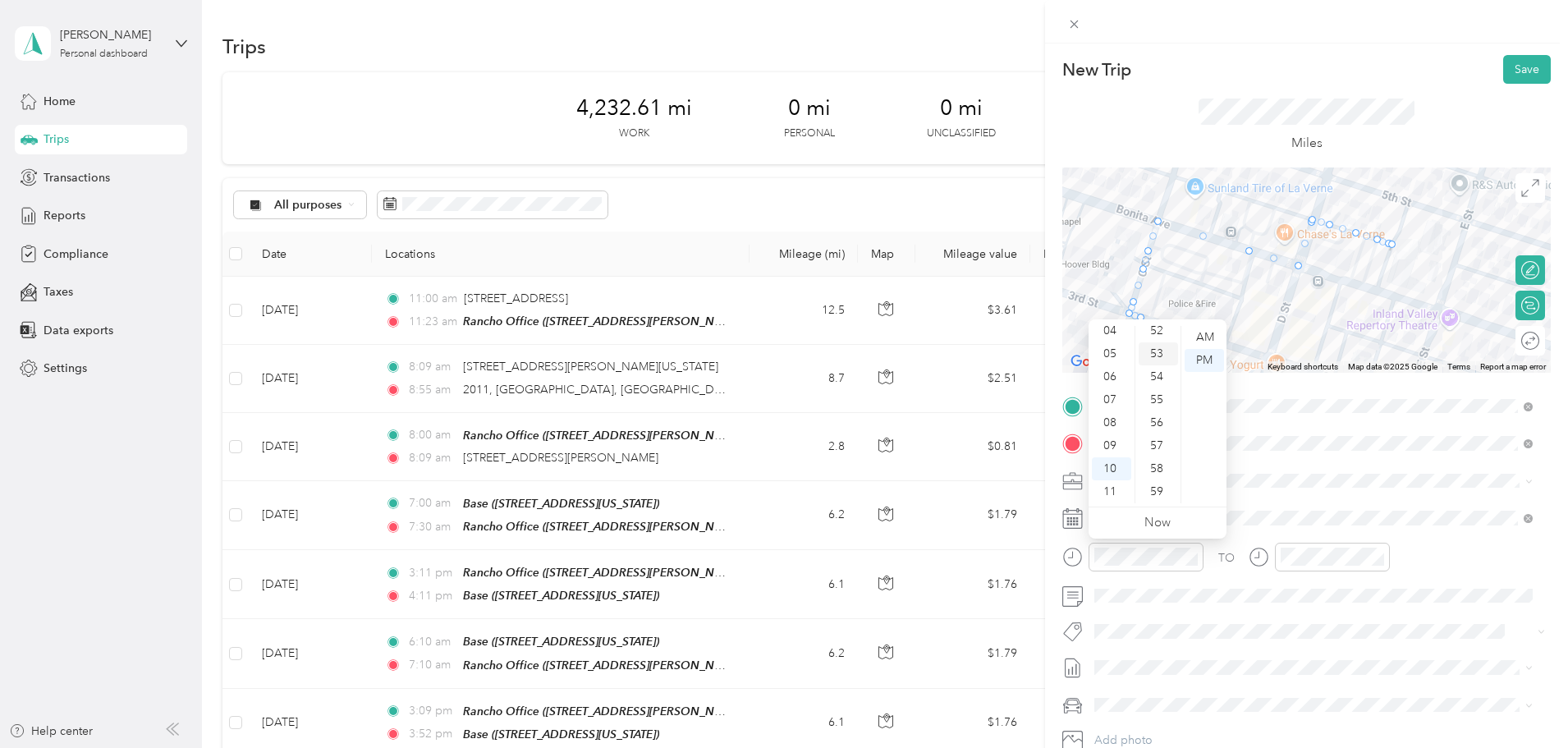
click at [1159, 352] on div "53" at bounding box center [1158, 354] width 39 height 23
click at [1209, 338] on div "AM" at bounding box center [1204, 337] width 39 height 23
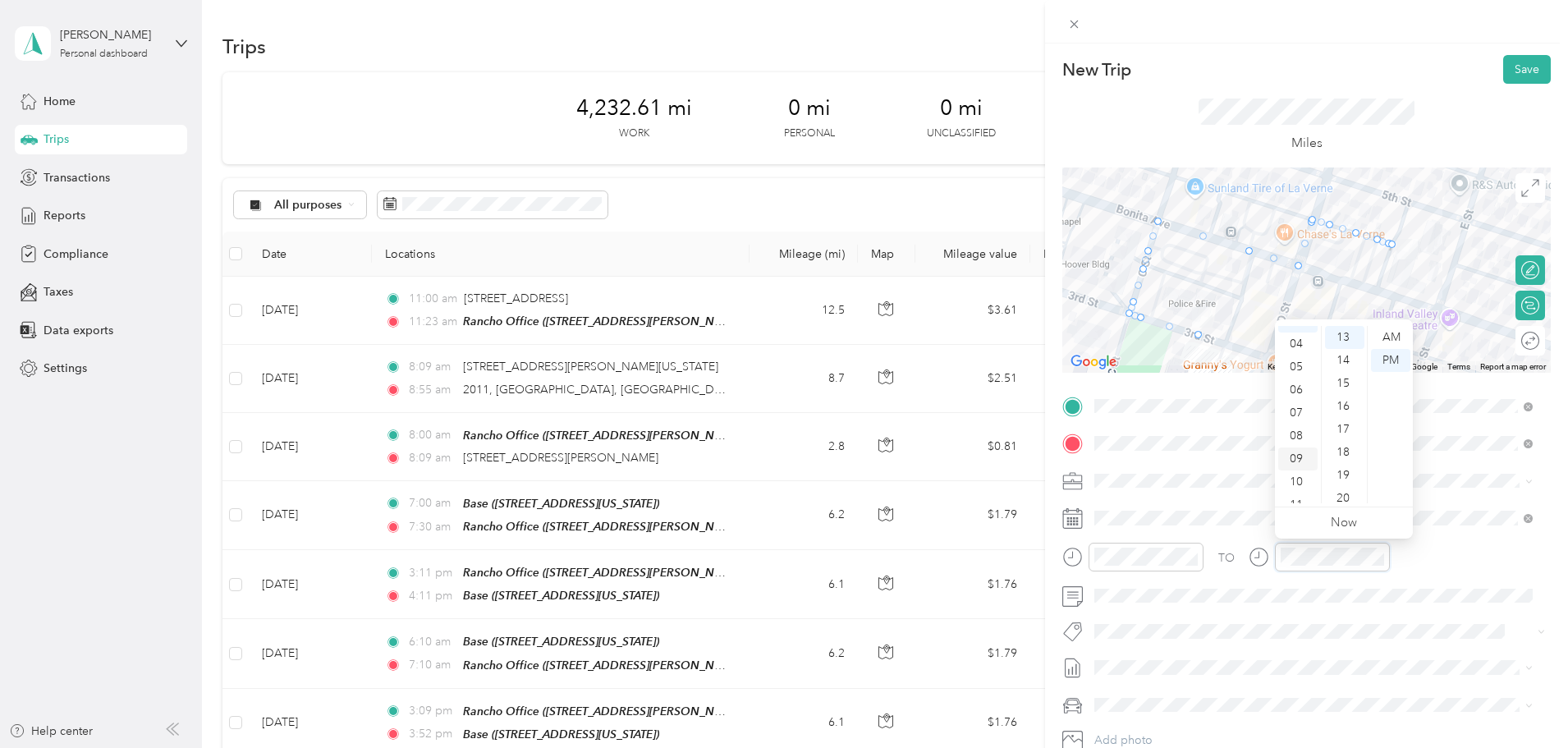
scroll to position [98, 0]
click at [1297, 494] on div "11" at bounding box center [1297, 491] width 39 height 23
click at [1342, 332] on div "00" at bounding box center [1344, 337] width 39 height 23
click at [1396, 334] on div "AM" at bounding box center [1391, 337] width 39 height 23
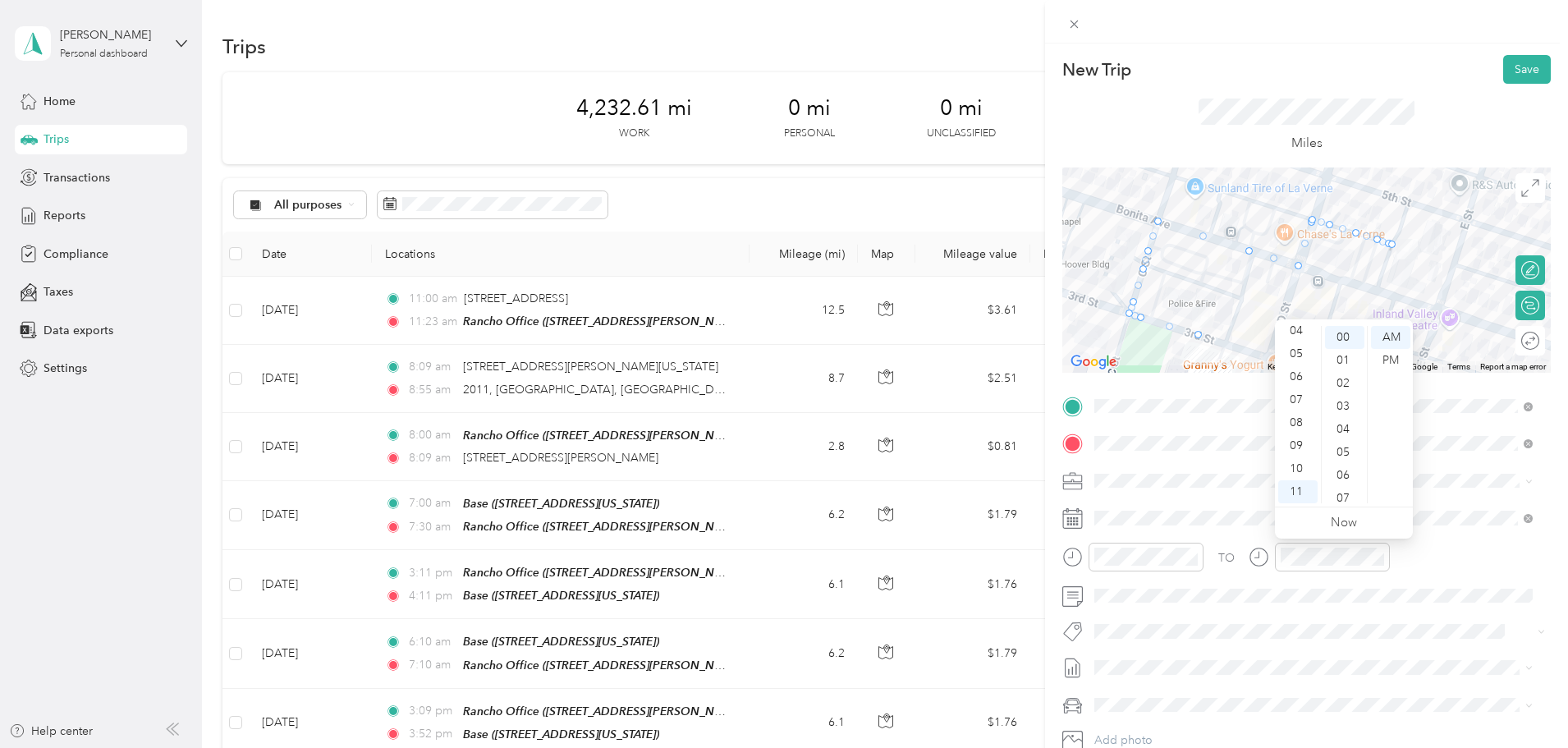
click at [1407, 559] on div "TO" at bounding box center [1307, 562] width 488 height 40
click at [1526, 77] on button "Save" at bounding box center [1526, 70] width 47 height 29
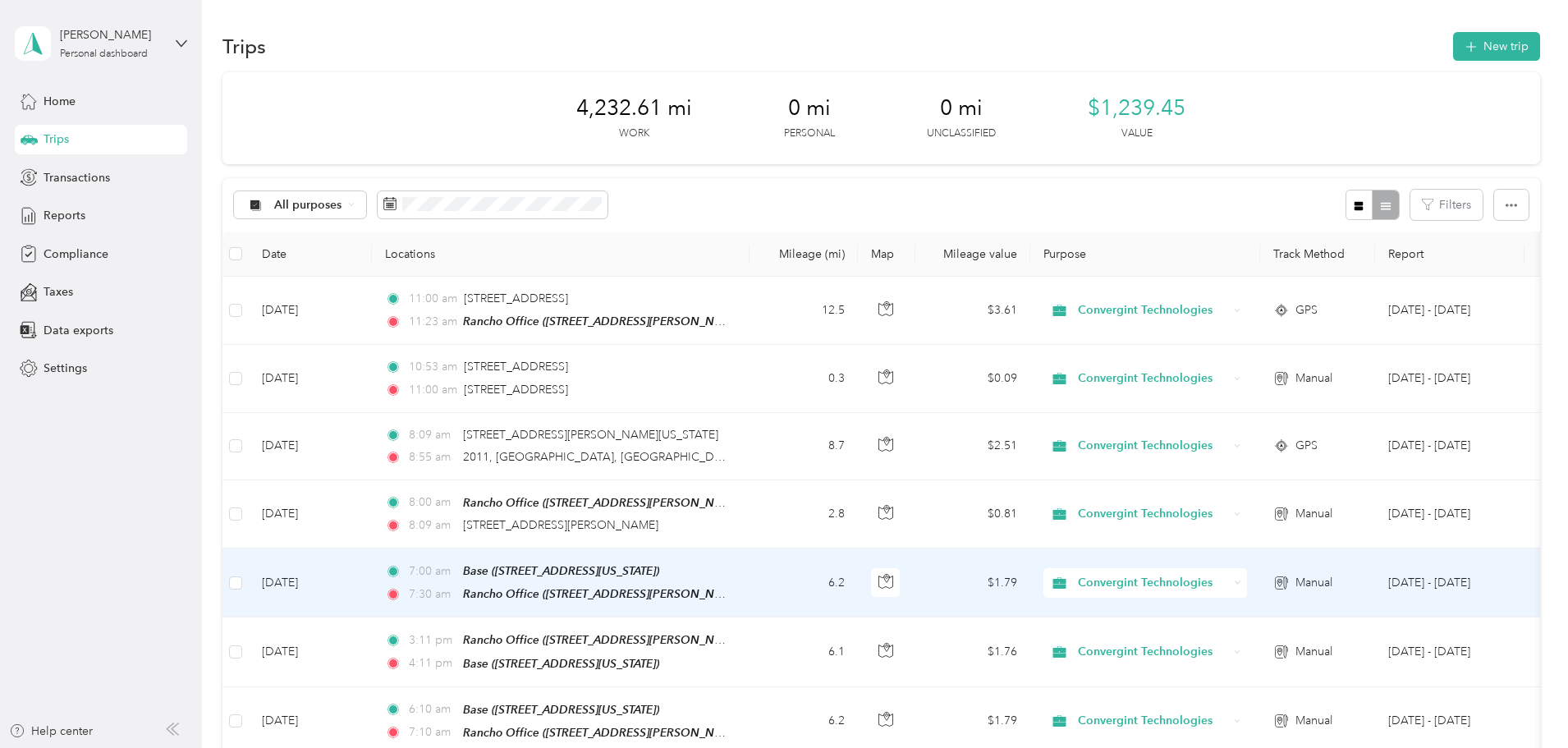
click at [371, 584] on td "[DATE]" at bounding box center [310, 583] width 123 height 69
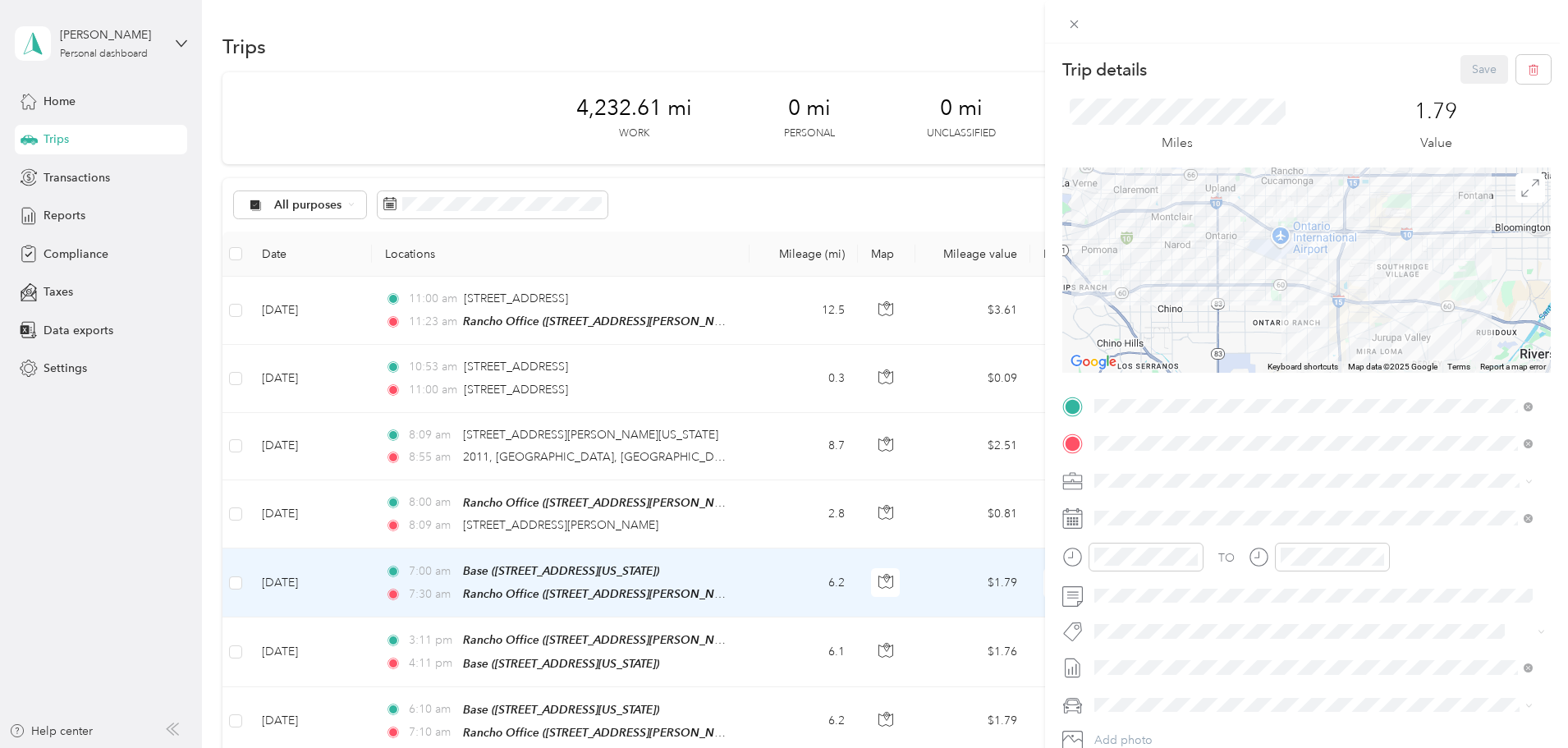
drag, startPoint x: 1456, startPoint y: 321, endPoint x: 1453, endPoint y: 304, distance: 17.3
click at [1453, 304] on div at bounding box center [1307, 270] width 488 height 205
click at [803, 218] on div "Trip details Save This trip cannot be edited because it is either under review,…" at bounding box center [784, 374] width 1568 height 748
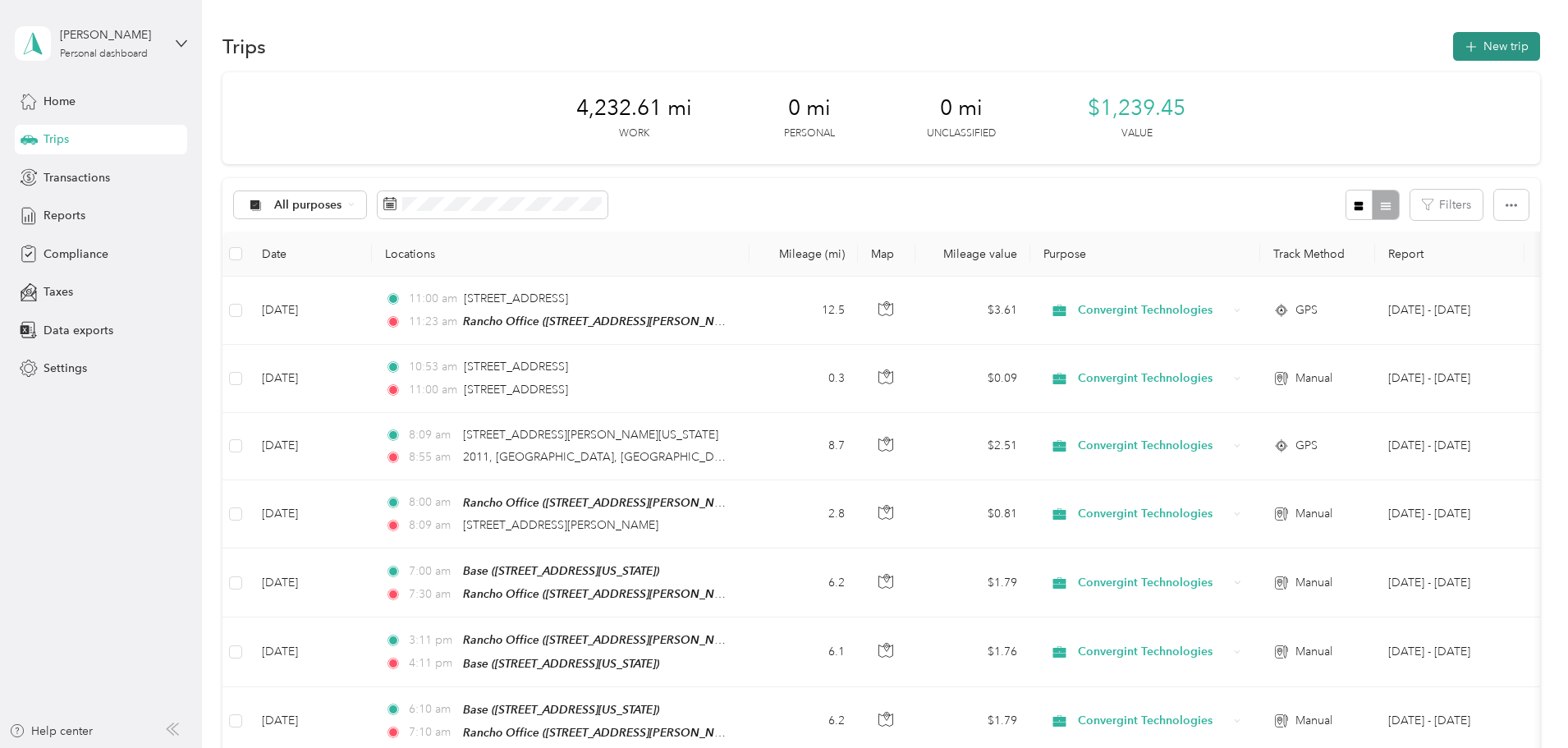
click at [1453, 57] on button "New trip" at bounding box center [1496, 47] width 87 height 29
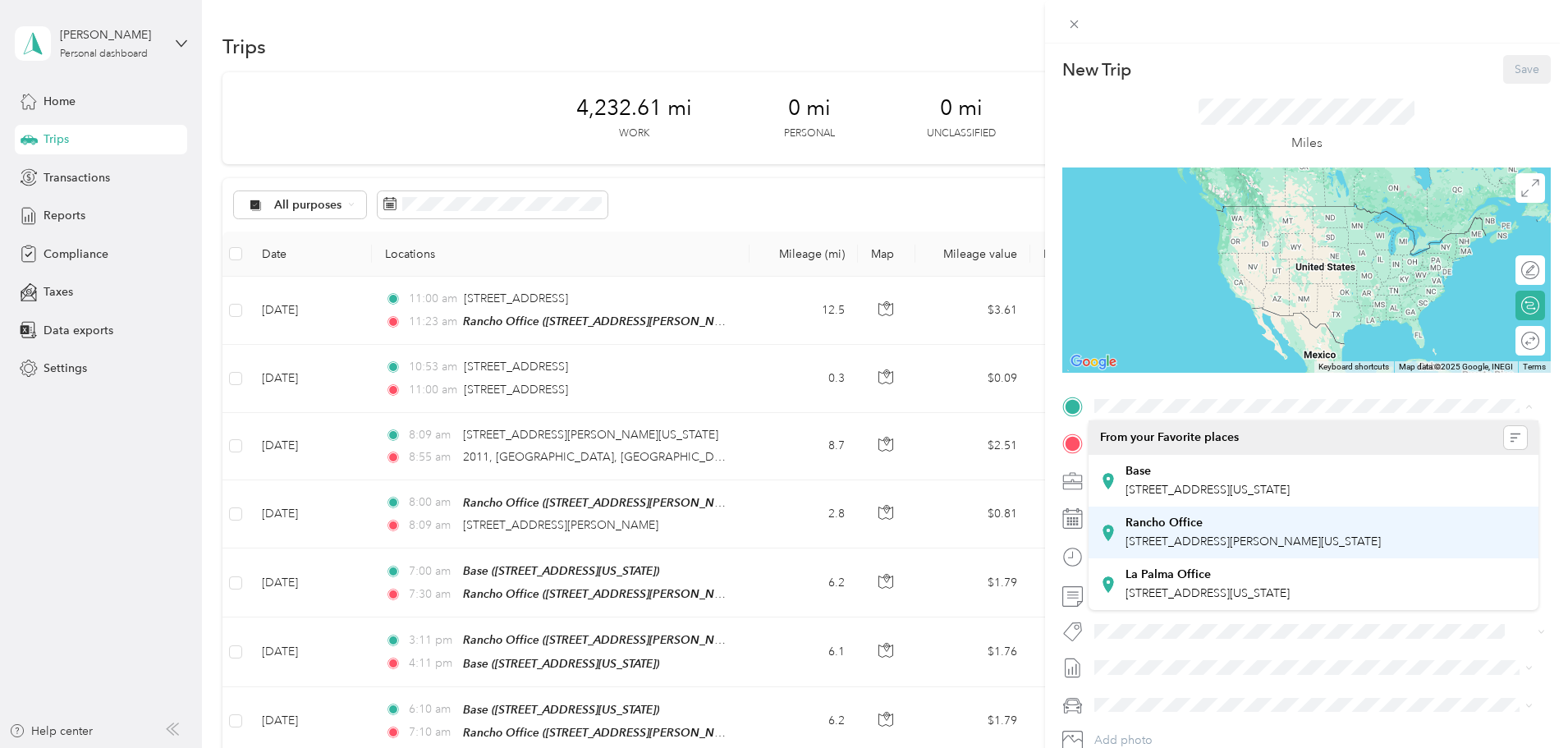
click at [1148, 540] on span "[STREET_ADDRESS][PERSON_NAME][US_STATE]" at bounding box center [1253, 541] width 255 height 14
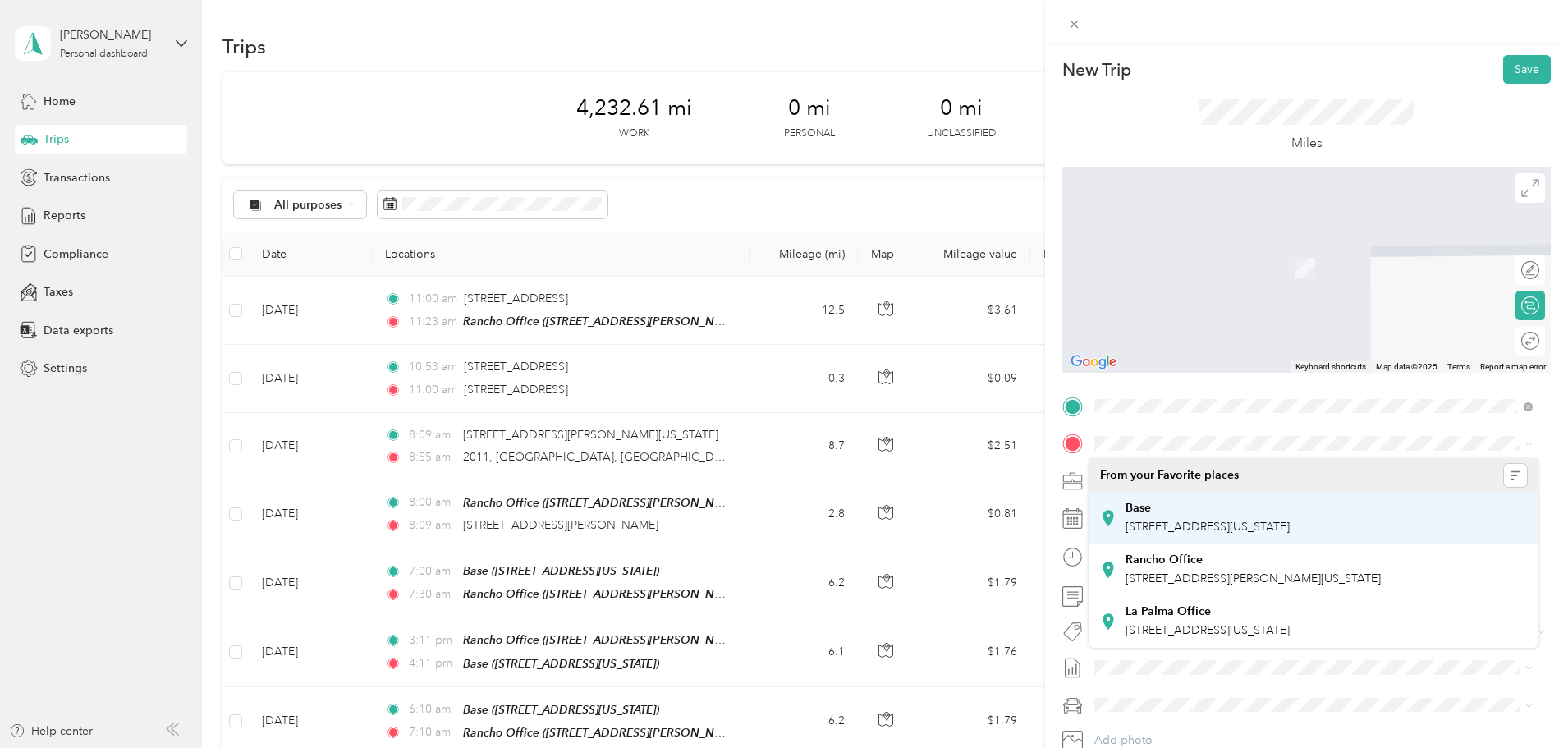
click at [1173, 523] on span "[STREET_ADDRESS][US_STATE]" at bounding box center [1208, 527] width 165 height 14
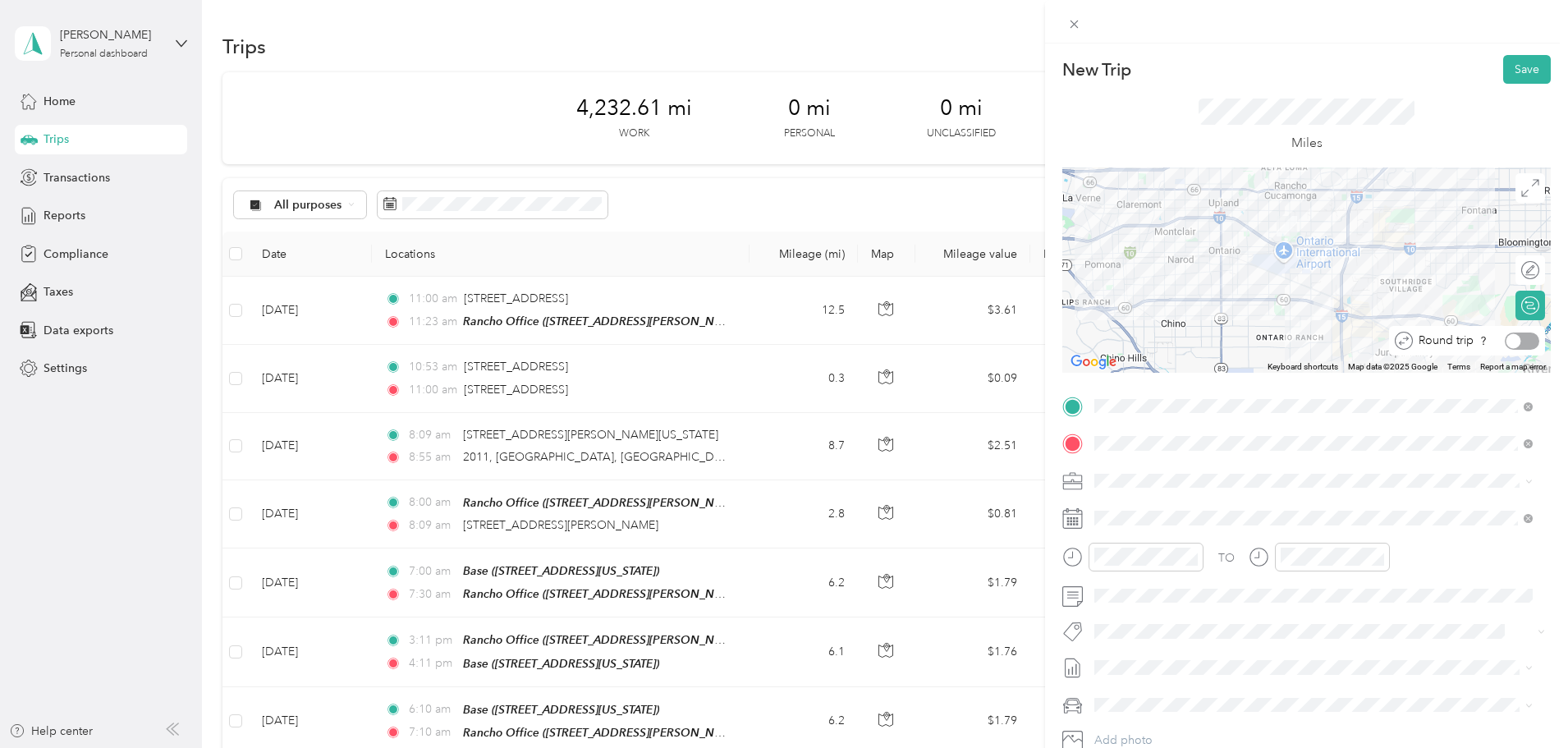
click at [1513, 337] on div at bounding box center [1521, 341] width 35 height 17
click at [1524, 337] on div at bounding box center [1531, 340] width 14 height 14
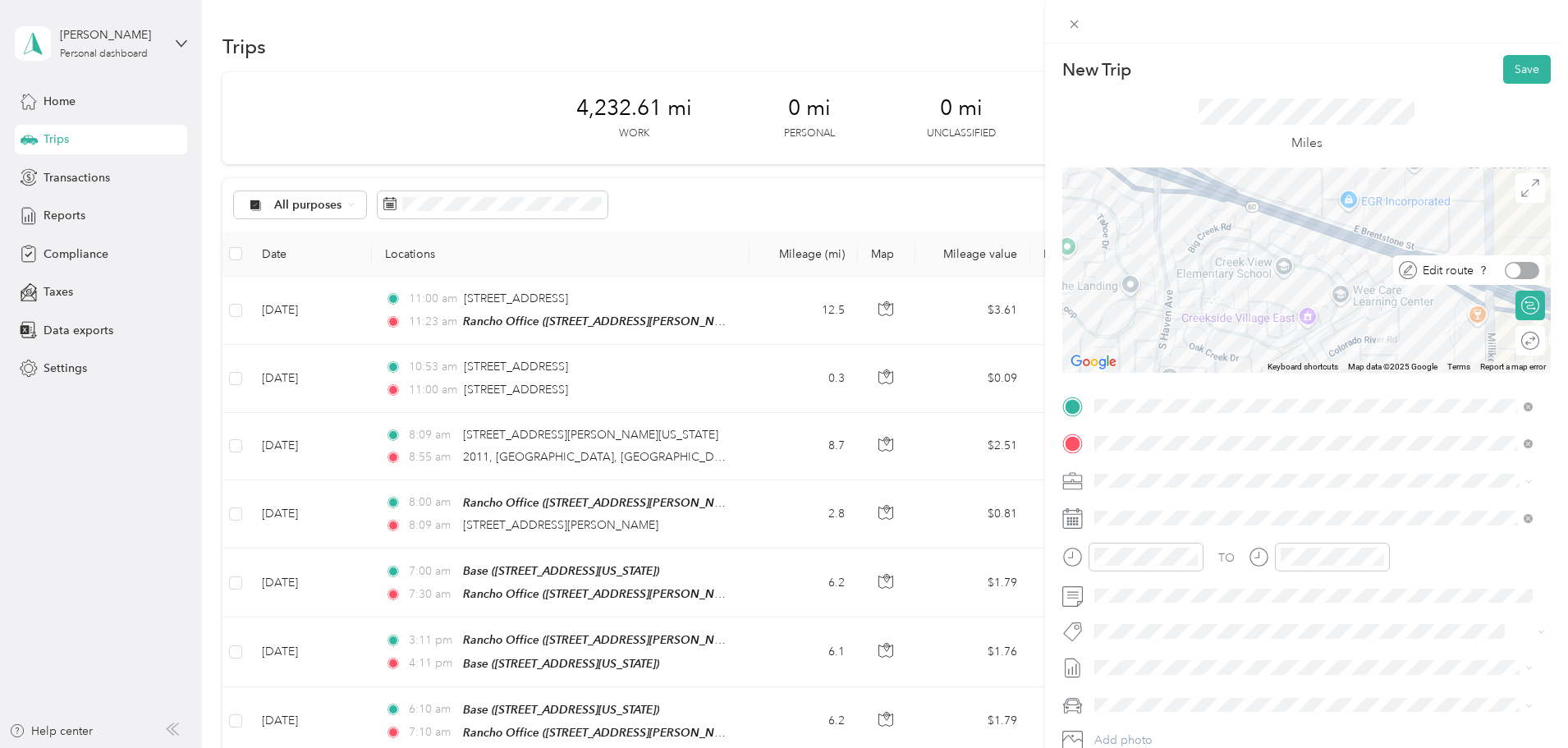
click at [1506, 271] on div at bounding box center [1513, 270] width 14 height 14
drag, startPoint x: 1193, startPoint y: 315, endPoint x: 1234, endPoint y: 236, distance: 89.0
click at [1515, 343] on div at bounding box center [1521, 341] width 35 height 17
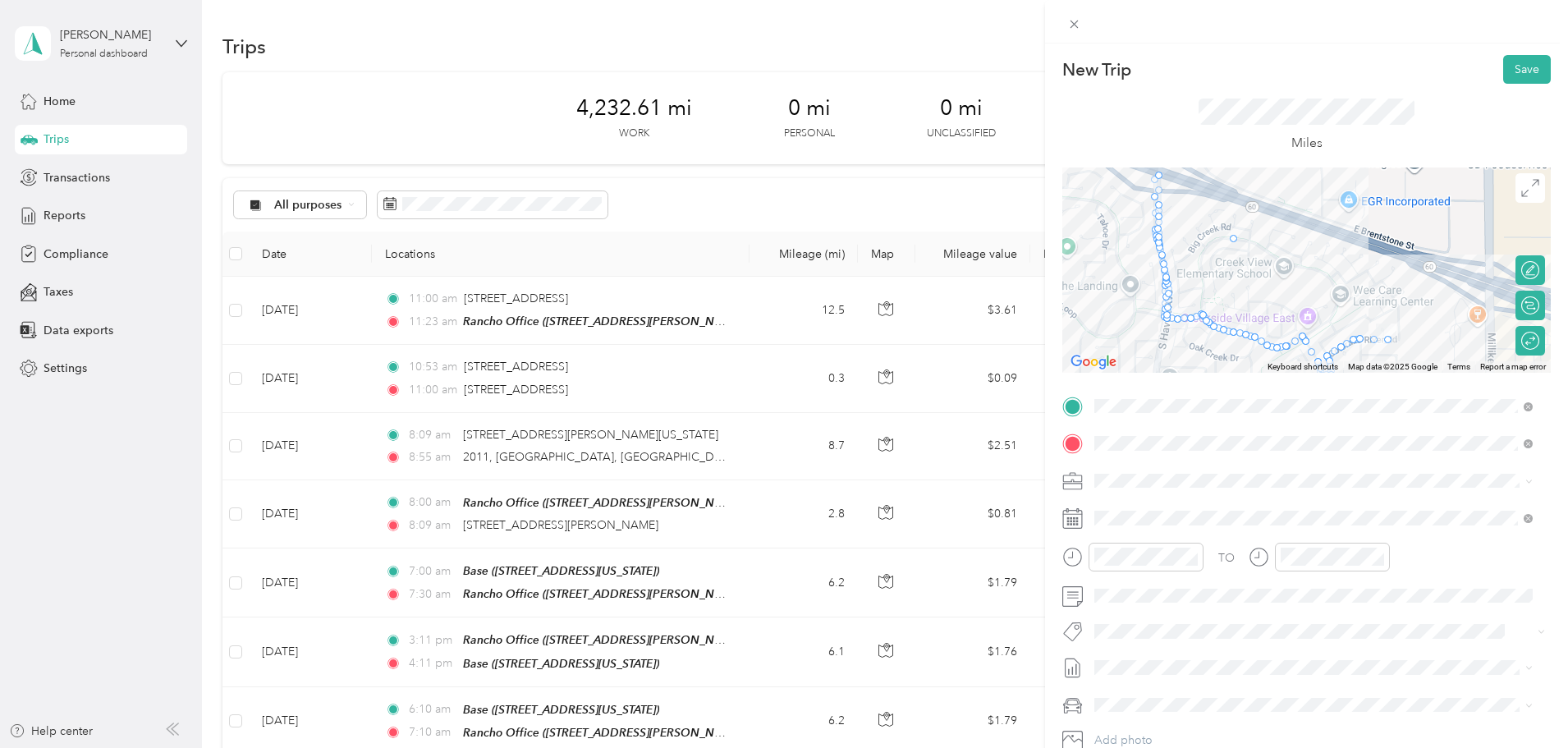
drag, startPoint x: 1194, startPoint y: 313, endPoint x: 1229, endPoint y: 232, distance: 88.2
drag, startPoint x: 1222, startPoint y: 329, endPoint x: 1236, endPoint y: 232, distance: 98.0
drag, startPoint x: 1212, startPoint y: 327, endPoint x: 1237, endPoint y: 234, distance: 96.3
drag, startPoint x: 1236, startPoint y: 333, endPoint x: 1285, endPoint y: 255, distance: 92.1
click at [1064, 21] on span at bounding box center [1074, 24] width 23 height 23
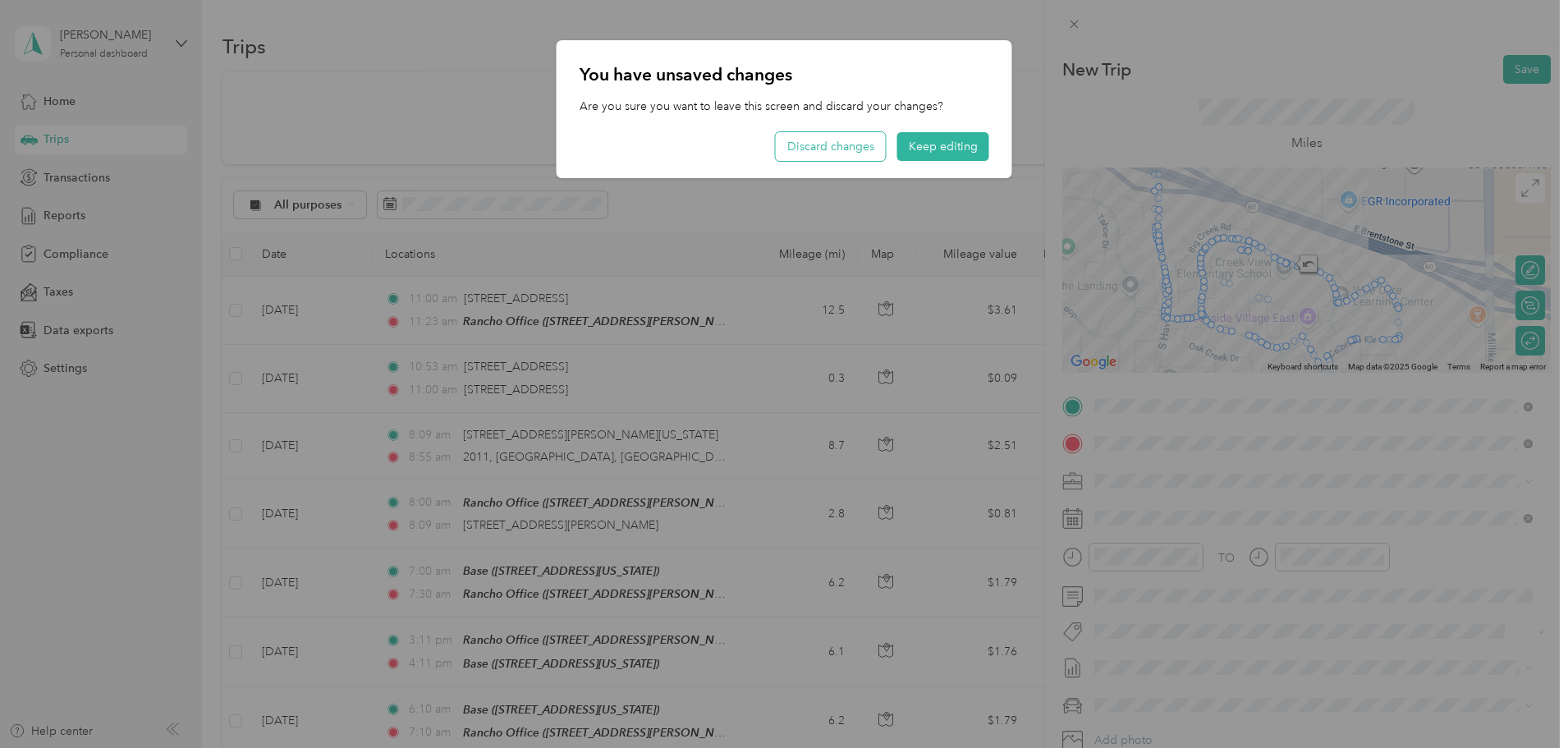
click at [852, 143] on button "Discard changes" at bounding box center [831, 147] width 110 height 29
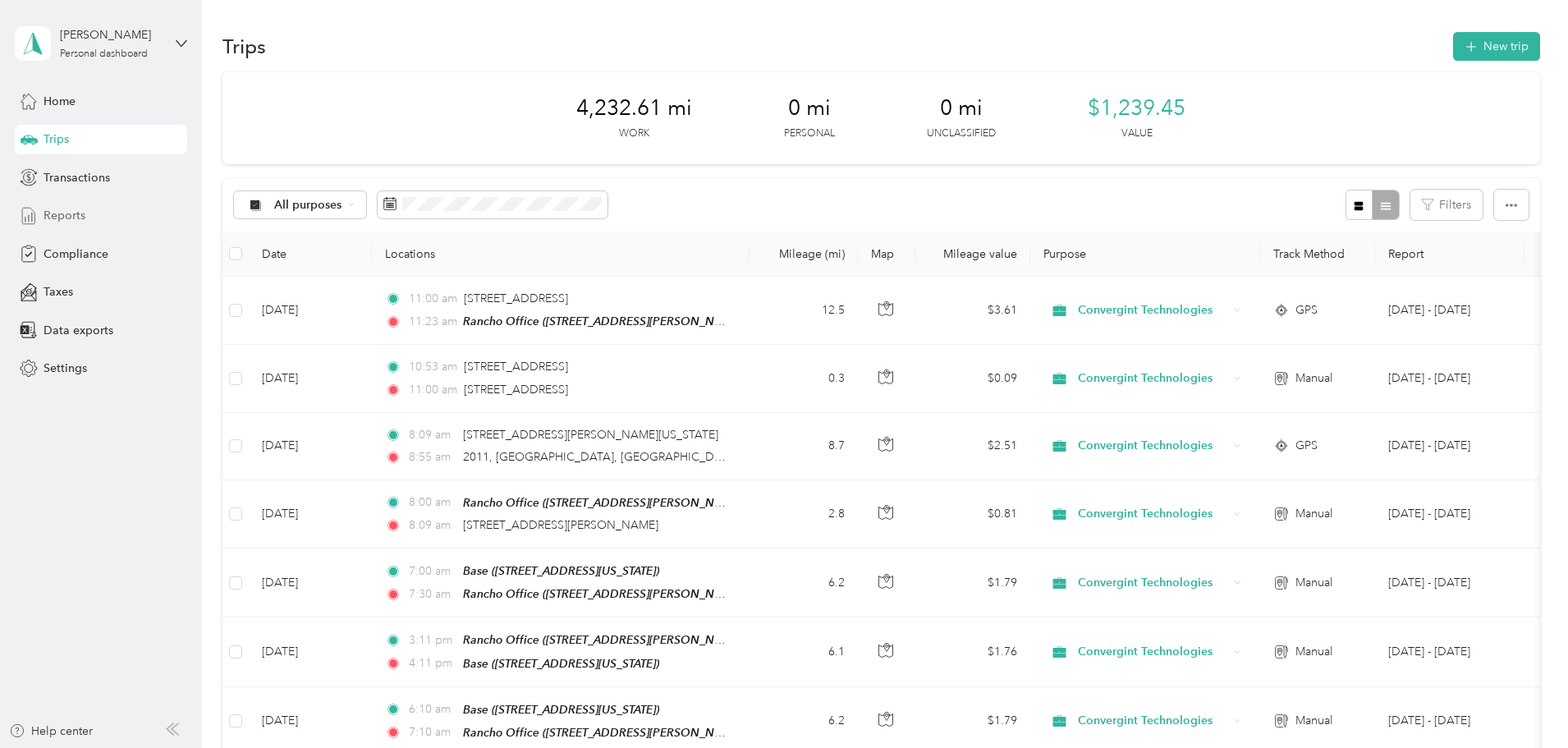
click at [73, 210] on span "Reports" at bounding box center [64, 215] width 42 height 17
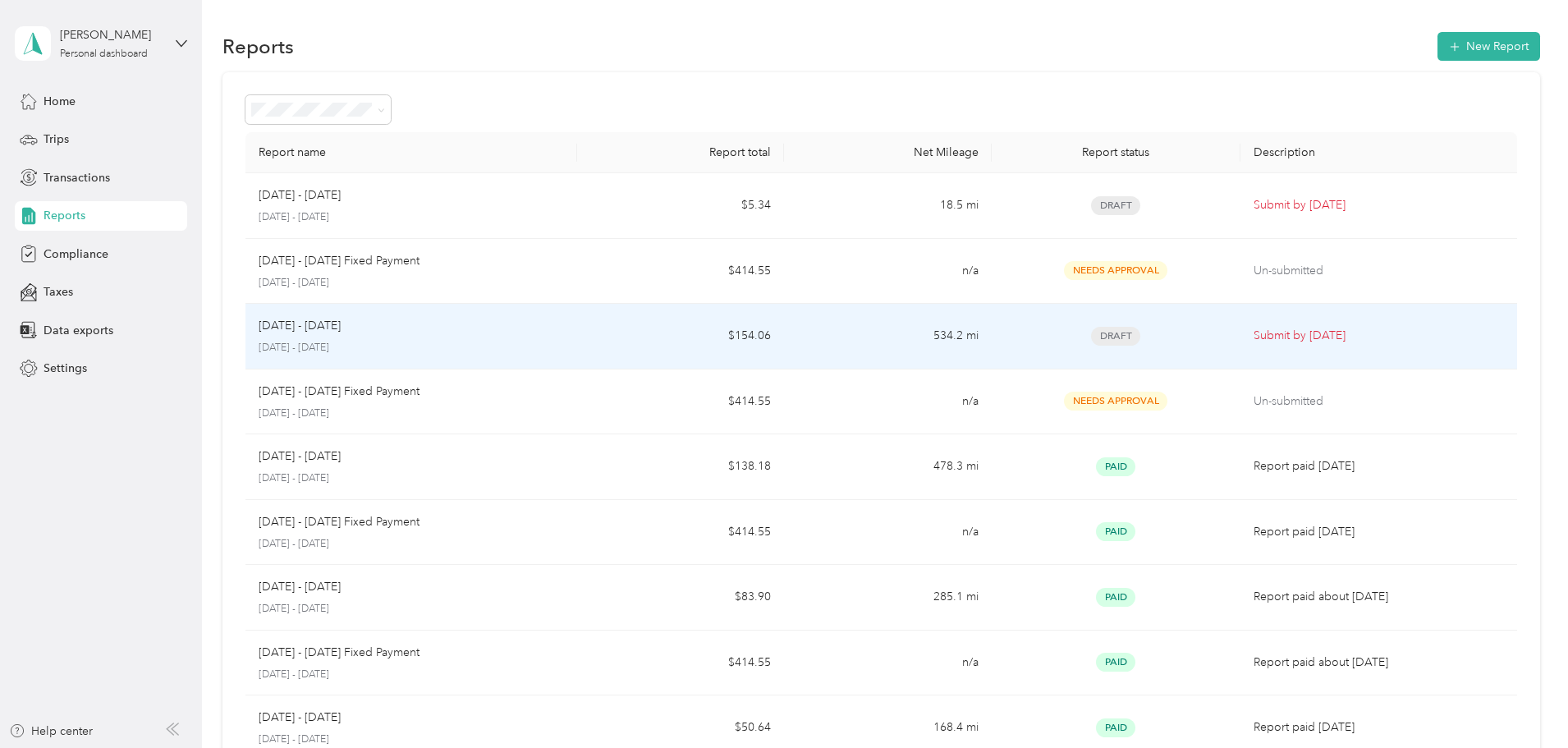
click at [1305, 346] on td "Submit by [DATE]" at bounding box center [1379, 336] width 276 height 65
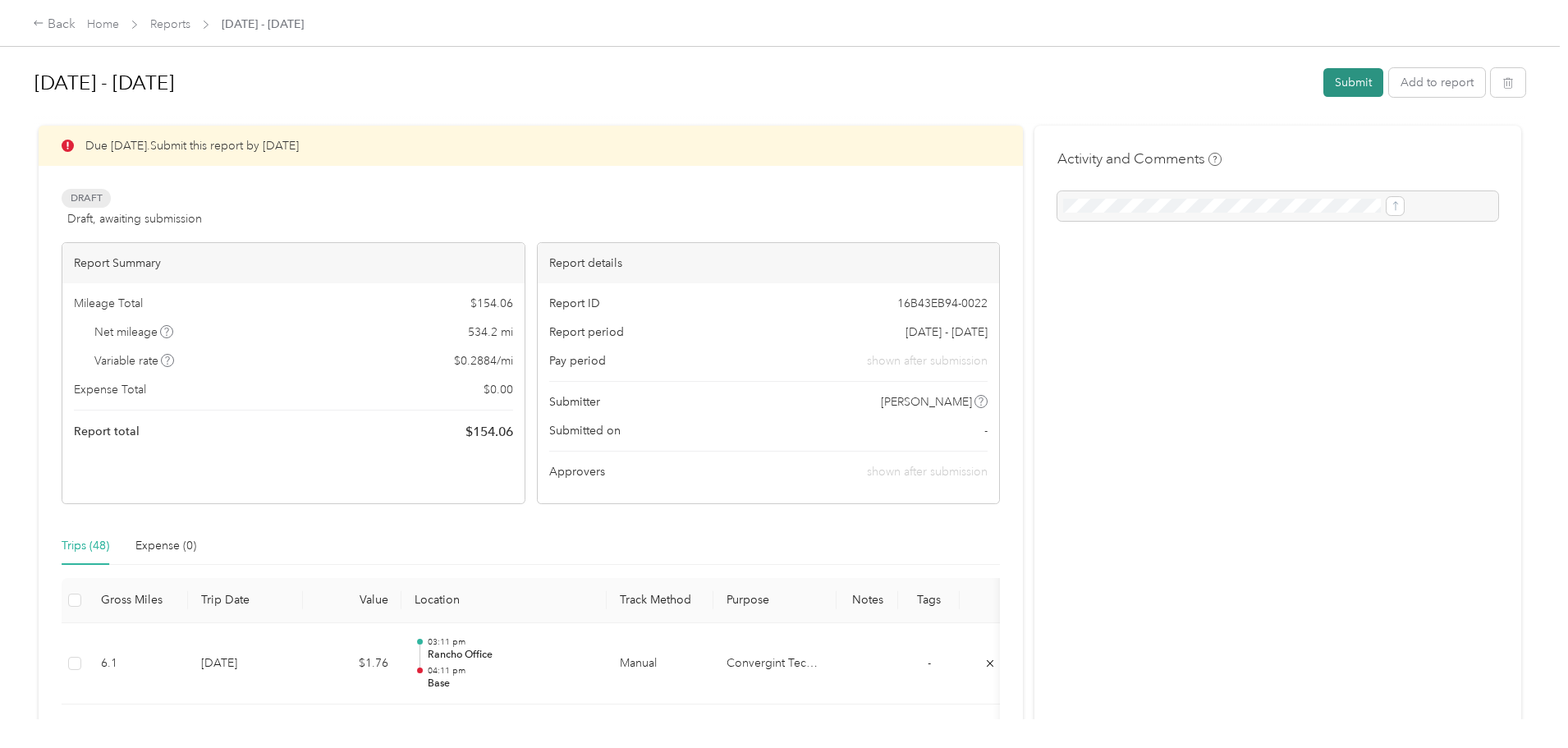
click at [1323, 75] on button "Submit" at bounding box center [1353, 82] width 60 height 29
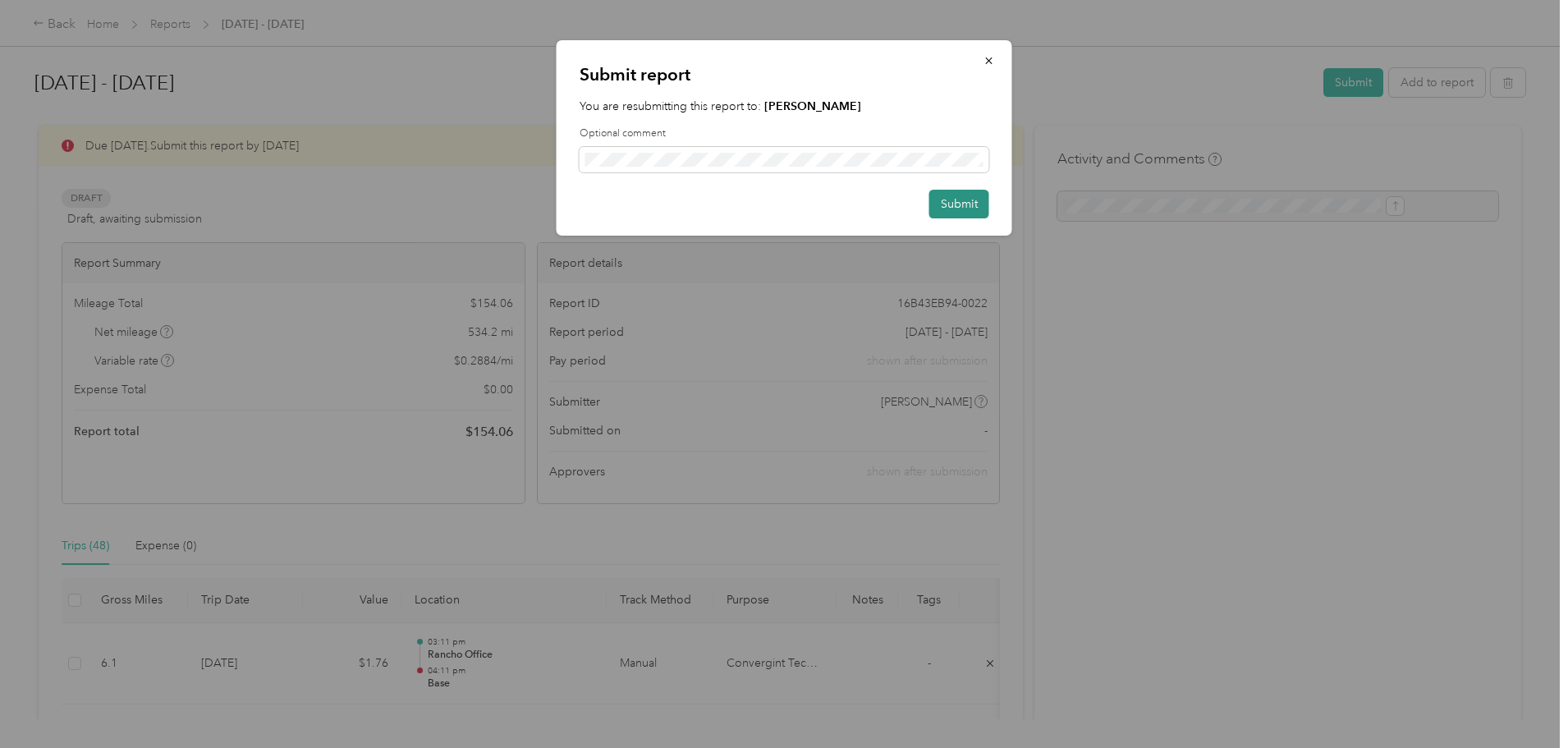
click at [963, 201] on button "Submit" at bounding box center [959, 204] width 60 height 29
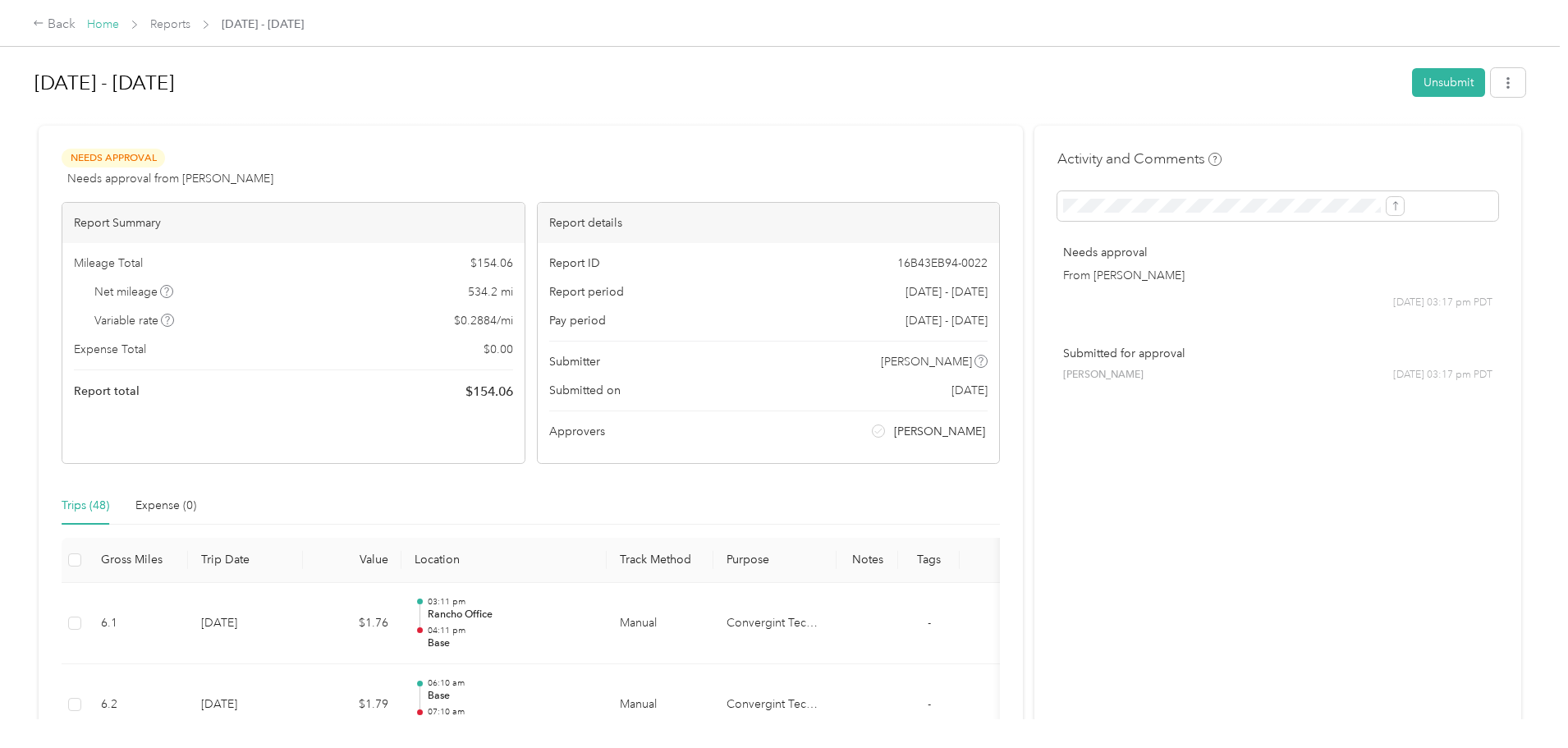
click at [119, 25] on link "Home" at bounding box center [103, 24] width 32 height 14
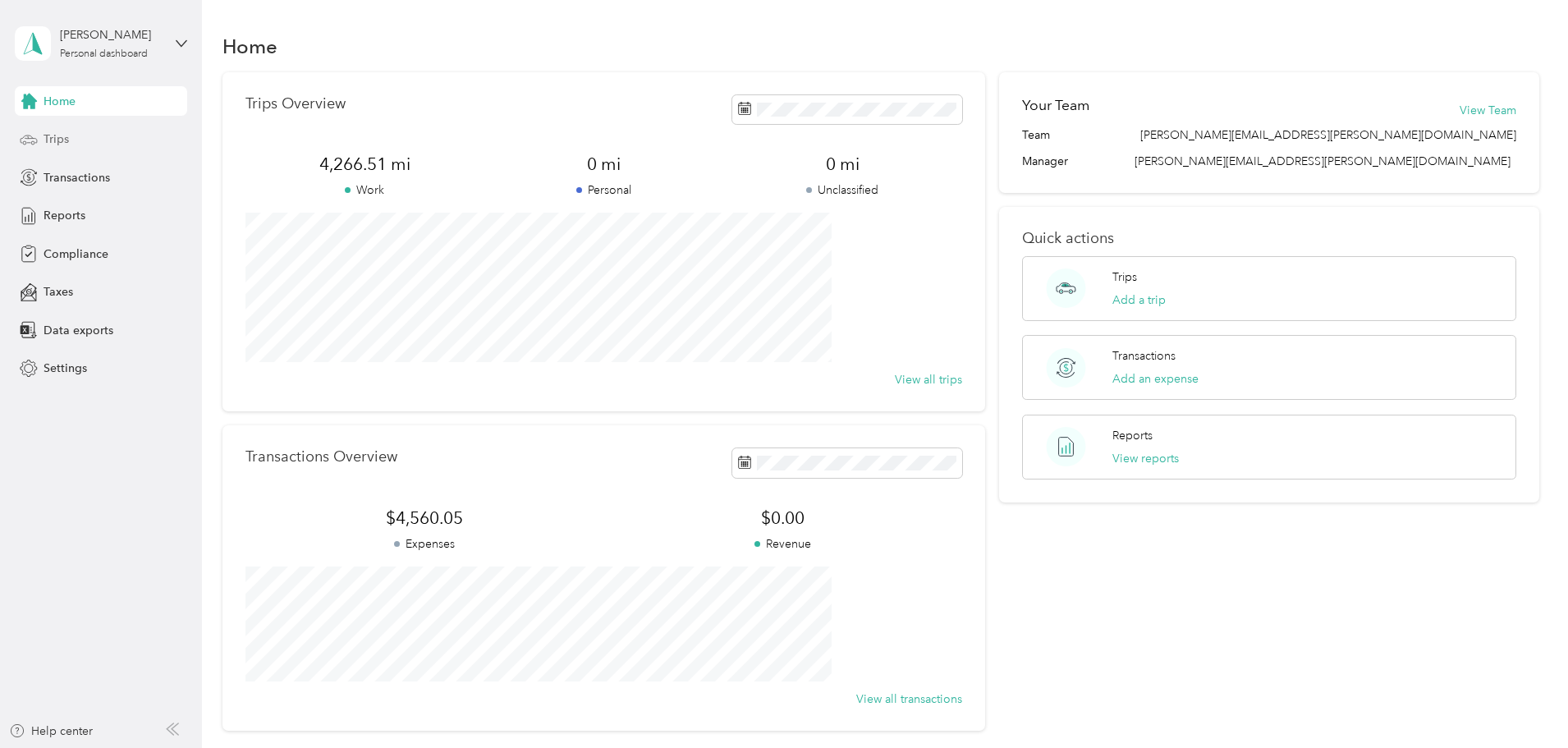
click at [69, 142] on div "Trips" at bounding box center [100, 139] width 172 height 30
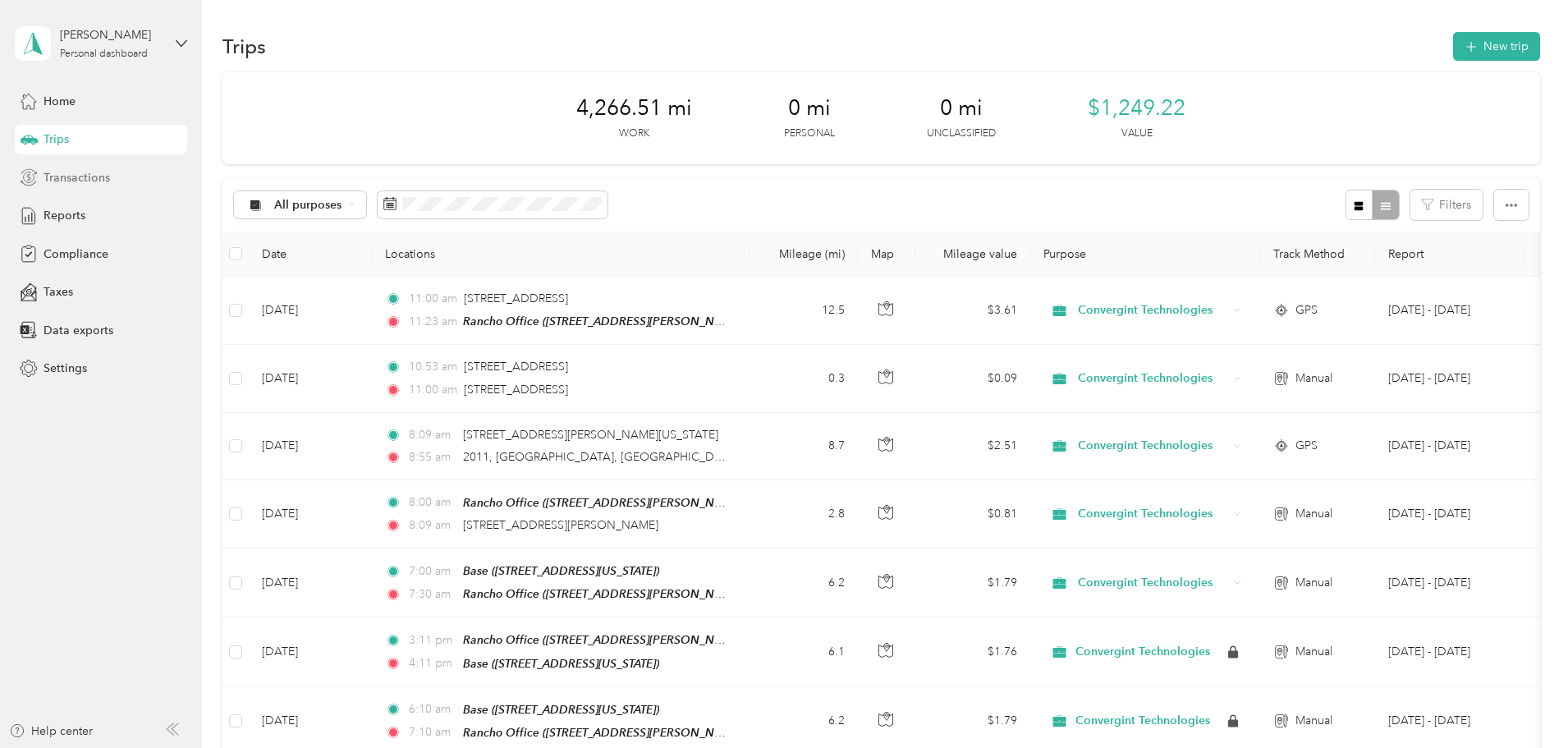
click at [70, 182] on span "Transactions" at bounding box center [76, 177] width 66 height 17
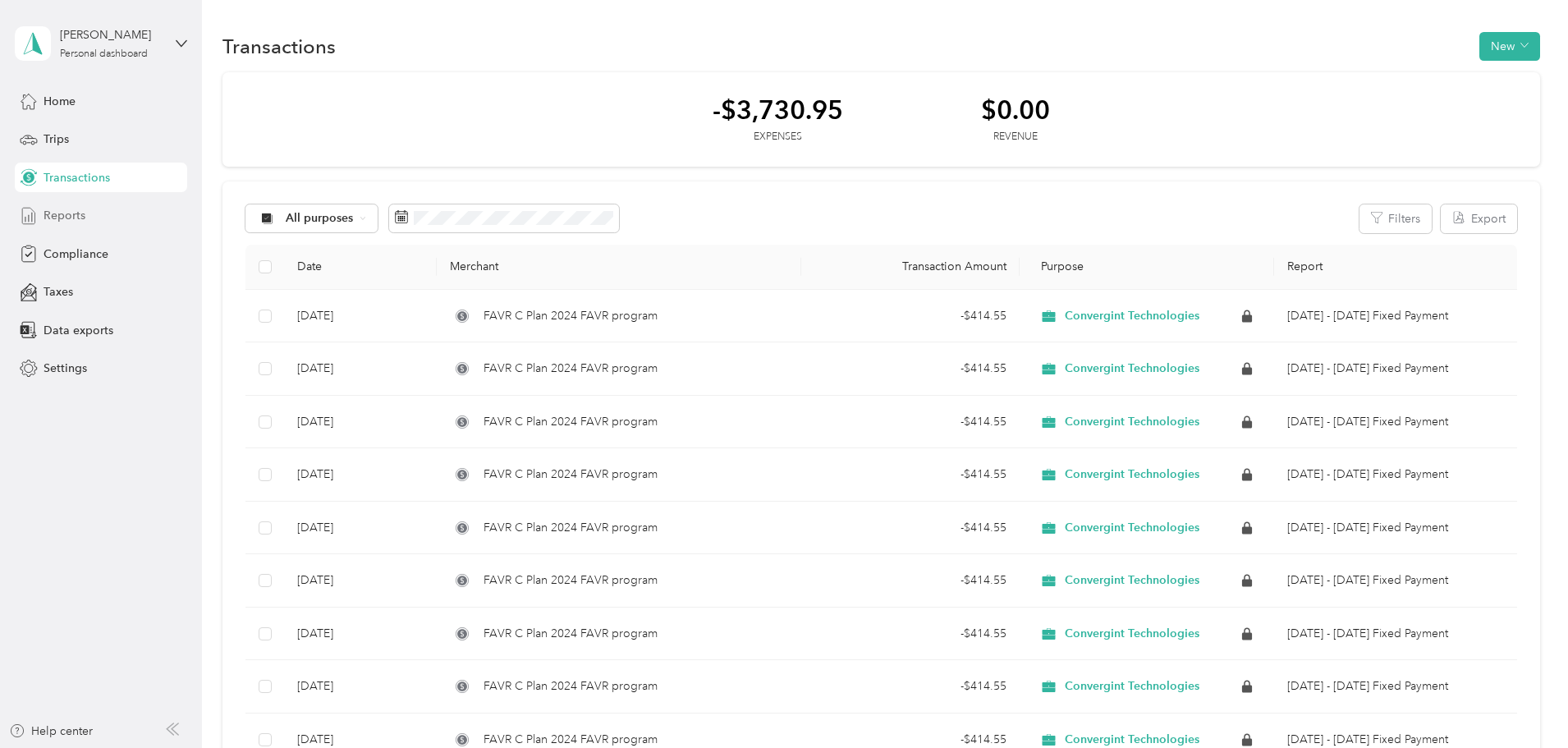
click at [74, 216] on span "Reports" at bounding box center [64, 215] width 42 height 17
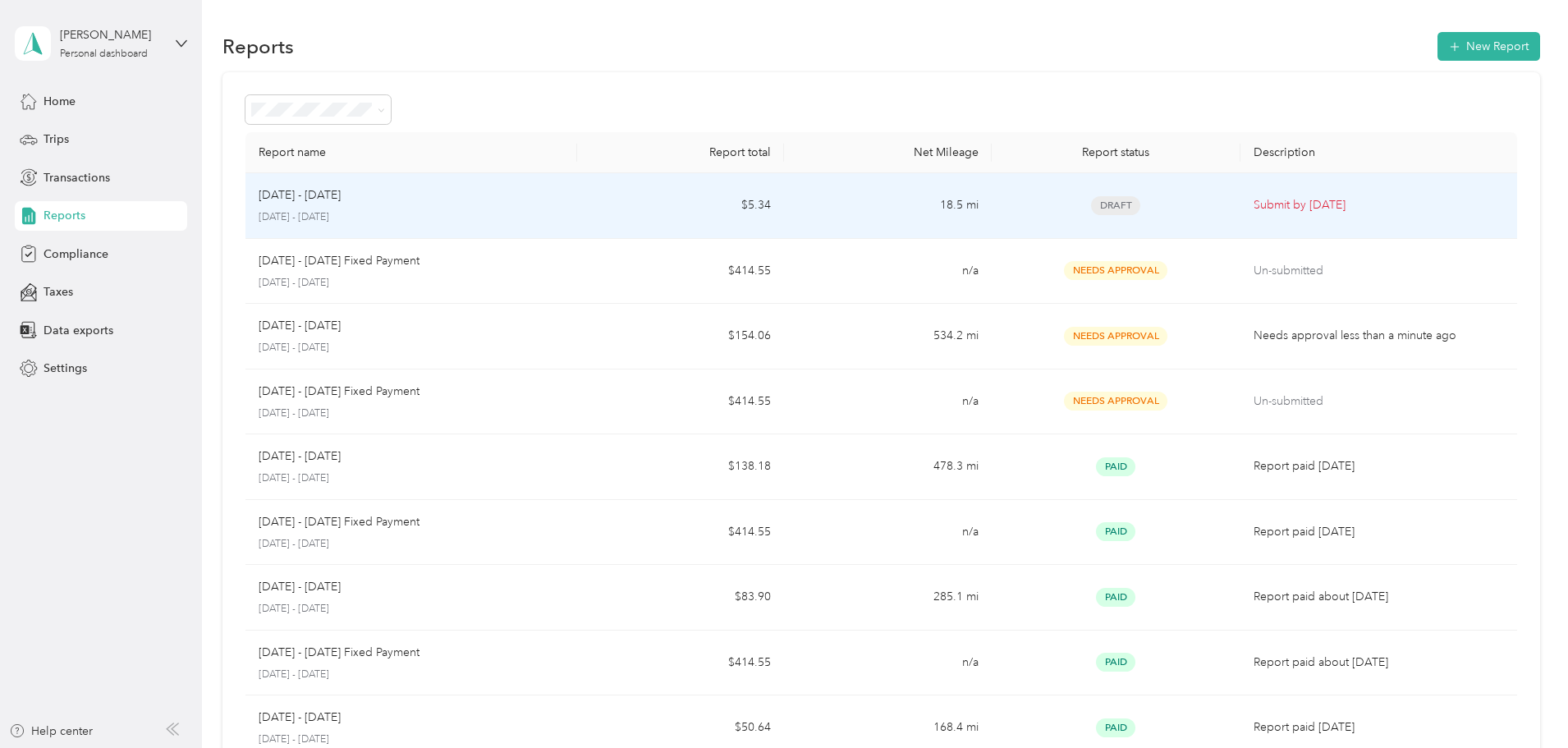
click at [538, 193] on div "[DATE] - [DATE]" at bounding box center [411, 195] width 305 height 18
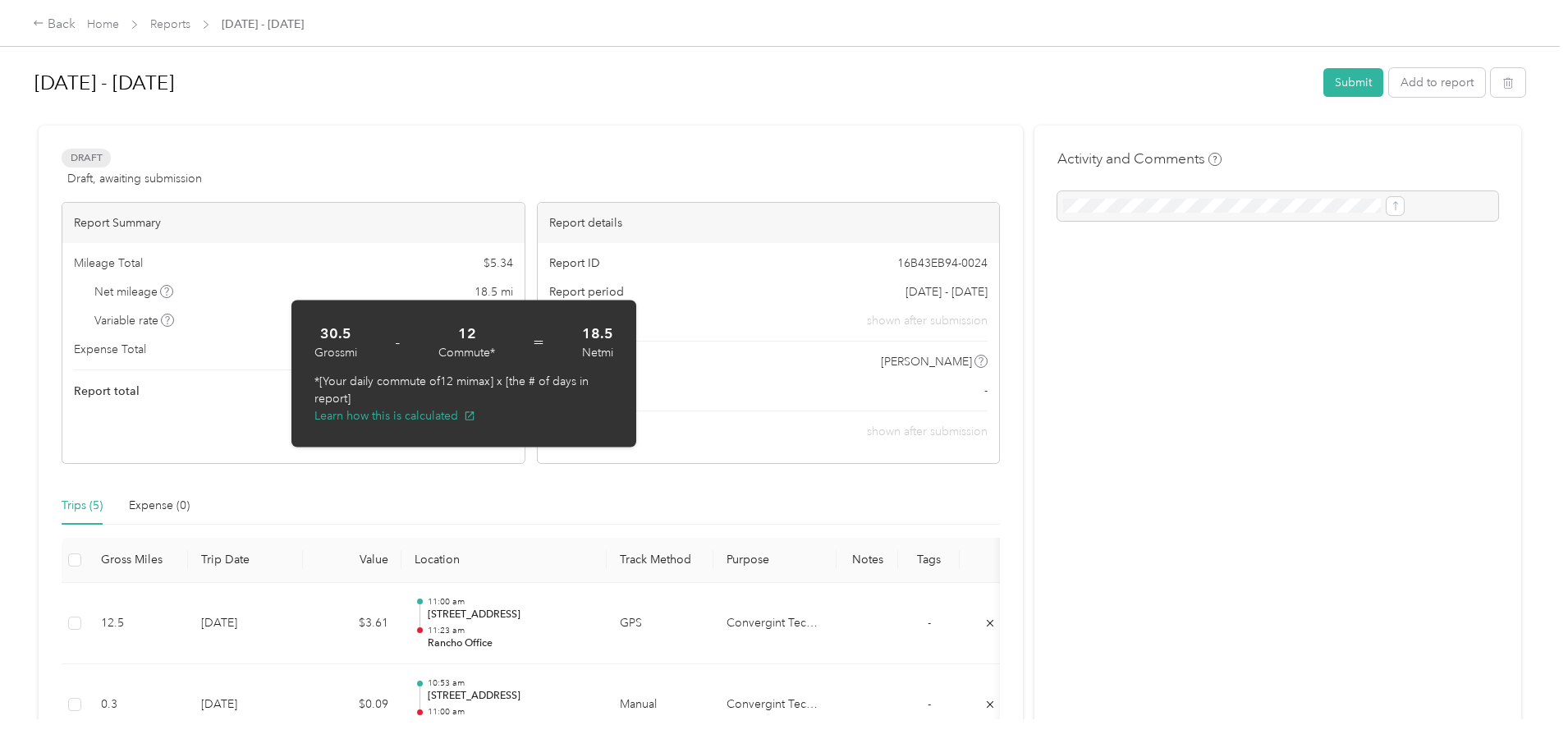
click at [168, 288] on icon at bounding box center [166, 292] width 4 height 8
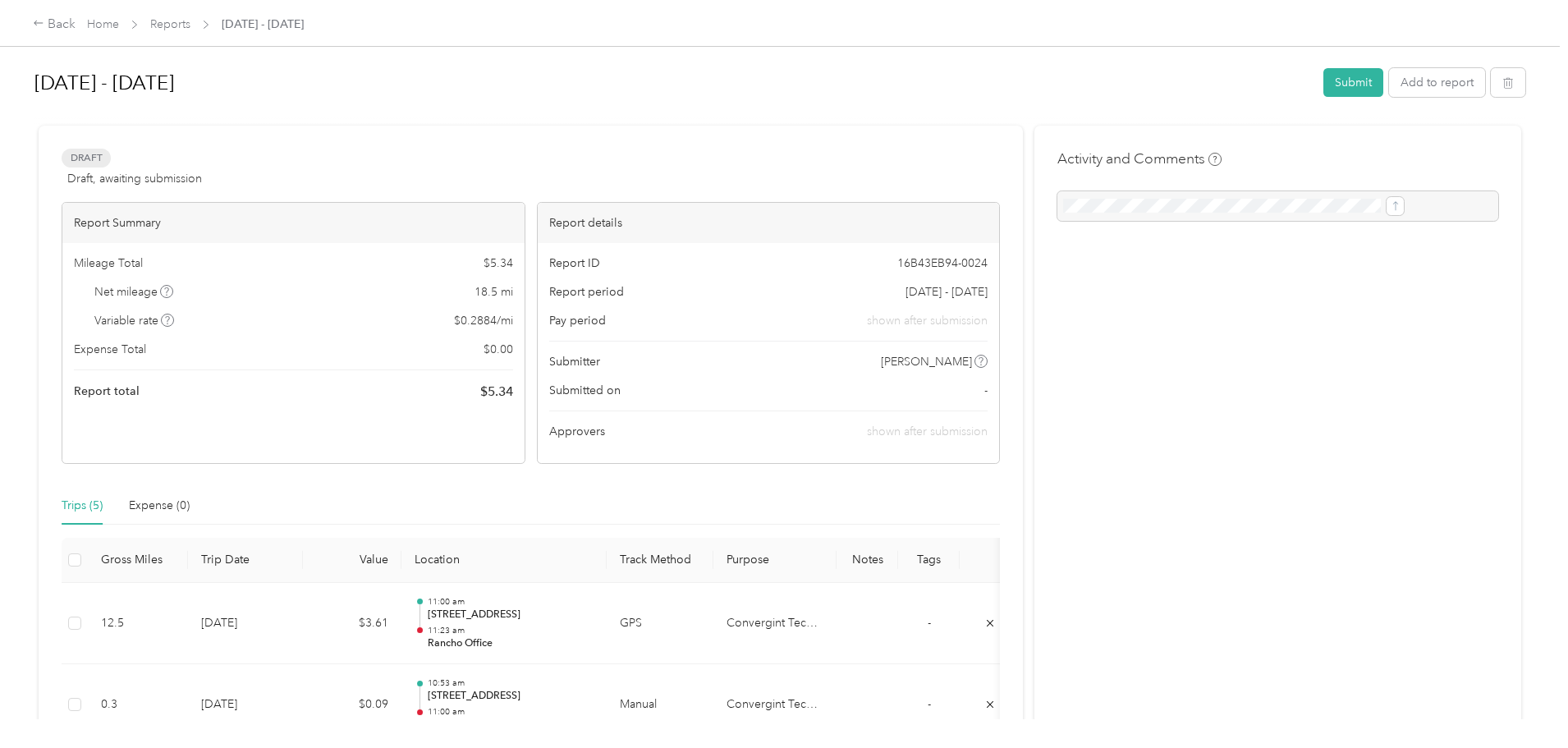
click at [124, 286] on div "Back Home Reports [DATE] - [DATE] [DATE] - [DATE] Submit Add to report Draft Dr…" at bounding box center [779, 374] width 1560 height 748
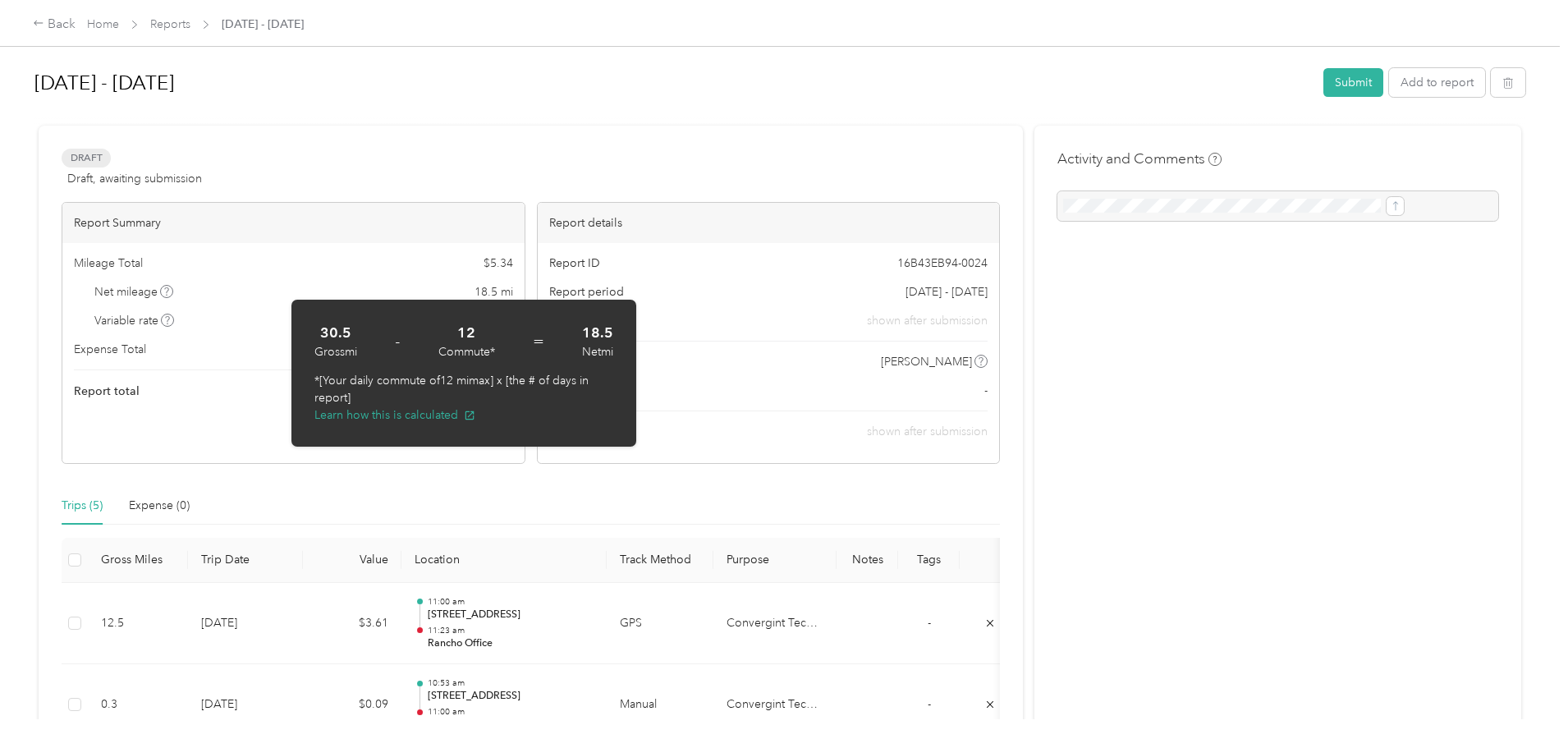
click at [124, 389] on div "Back Home Reports [DATE] - [DATE] [DATE] - [DATE] Submit Add to report Draft Dr…" at bounding box center [779, 374] width 1560 height 748
click at [75, 22] on div "Back" at bounding box center [54, 24] width 42 height 20
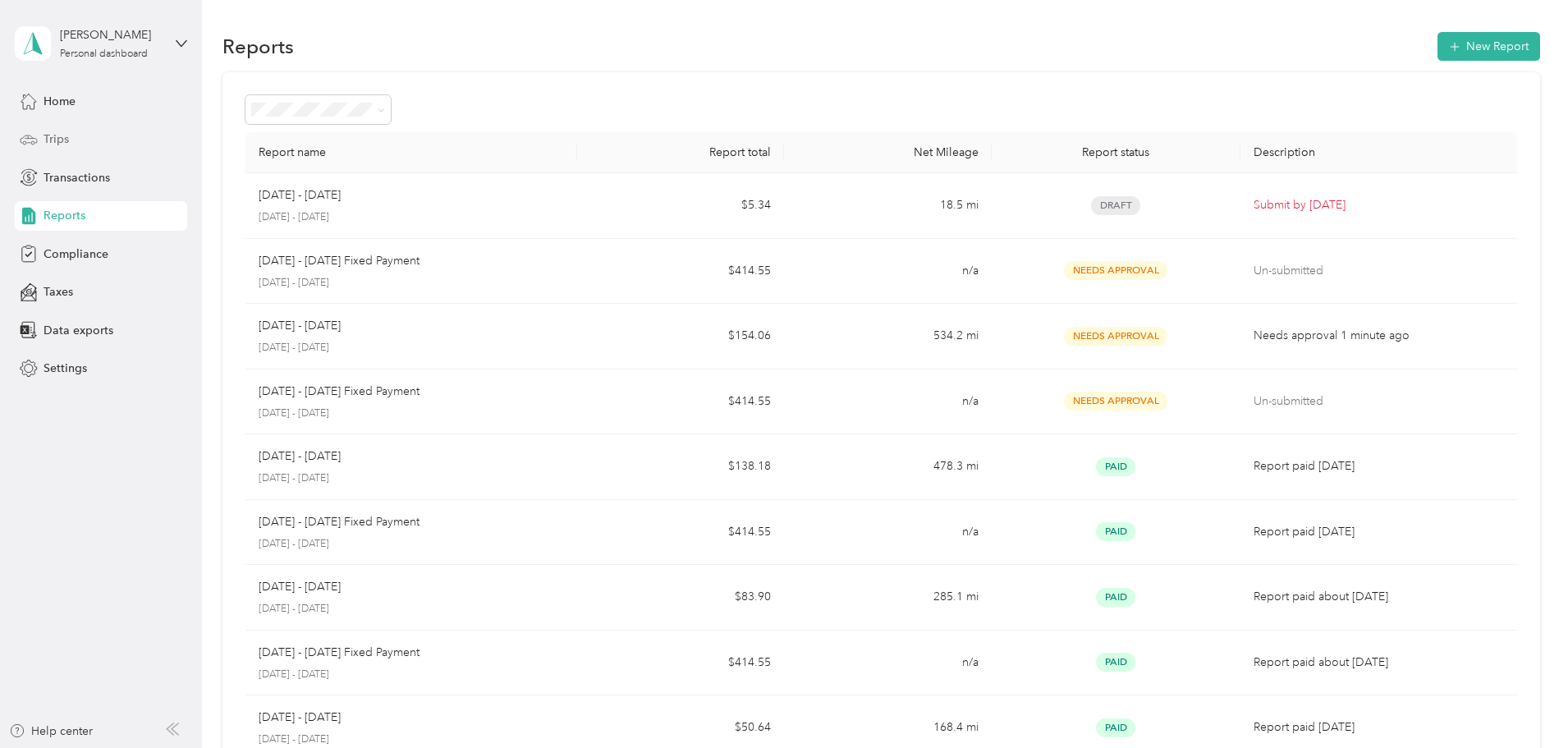
click at [71, 141] on div "Trips" at bounding box center [100, 139] width 172 height 30
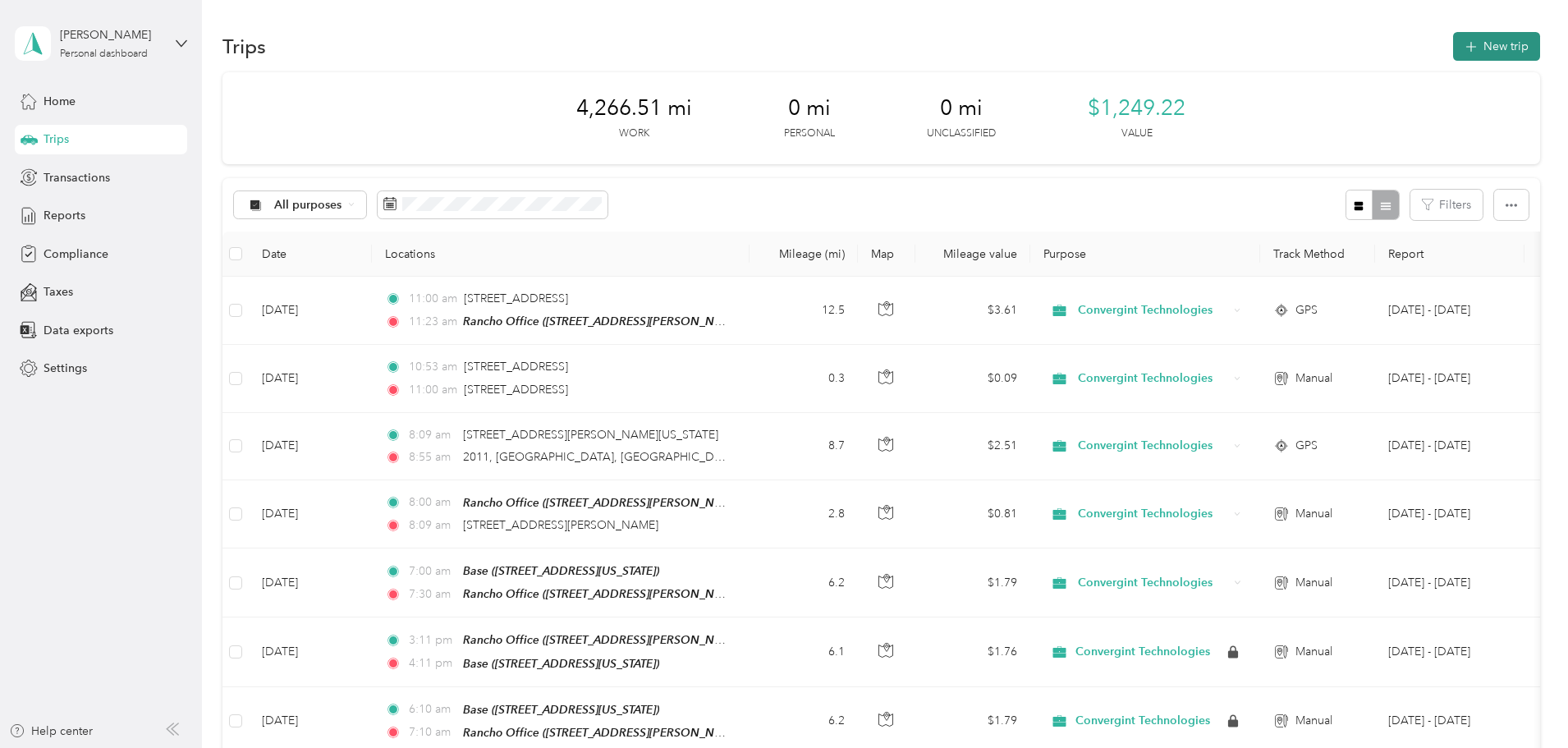
click at [1453, 47] on button "New trip" at bounding box center [1496, 47] width 87 height 29
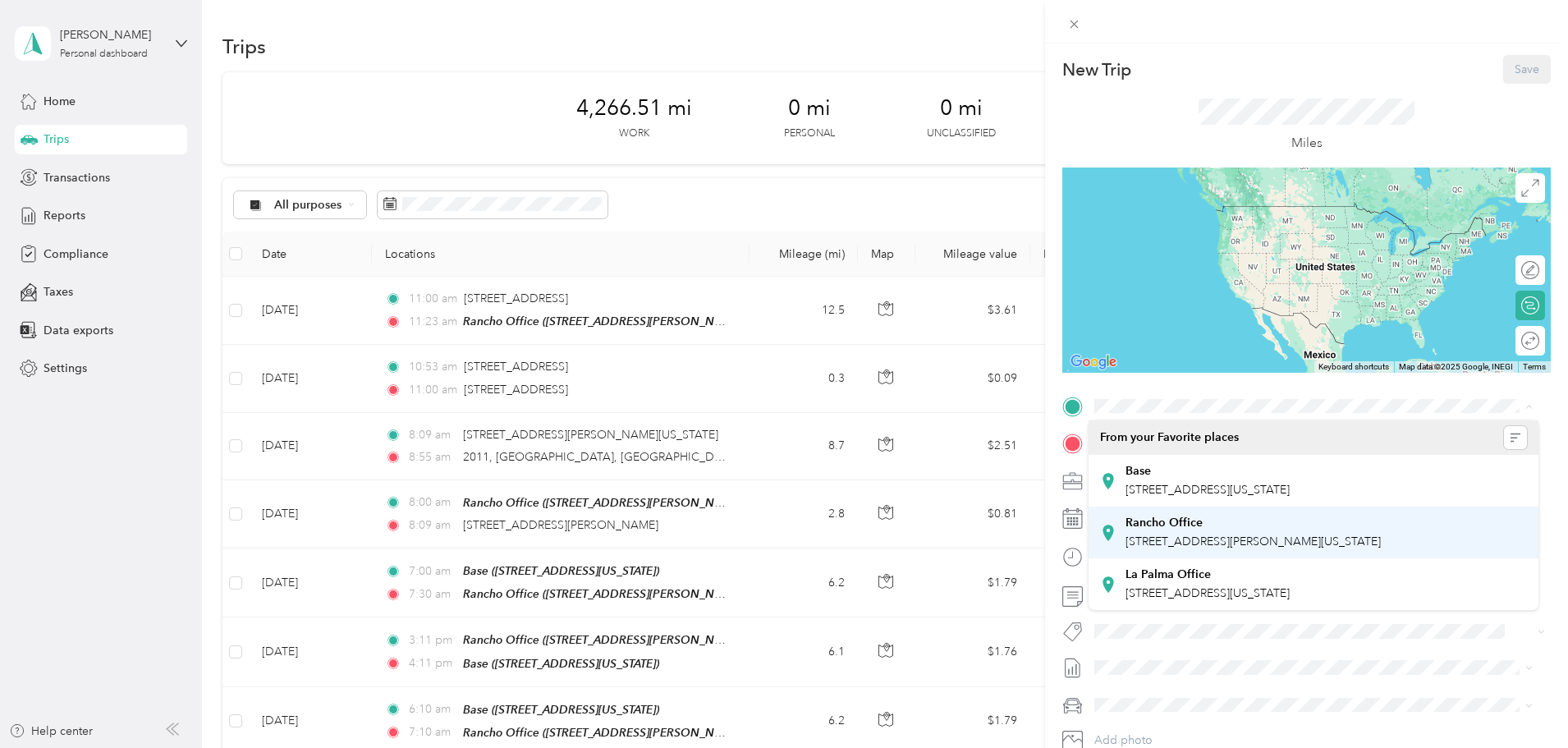
click at [1150, 523] on strong "Rancho Office" at bounding box center [1163, 522] width 77 height 14
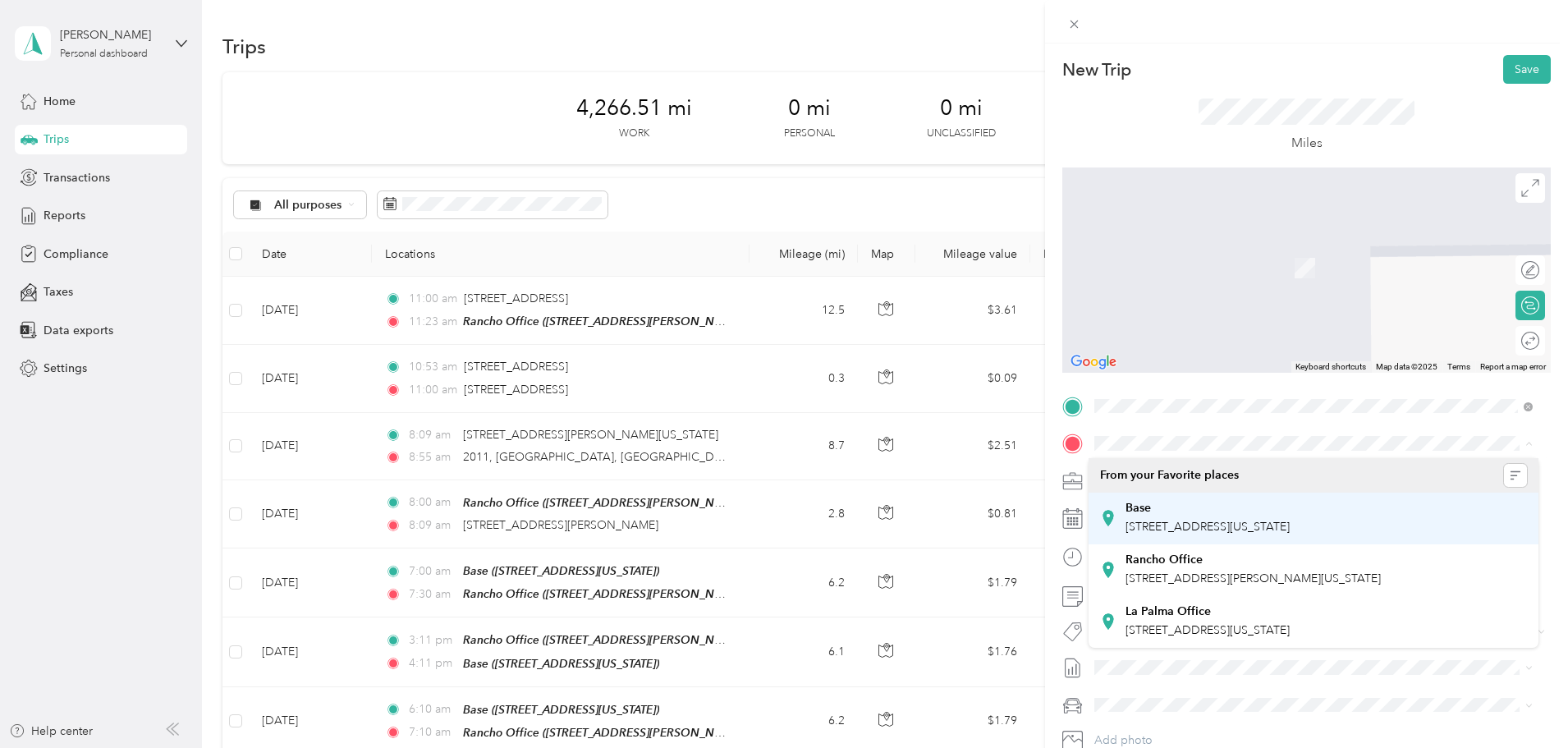
click at [1152, 522] on span "[STREET_ADDRESS][US_STATE]" at bounding box center [1208, 527] width 165 height 14
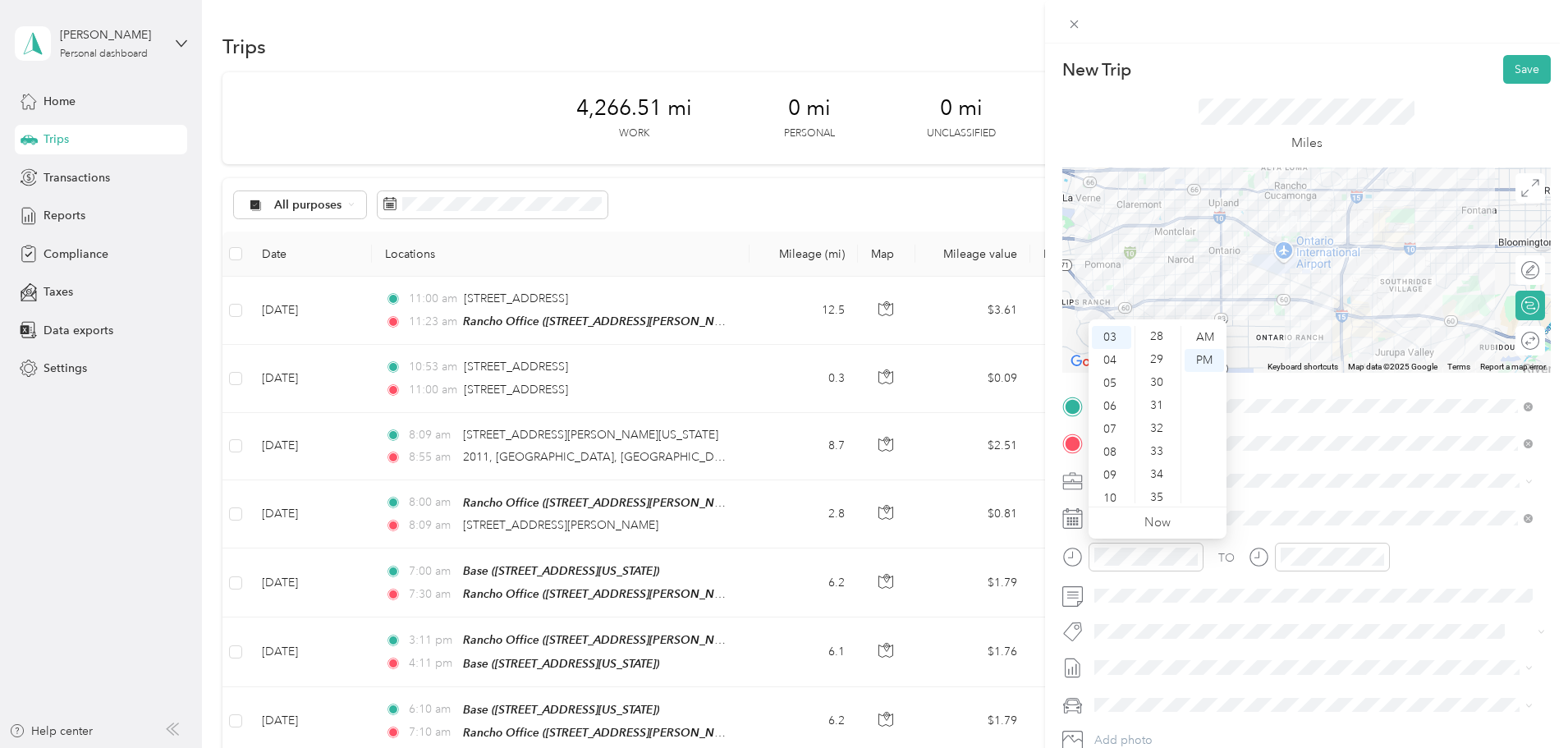
scroll to position [679, 0]
click at [1158, 345] on div "30" at bounding box center [1158, 347] width 39 height 23
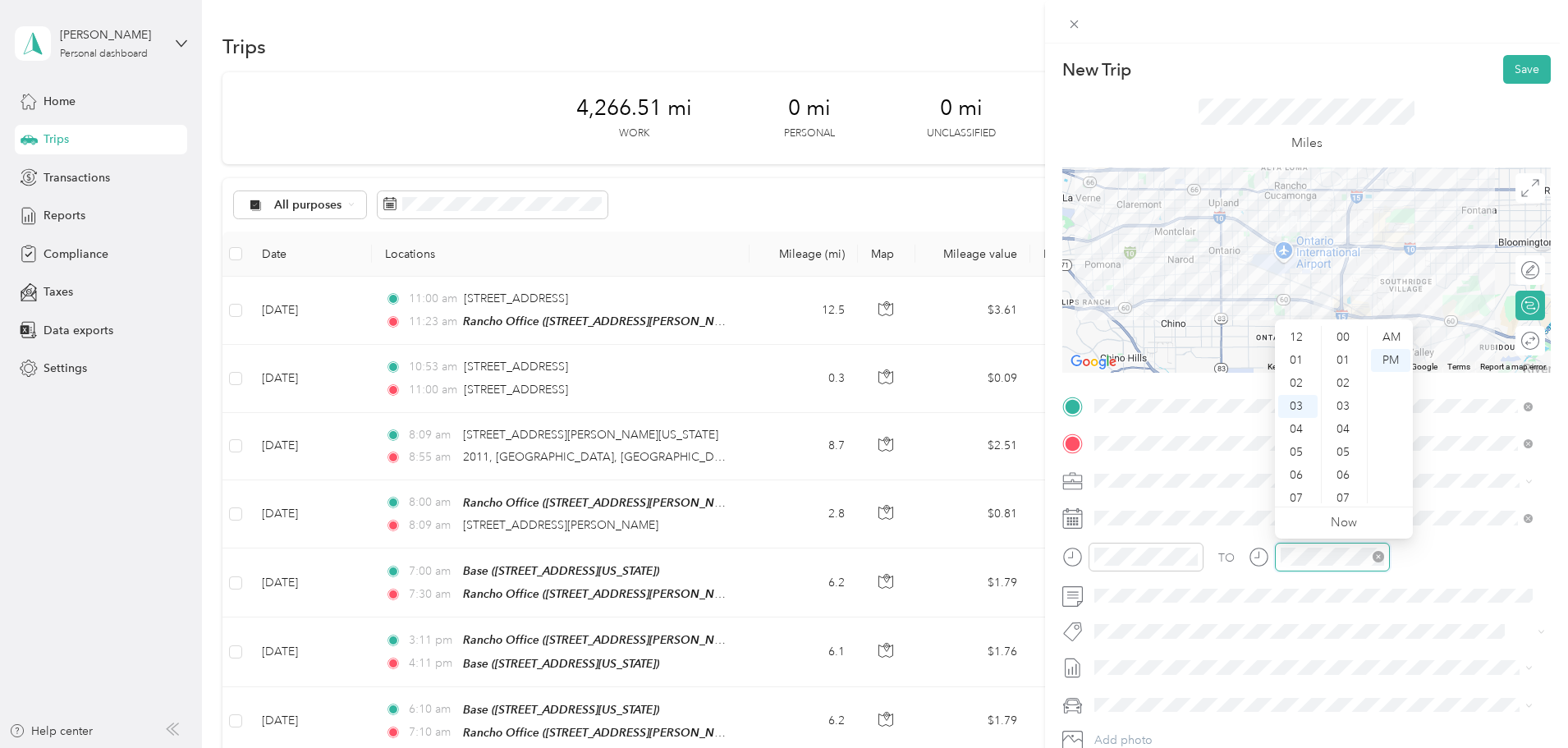
scroll to position [414, 0]
click at [1295, 356] on div "04" at bounding box center [1297, 360] width 39 height 23
click at [1340, 338] on div "00" at bounding box center [1344, 337] width 39 height 23
click at [1423, 543] on div "TO" at bounding box center [1307, 562] width 488 height 40
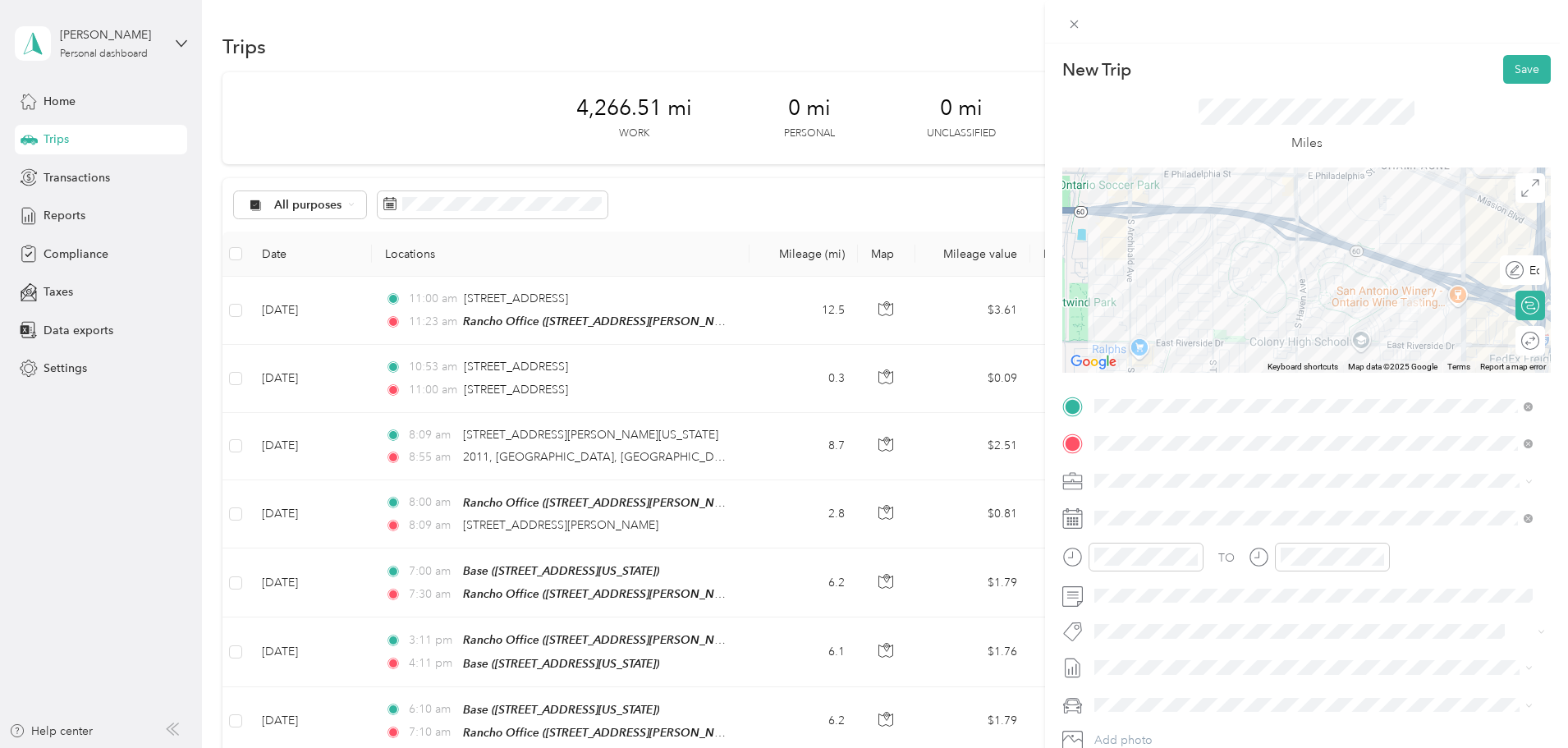
drag, startPoint x: 1315, startPoint y: 303, endPoint x: 1331, endPoint y: 258, distance: 47.8
click at [1520, 78] on button "Save" at bounding box center [1526, 70] width 47 height 29
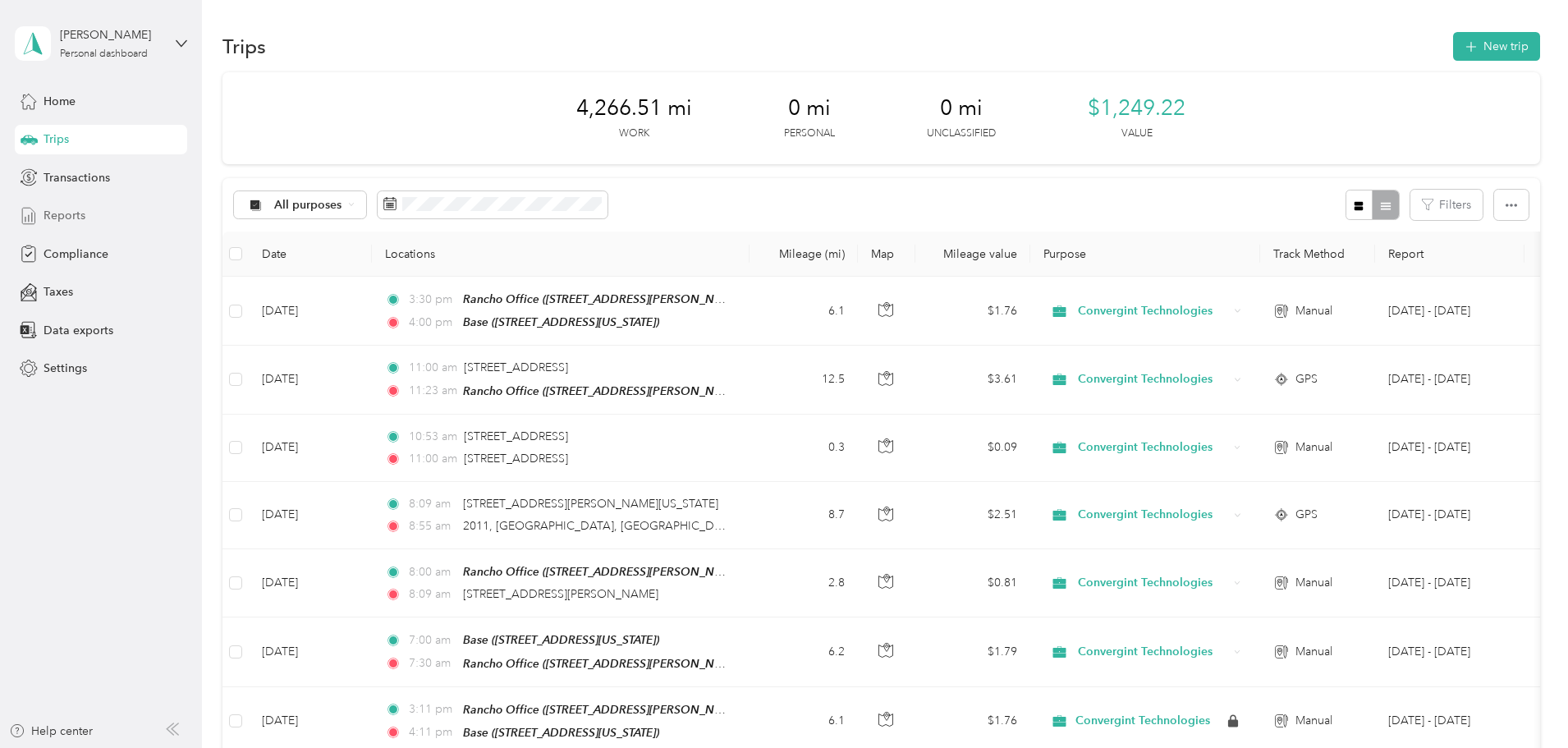
click at [71, 212] on span "Reports" at bounding box center [64, 215] width 42 height 17
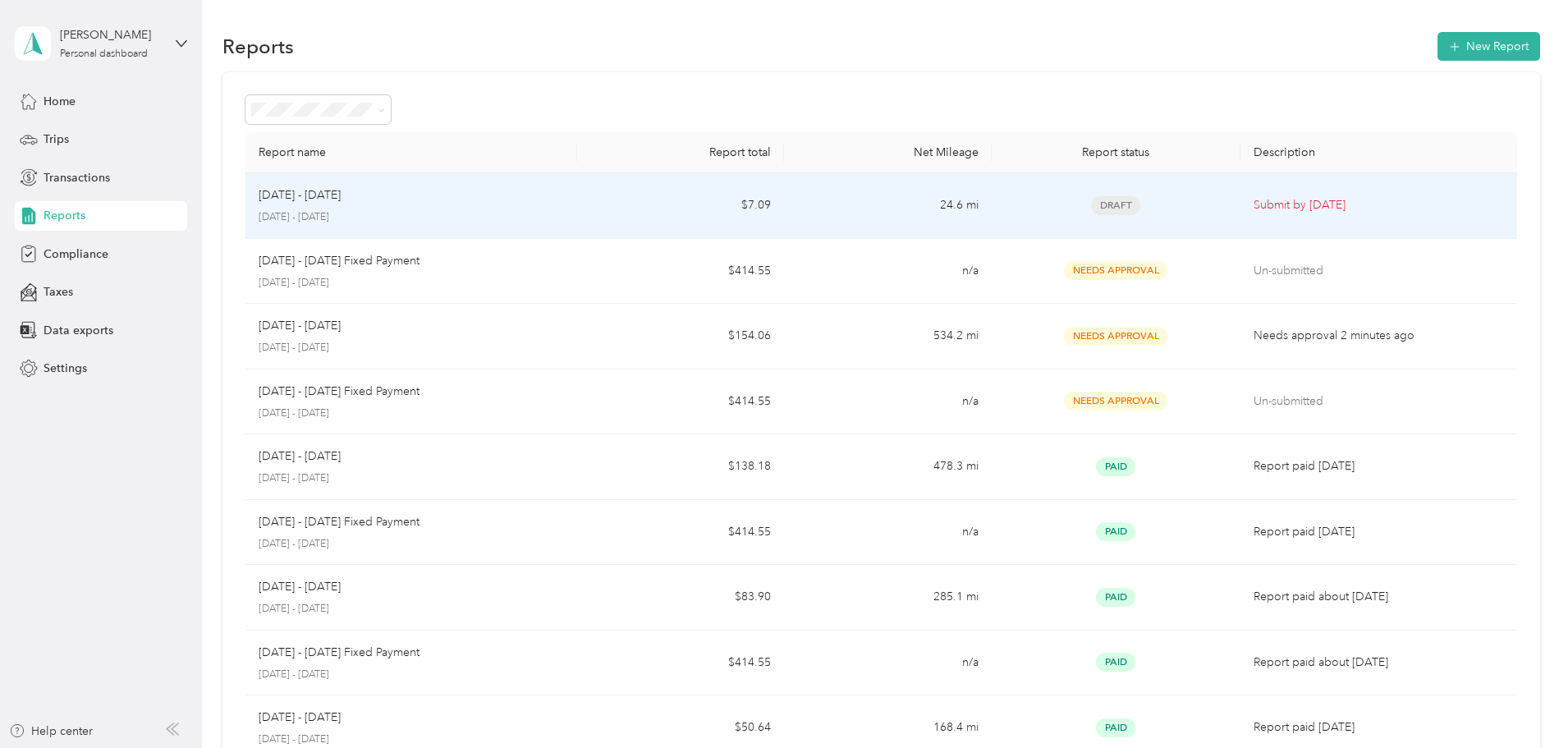
click at [564, 198] on div "[DATE] - [DATE]" at bounding box center [411, 195] width 305 height 18
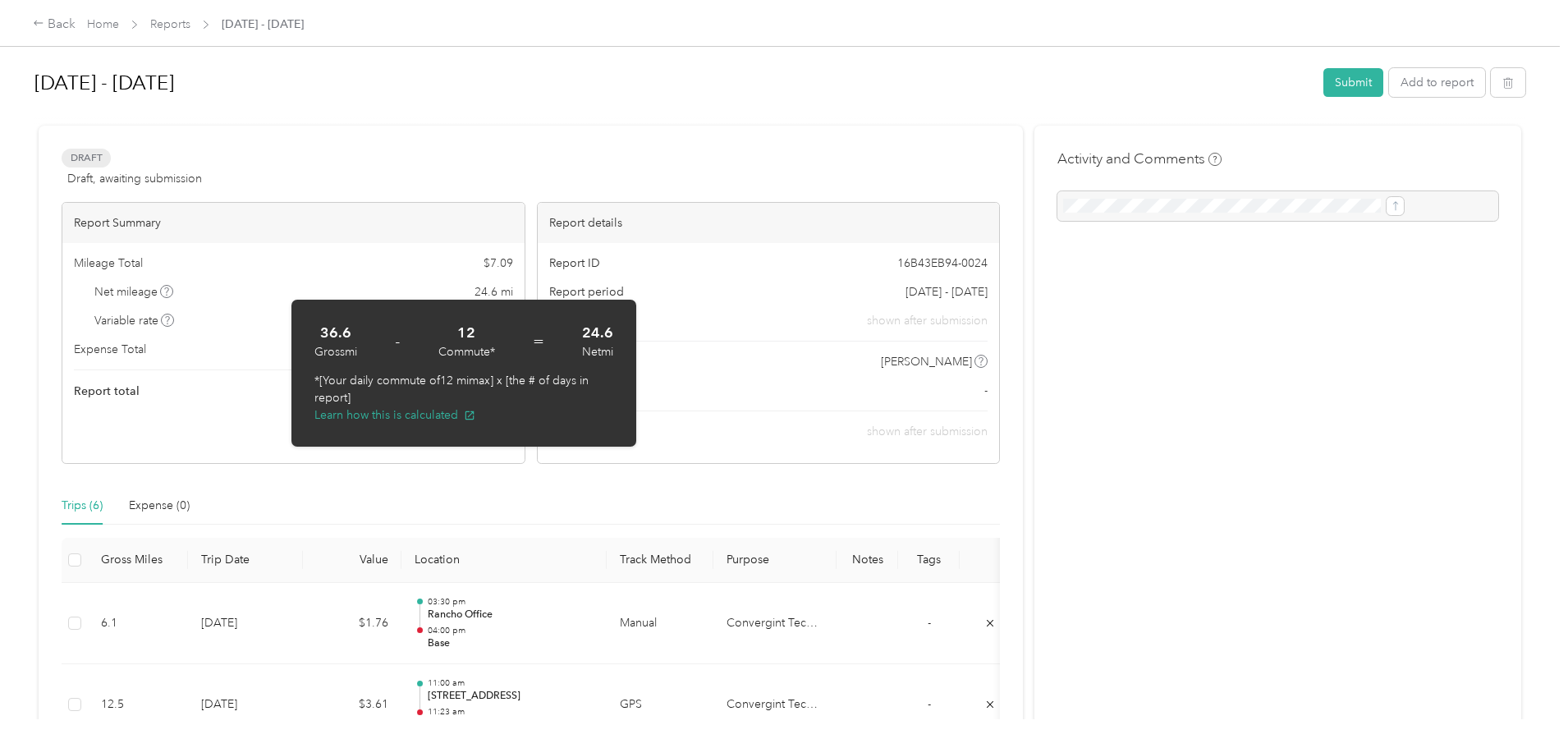
click at [113, 301] on div "Back Home Reports [DATE] - [DATE] [DATE] - [DATE] Submit Add to report Draft Dr…" at bounding box center [779, 374] width 1560 height 748
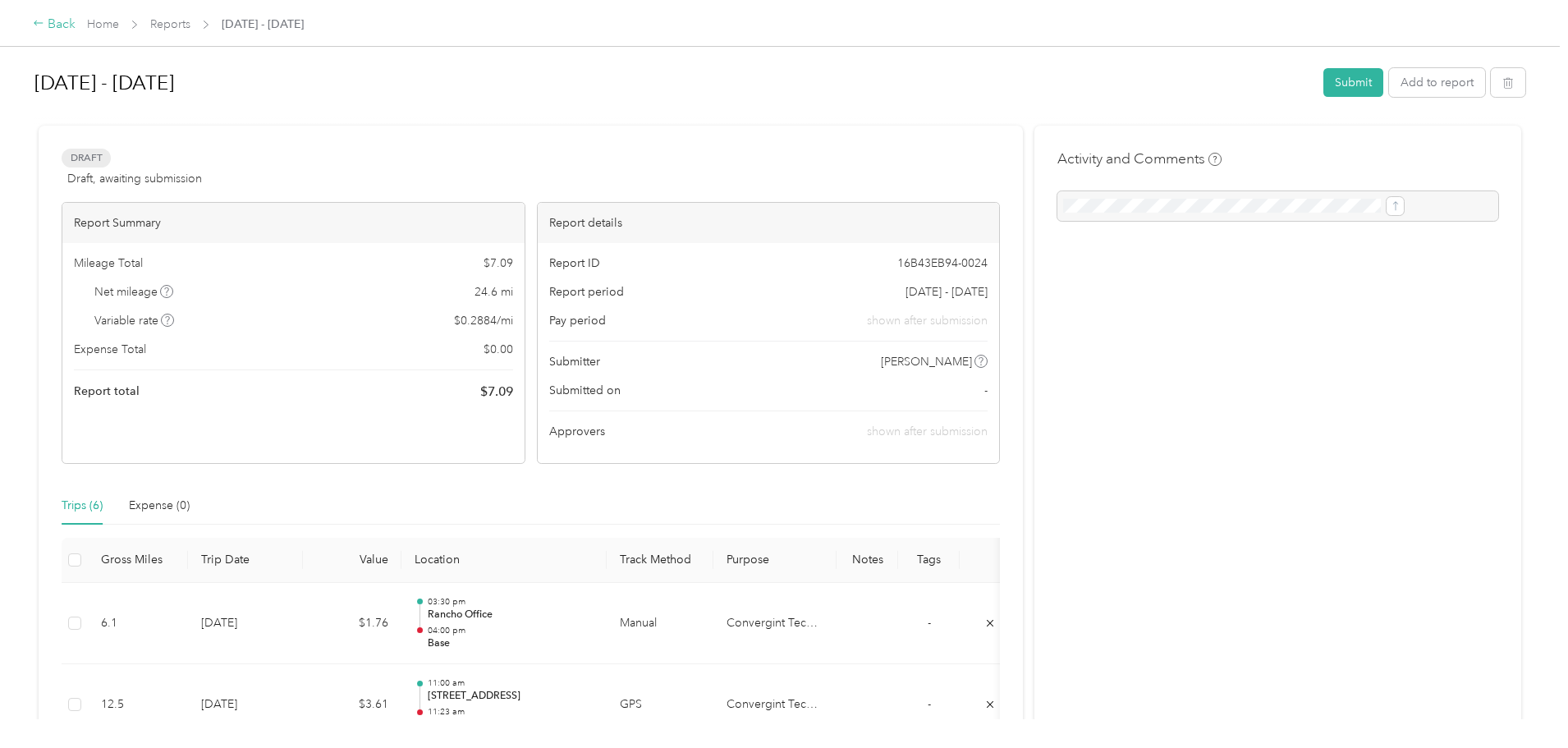
click at [75, 25] on div "Back" at bounding box center [54, 24] width 42 height 20
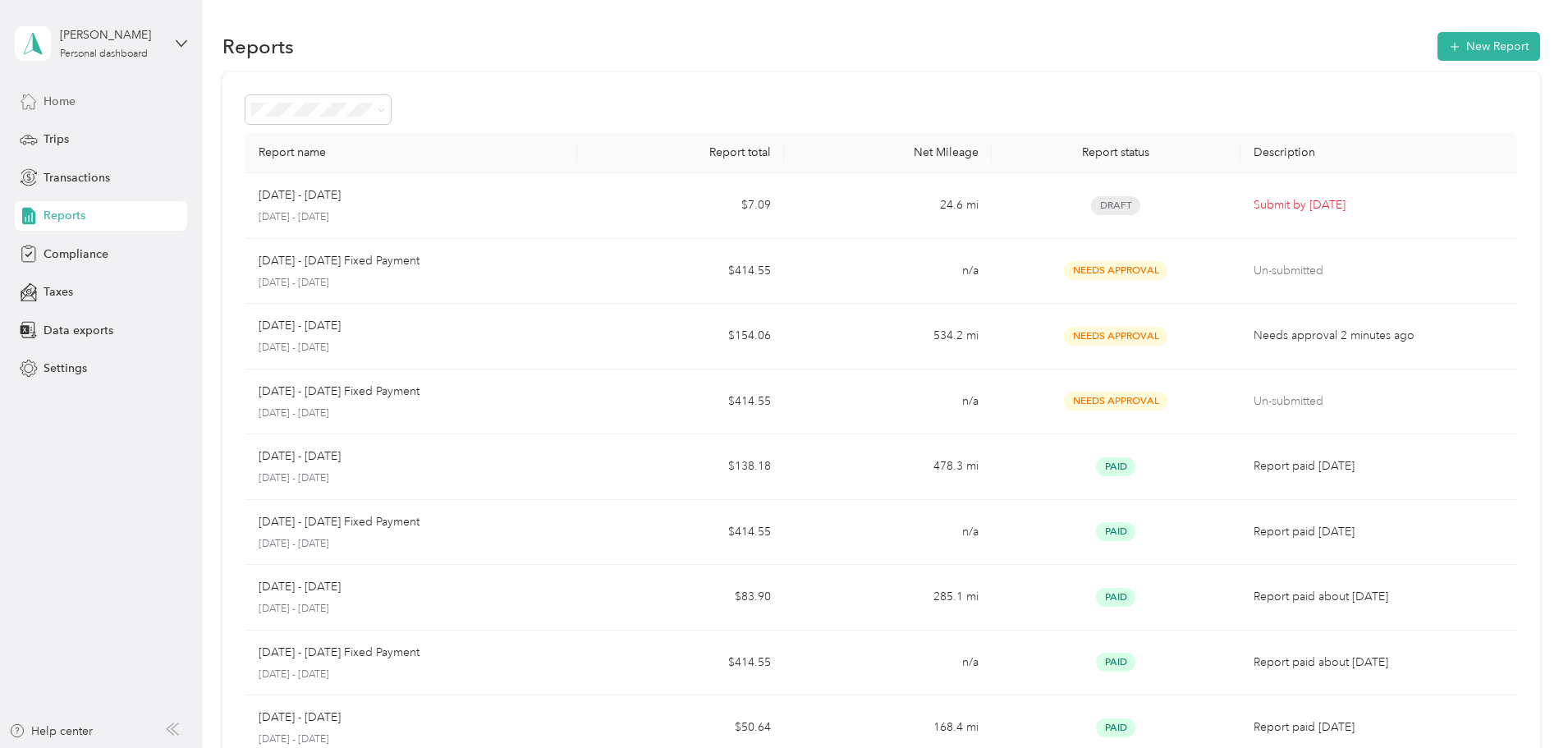
click at [68, 90] on div "Home" at bounding box center [100, 101] width 172 height 30
